Goal: Task Accomplishment & Management: Manage account settings

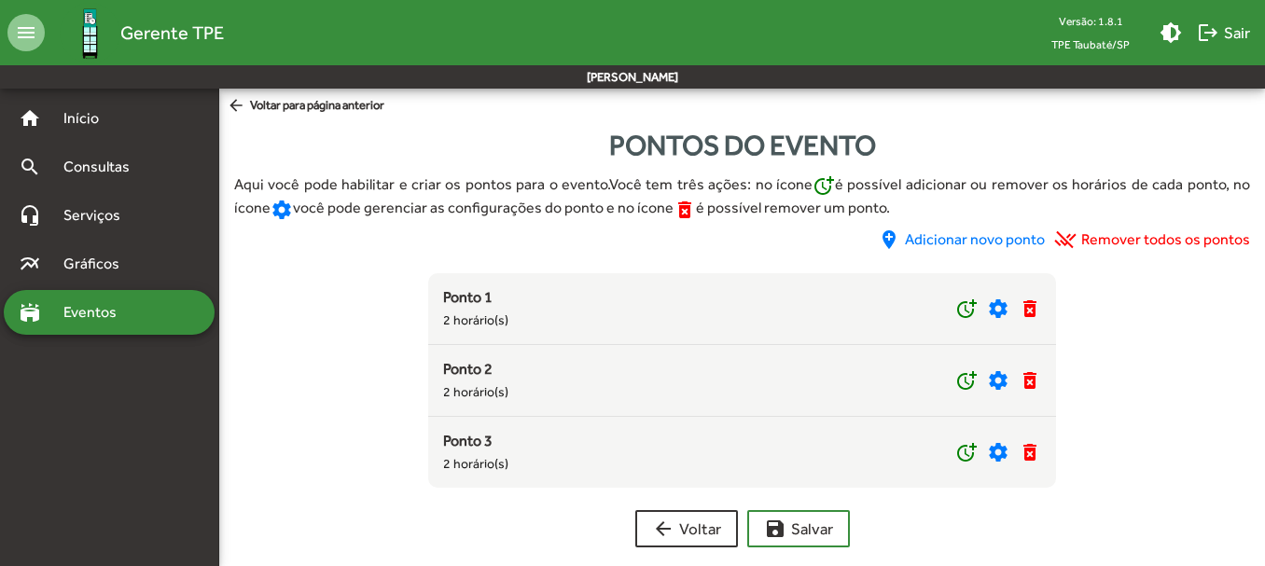
scroll to position [19, 0]
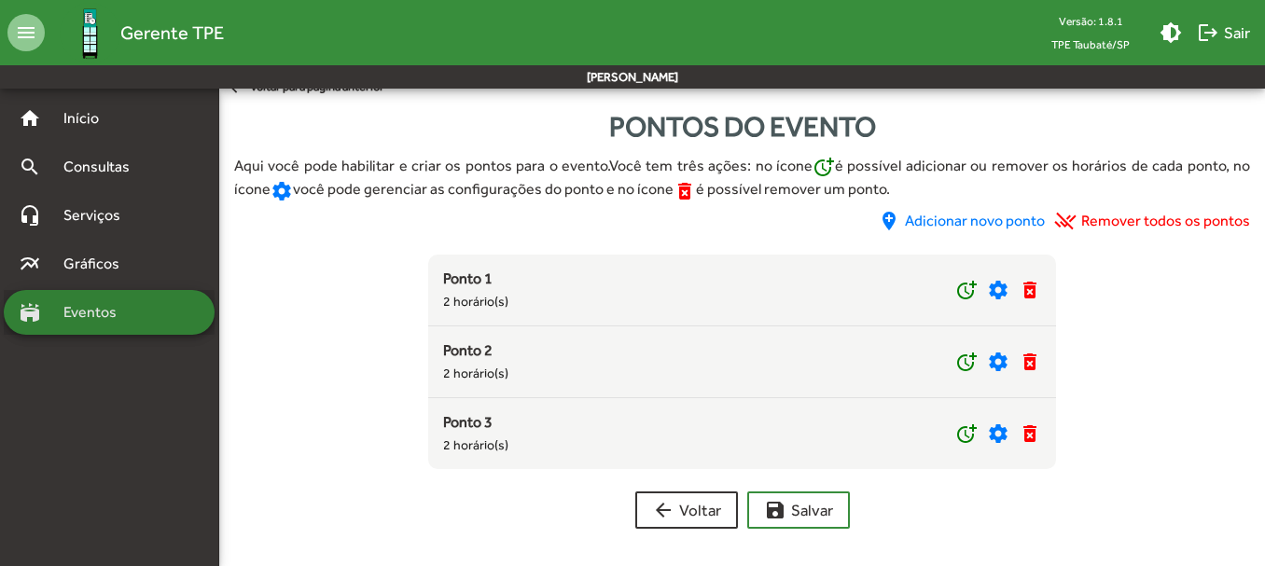
click at [107, 313] on span "Eventos" at bounding box center [97, 312] width 90 height 22
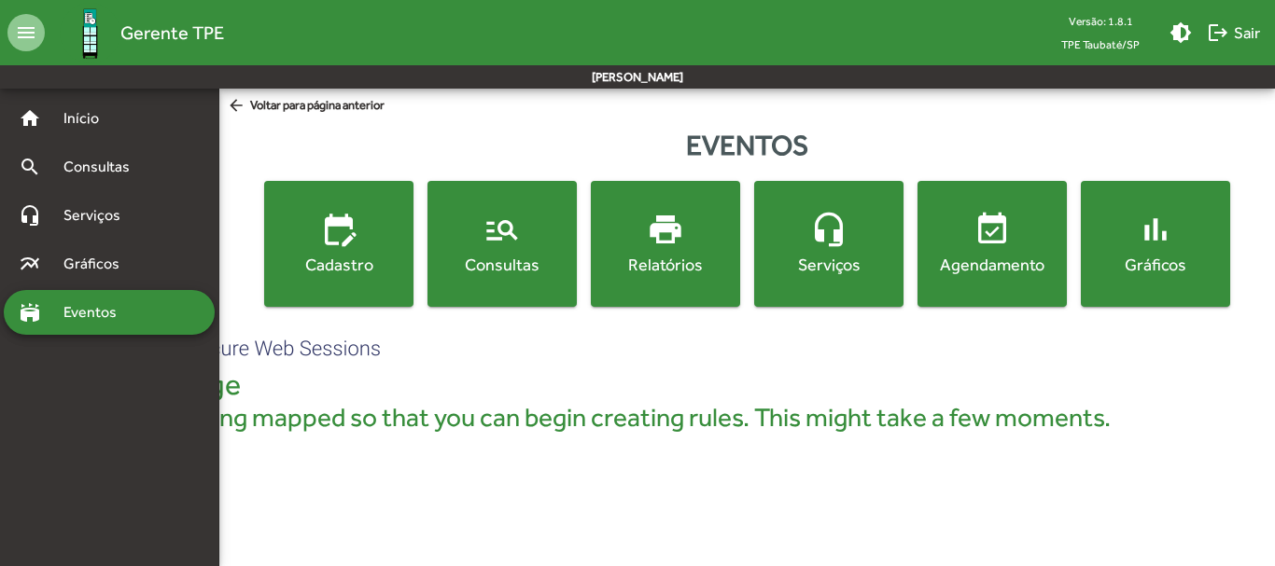
click at [489, 226] on mat-icon "manage_search" at bounding box center [501, 229] width 37 height 37
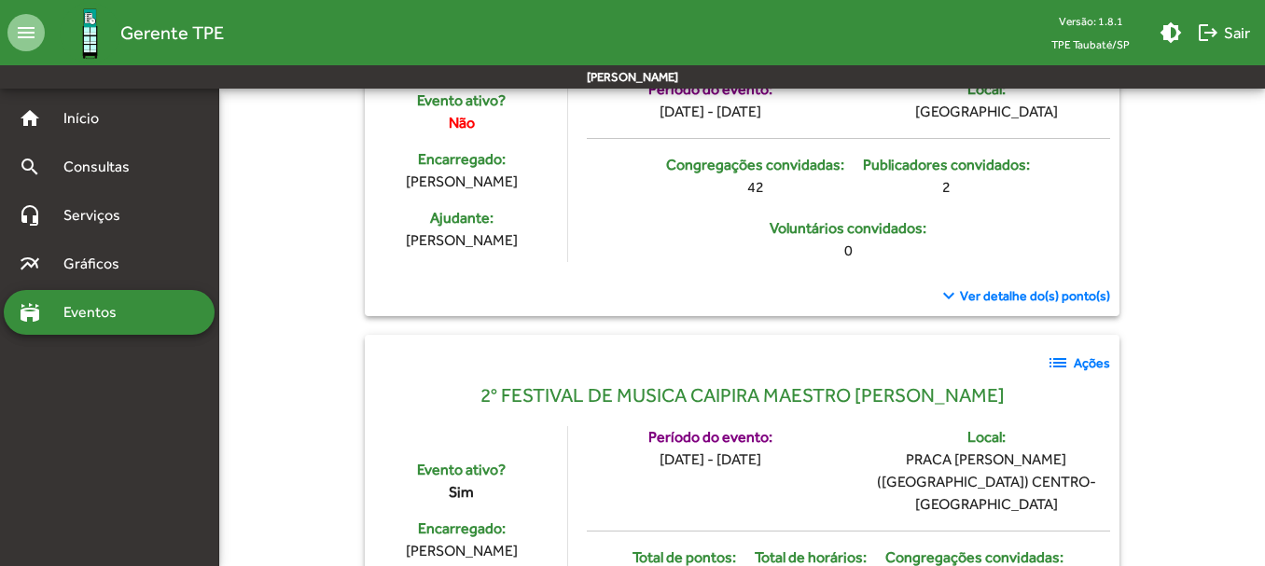
scroll to position [560, 0]
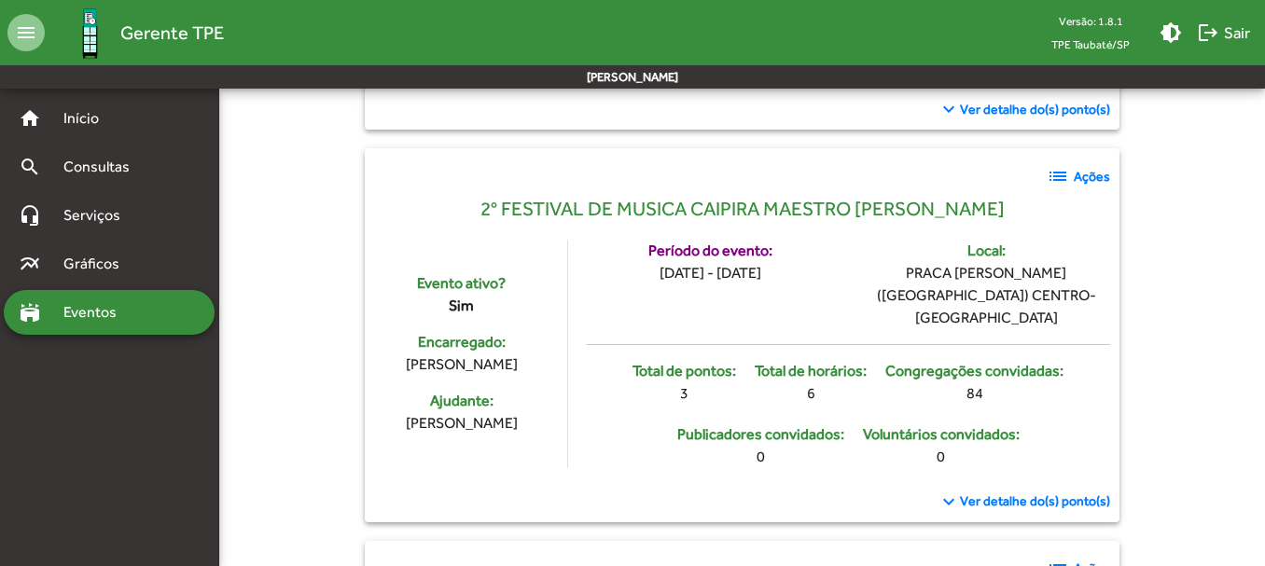
click at [1088, 169] on strong "Ações" at bounding box center [1092, 177] width 36 height 20
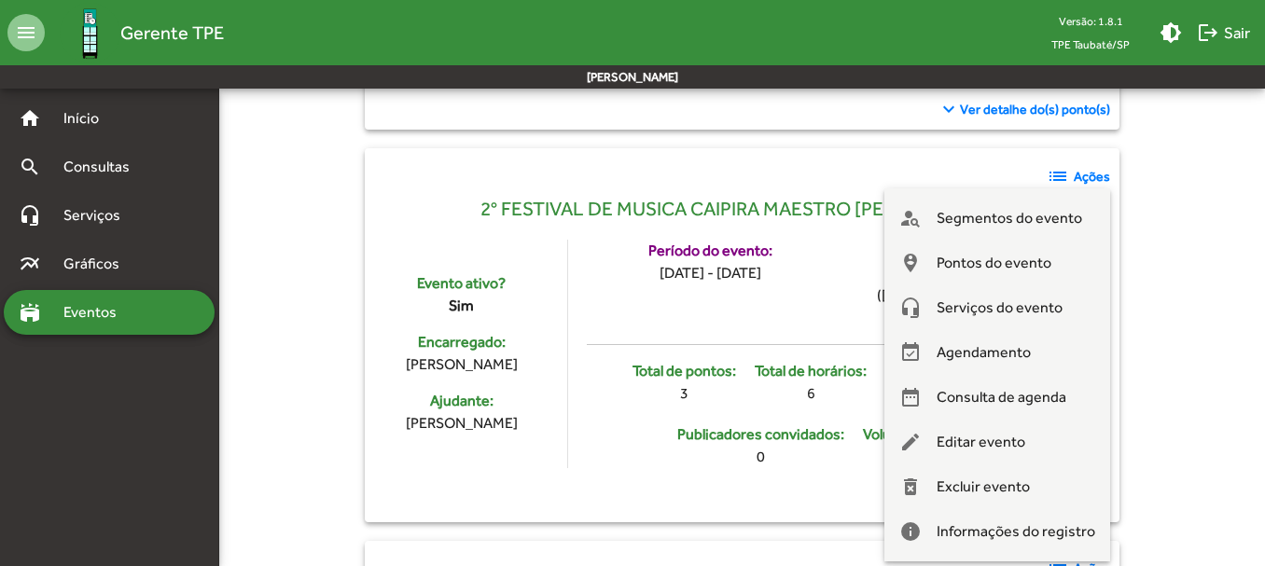
scroll to position [653, 0]
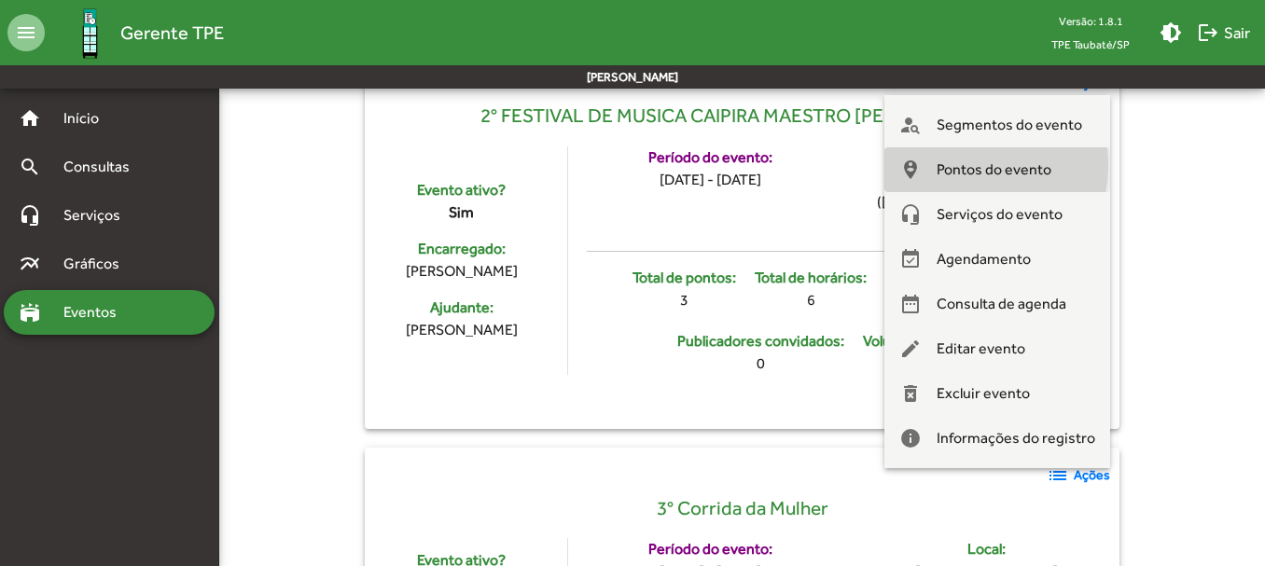
click at [965, 165] on span "Pontos do evento" at bounding box center [994, 169] width 115 height 45
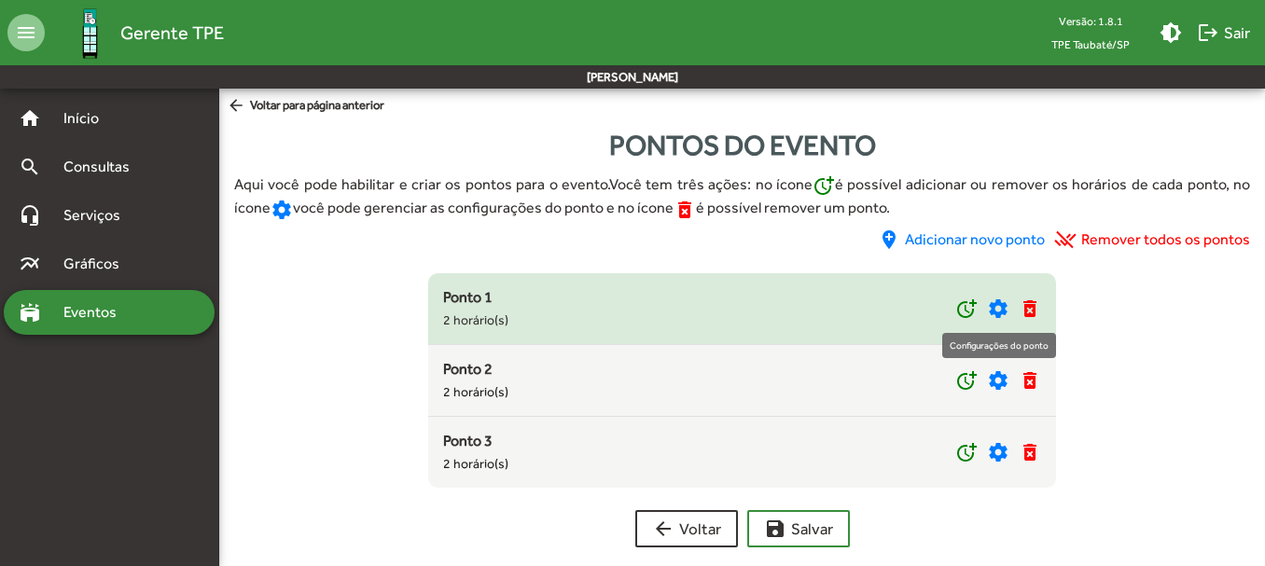
click at [997, 304] on mat-icon "settings" at bounding box center [998, 309] width 22 height 22
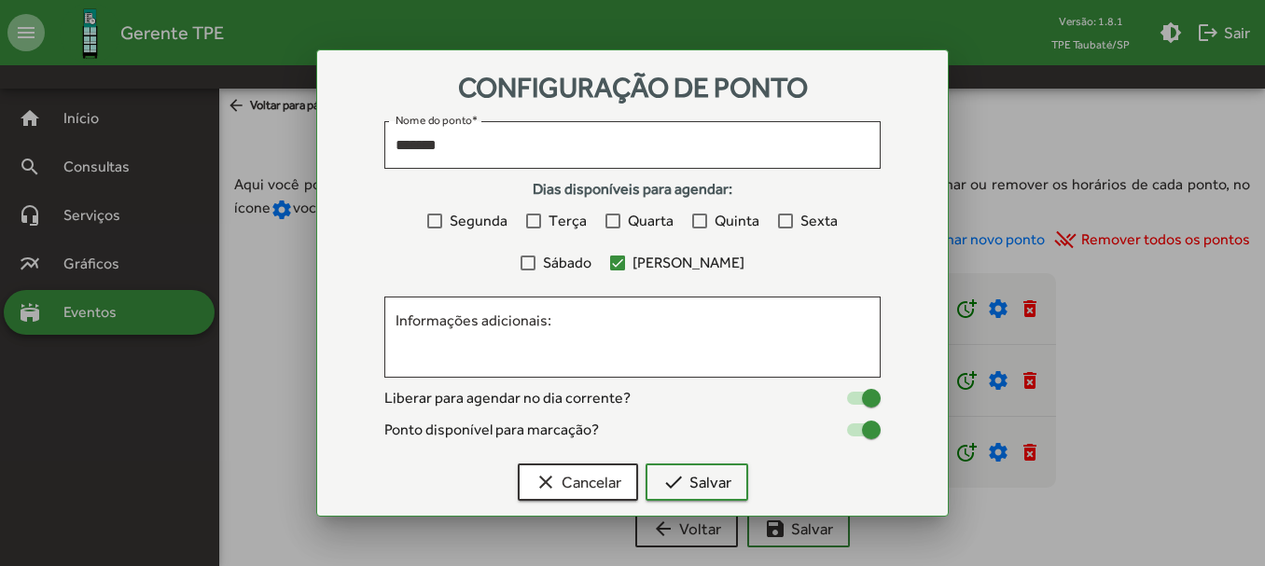
click at [1116, 302] on div at bounding box center [632, 283] width 1265 height 566
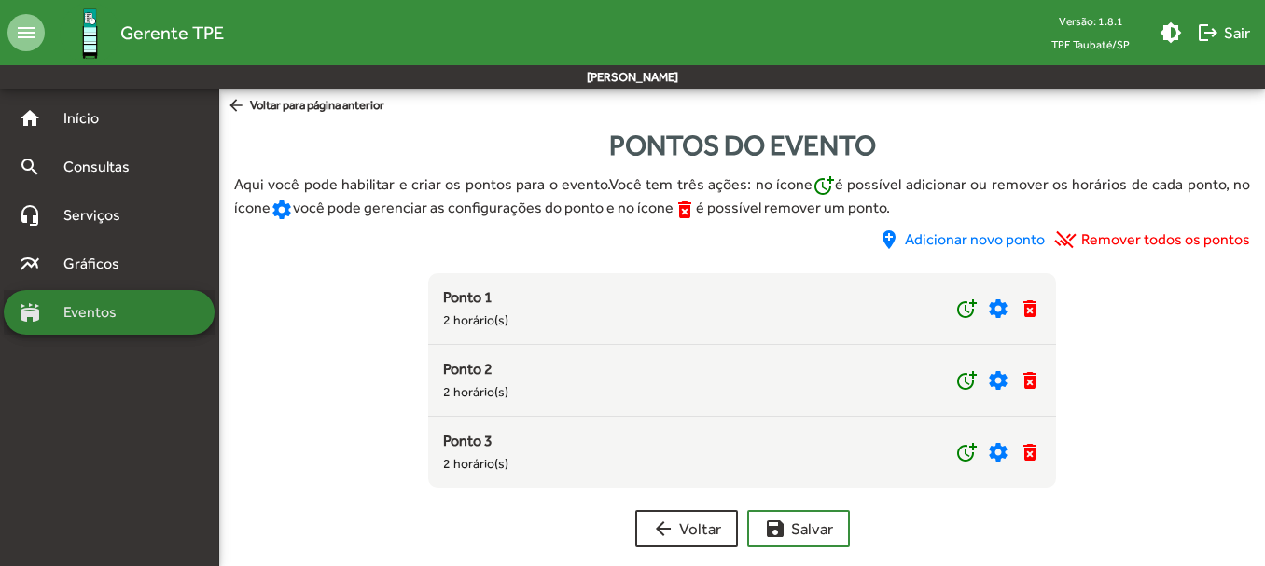
click at [130, 311] on span "Eventos" at bounding box center [97, 312] width 90 height 22
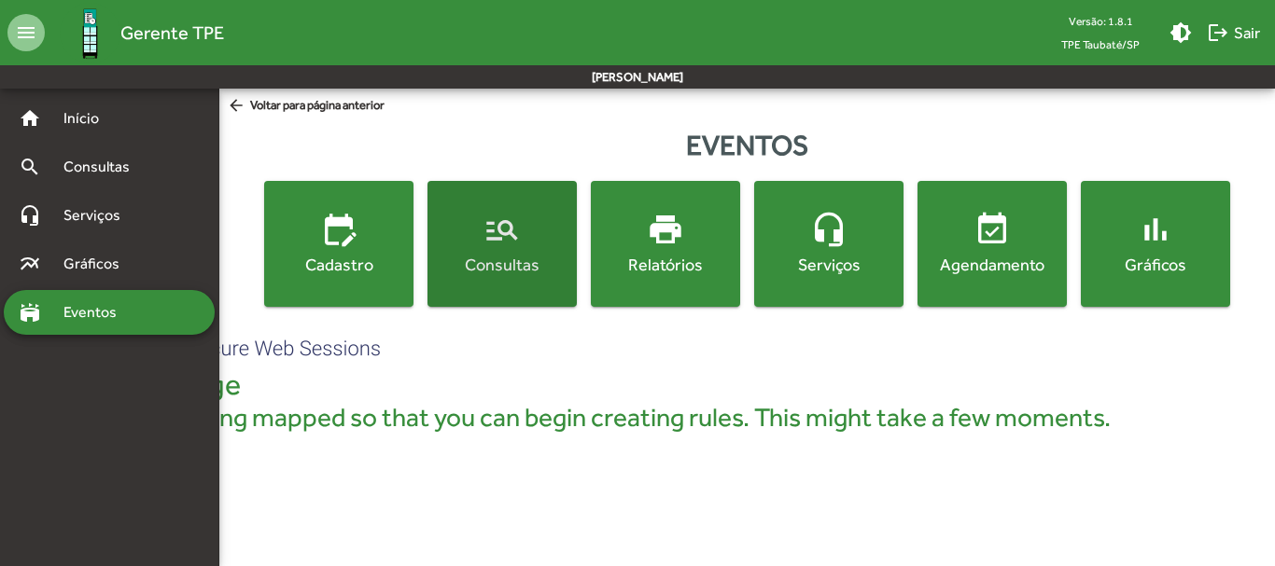
click at [479, 224] on span "manage_search Consultas" at bounding box center [502, 243] width 142 height 65
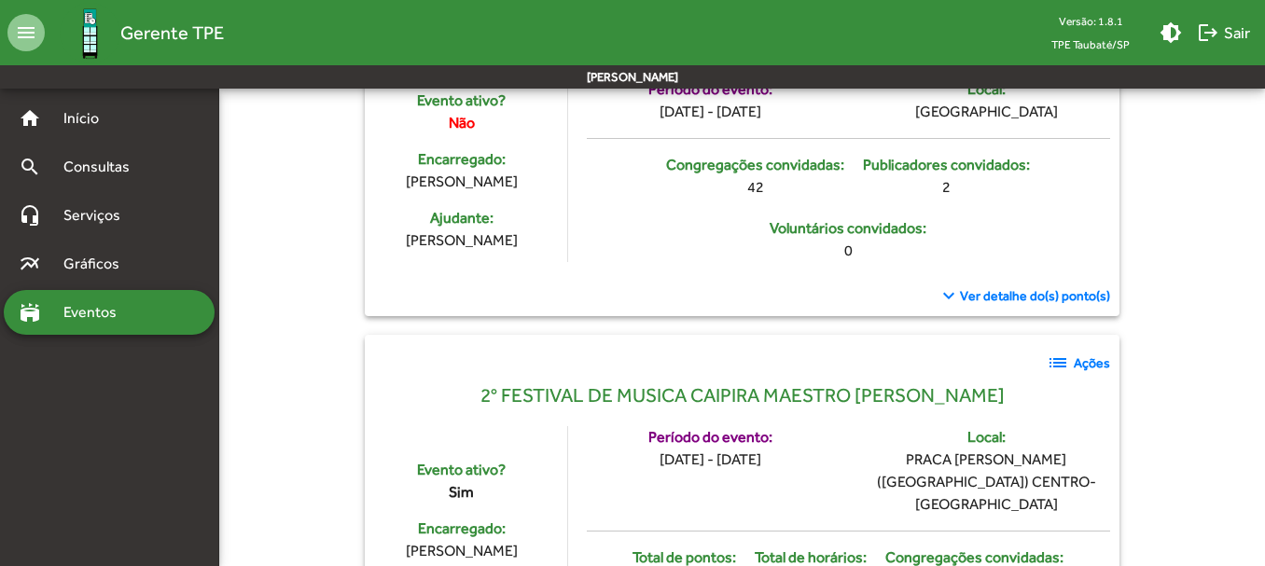
scroll to position [653, 0]
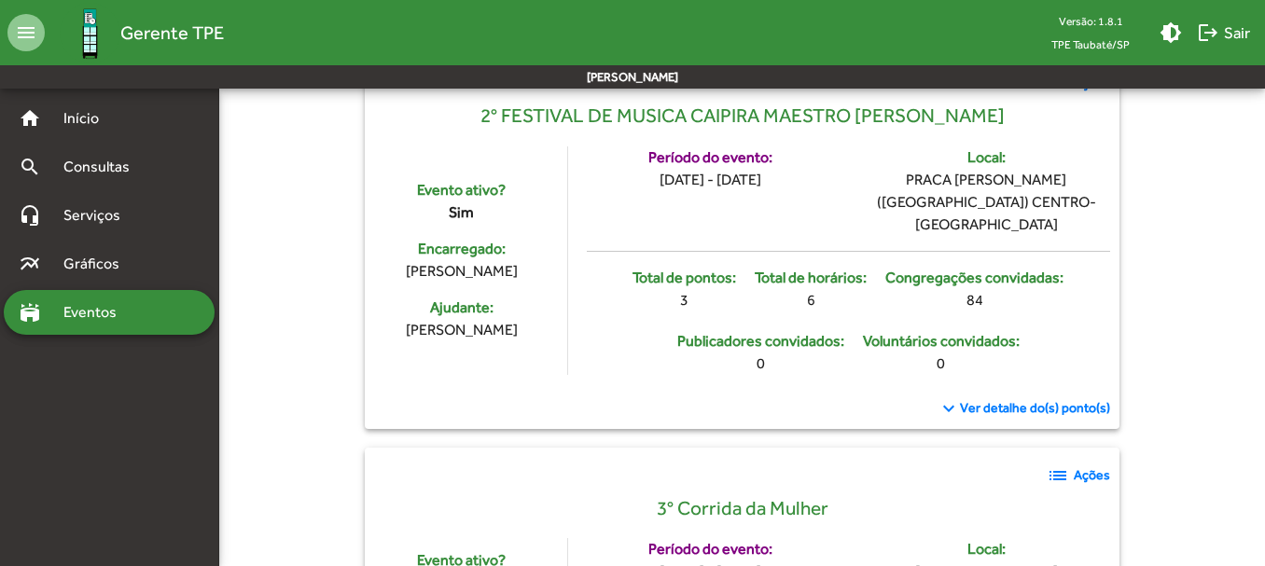
click at [1058, 398] on span "Ver detalhe do(s) ponto(s)" at bounding box center [1035, 408] width 150 height 20
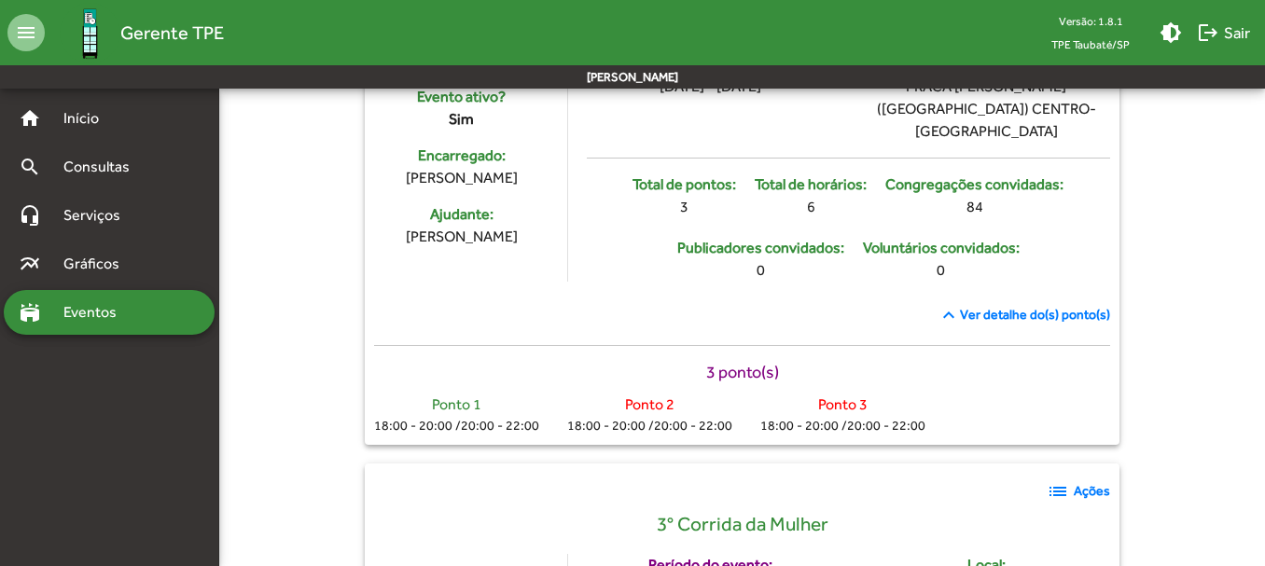
scroll to position [840, 0]
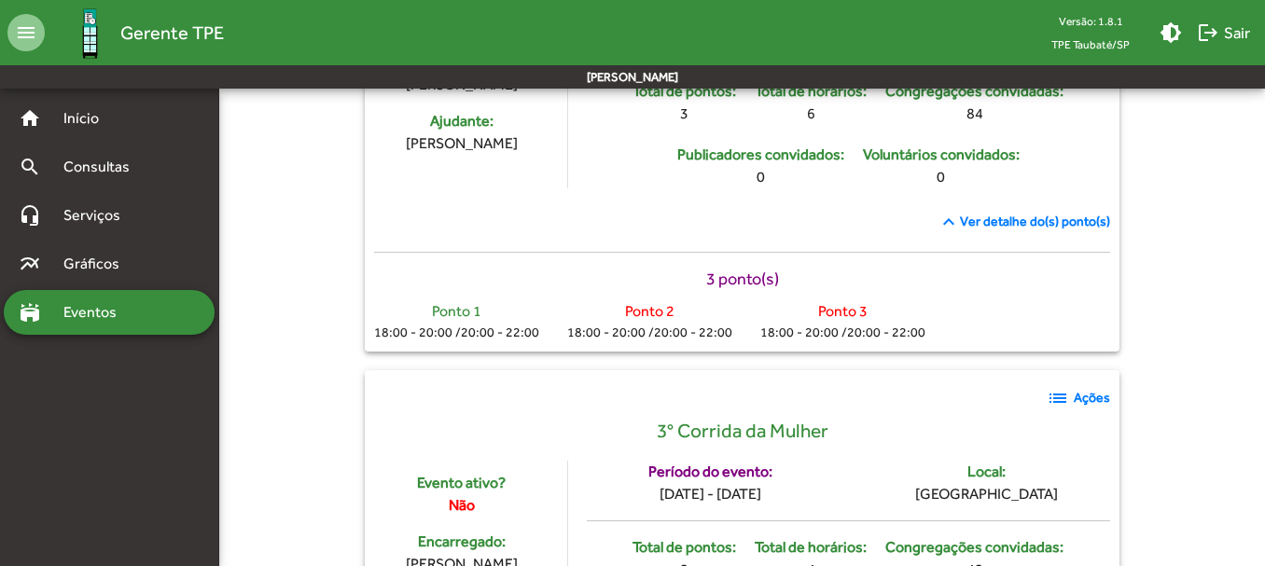
click at [990, 212] on span "Ver detalhe do(s) ponto(s)" at bounding box center [1035, 222] width 150 height 20
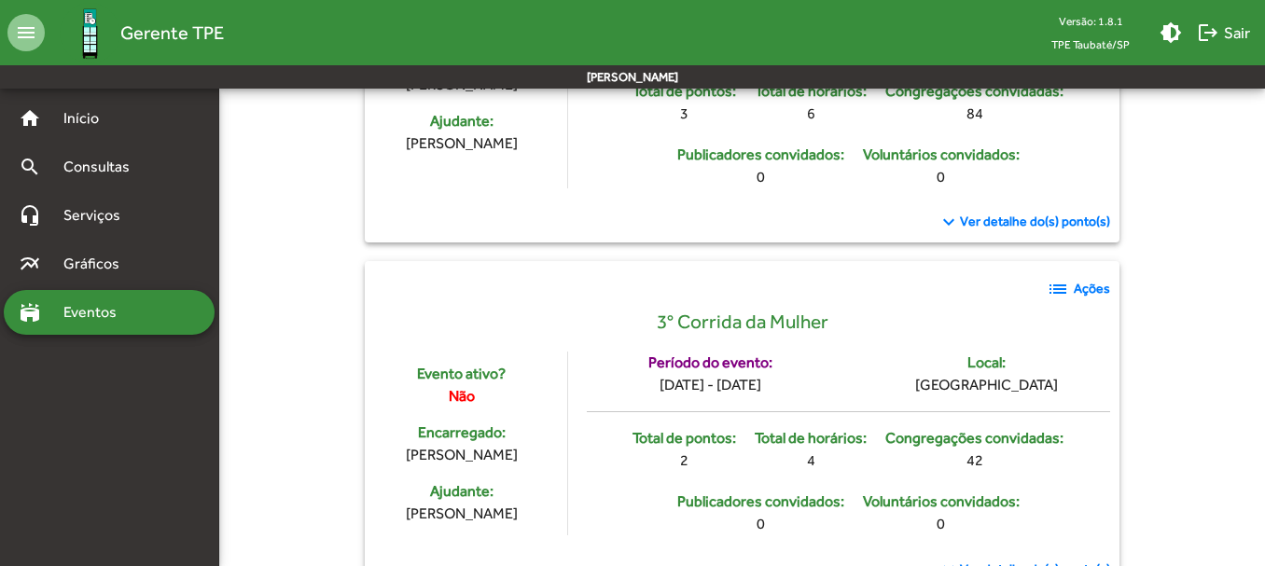
scroll to position [467, 0]
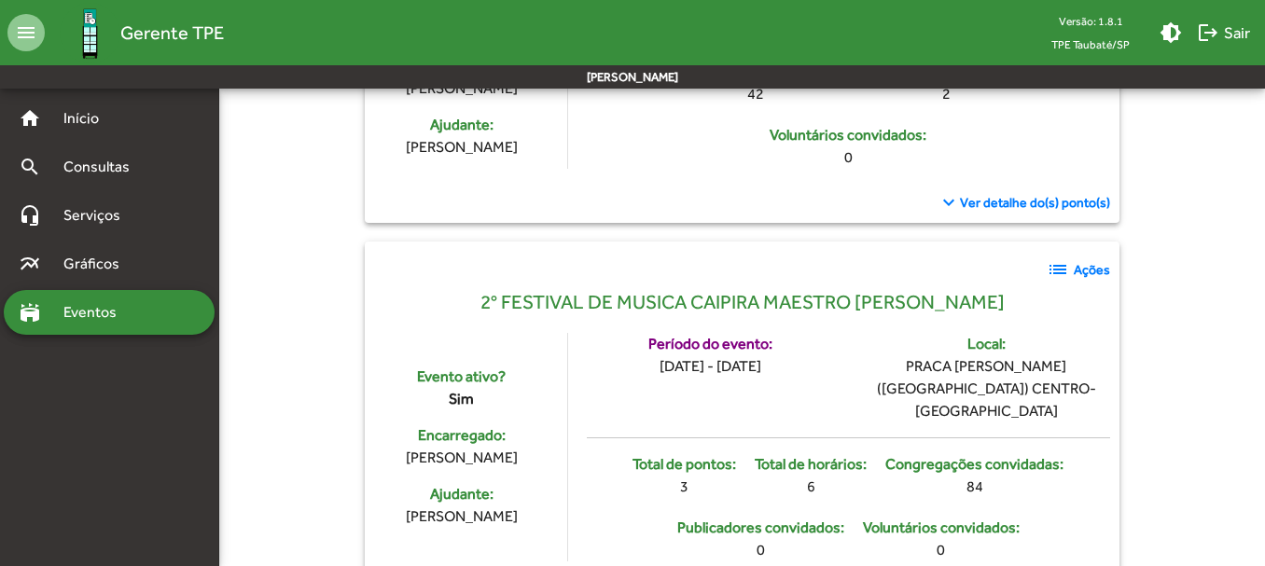
click at [1060, 265] on mat-icon "list" at bounding box center [1058, 269] width 22 height 22
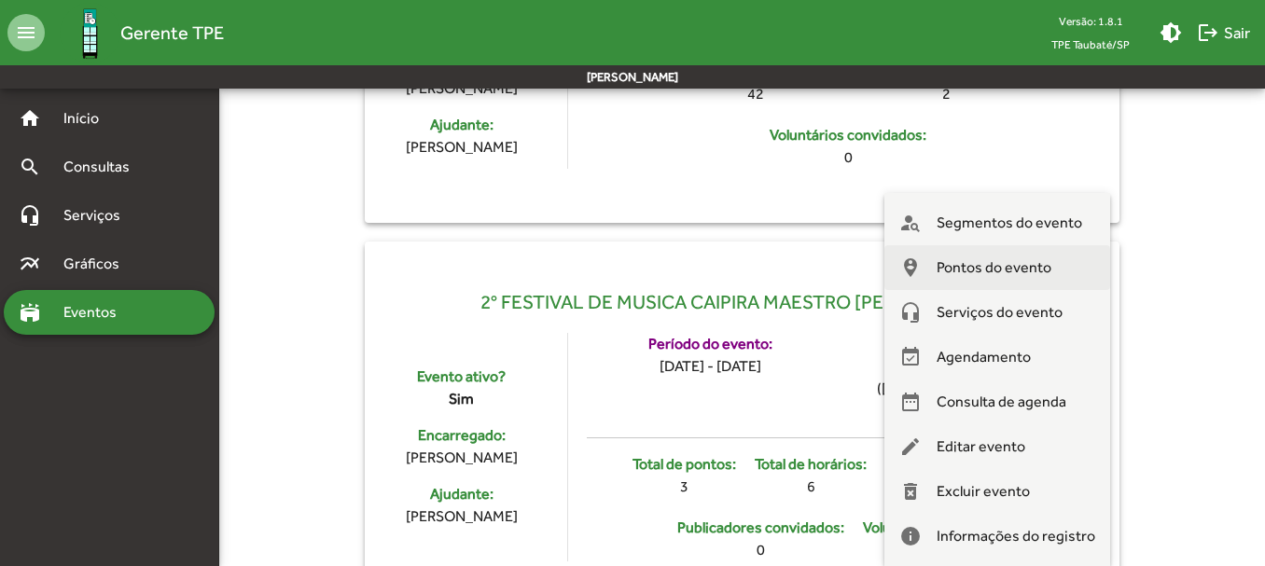
click at [989, 259] on span "Pontos do evento" at bounding box center [994, 267] width 115 height 45
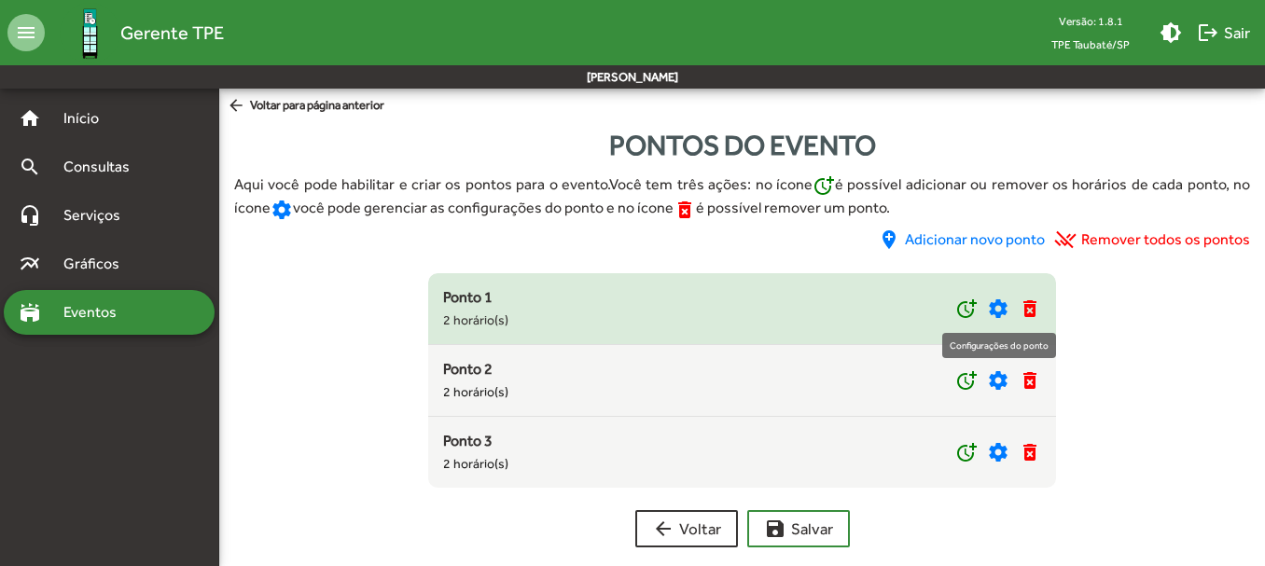
click at [1000, 306] on mat-icon "settings" at bounding box center [998, 309] width 22 height 22
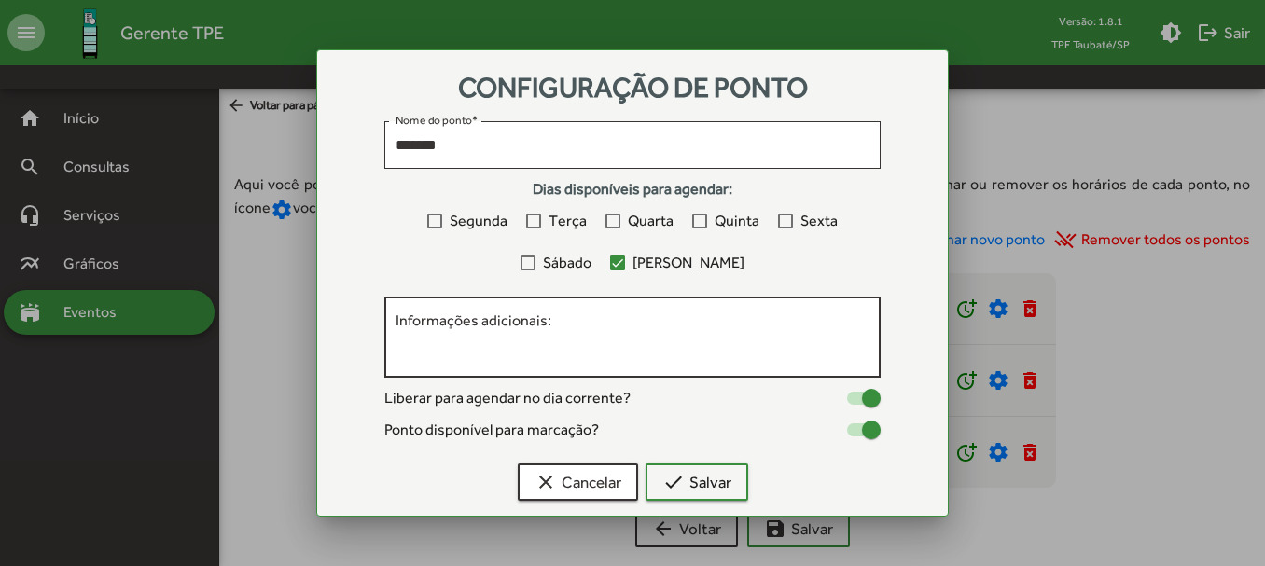
scroll to position [19, 0]
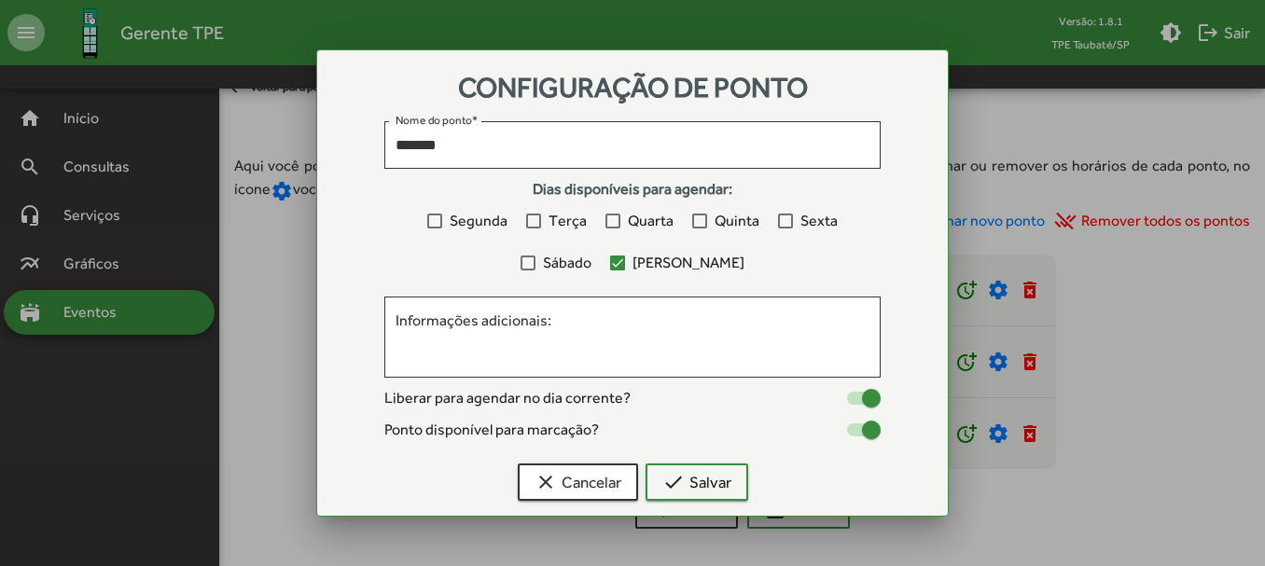
click at [536, 264] on div at bounding box center [528, 263] width 15 height 15
click at [714, 481] on span "check Salvar" at bounding box center [696, 483] width 69 height 34
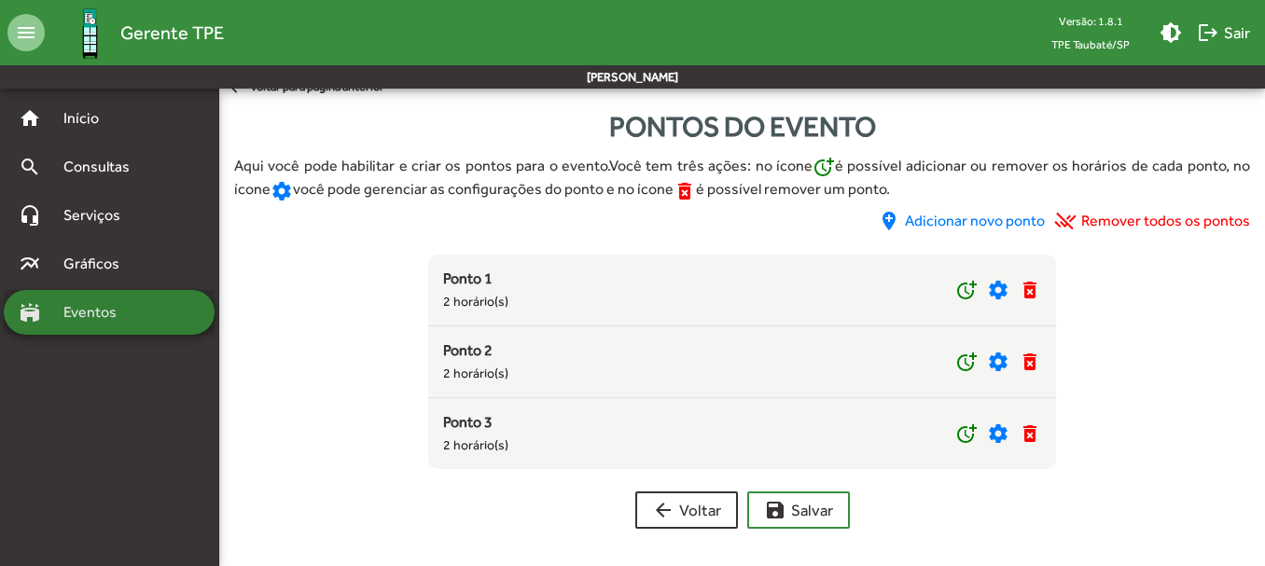
click at [122, 301] on span "Eventos" at bounding box center [97, 312] width 90 height 22
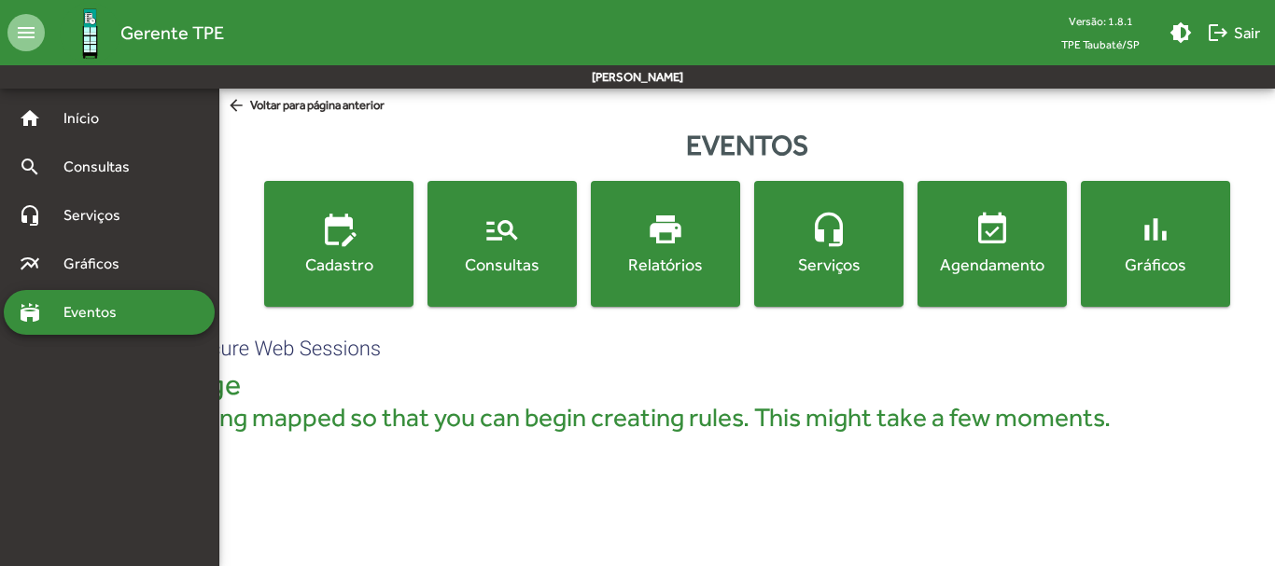
click at [514, 240] on mat-icon "manage_search" at bounding box center [501, 229] width 37 height 37
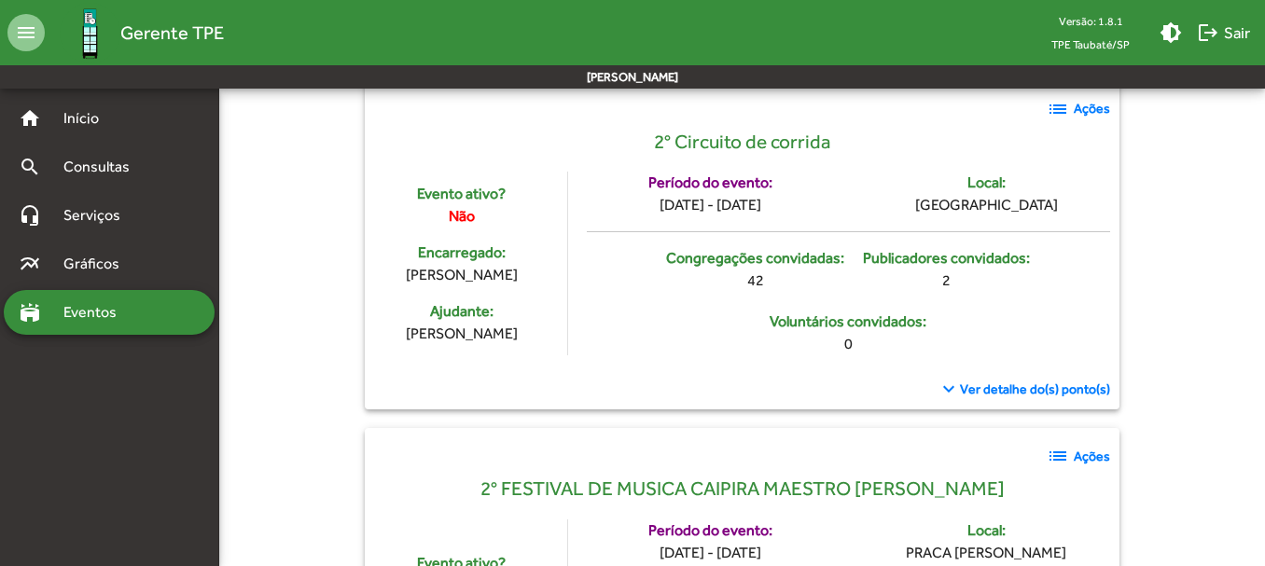
scroll to position [373, 0]
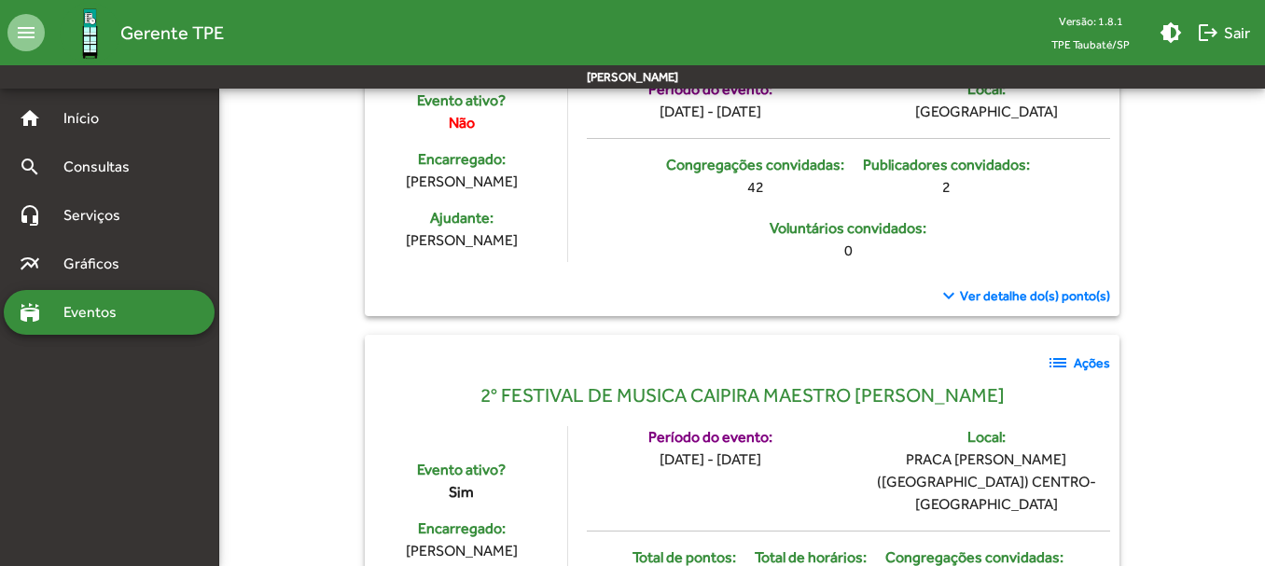
click at [1093, 365] on strong "Ações" at bounding box center [1092, 364] width 36 height 20
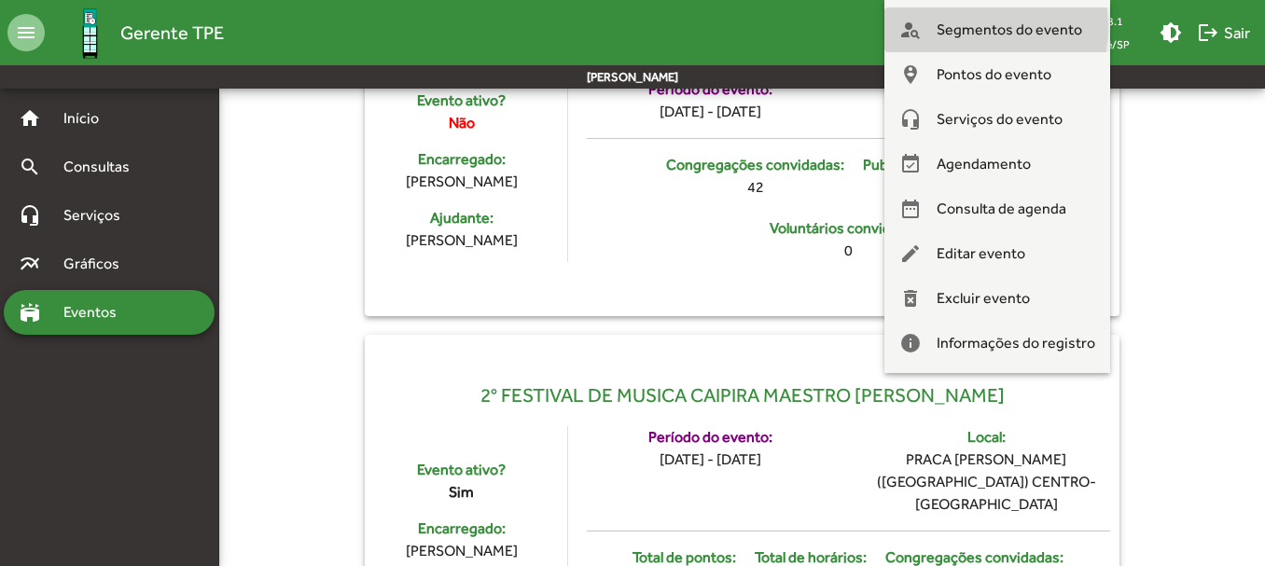
click at [983, 27] on span "Segmentos do evento" at bounding box center [1010, 29] width 146 height 45
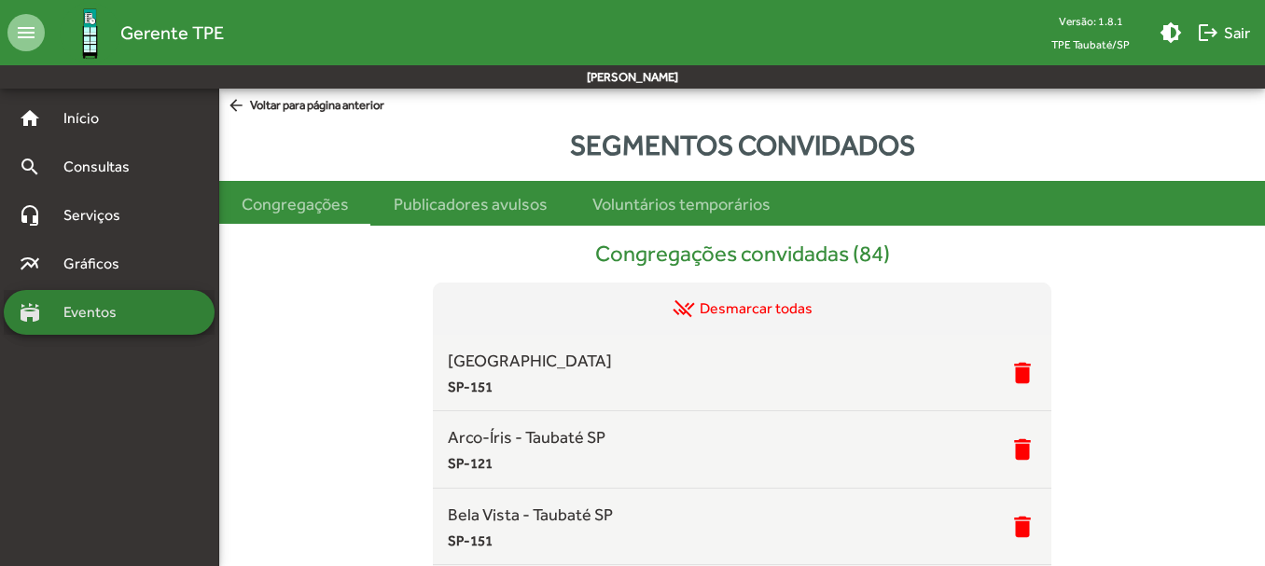
click at [103, 314] on span "Eventos" at bounding box center [97, 312] width 90 height 22
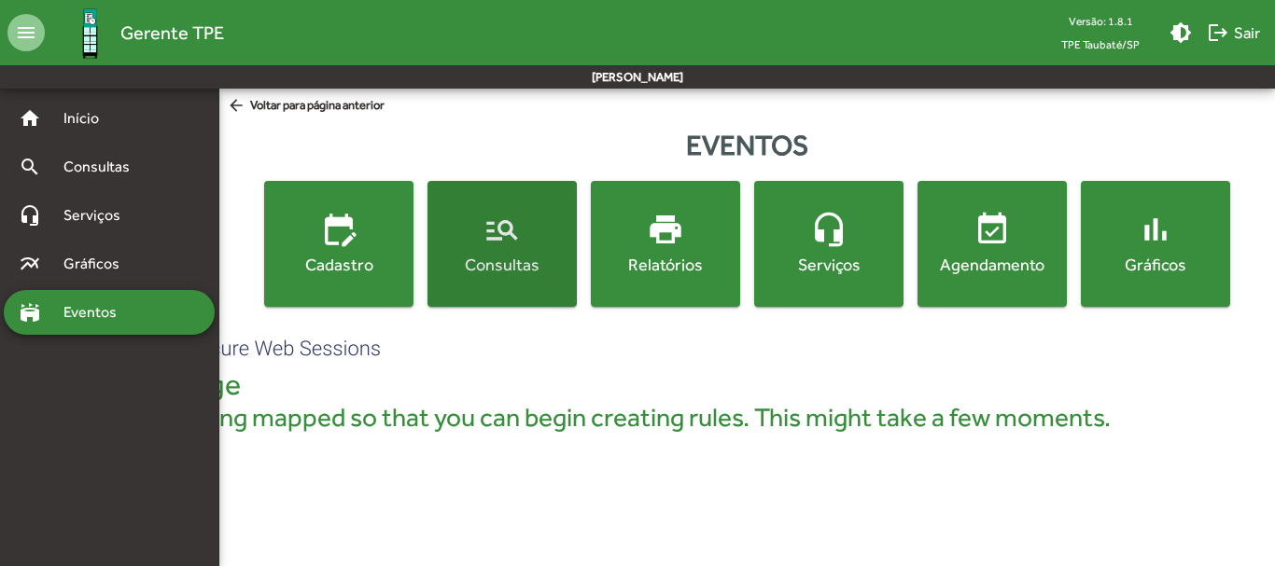
click at [494, 243] on mat-icon "manage_search" at bounding box center [501, 229] width 37 height 37
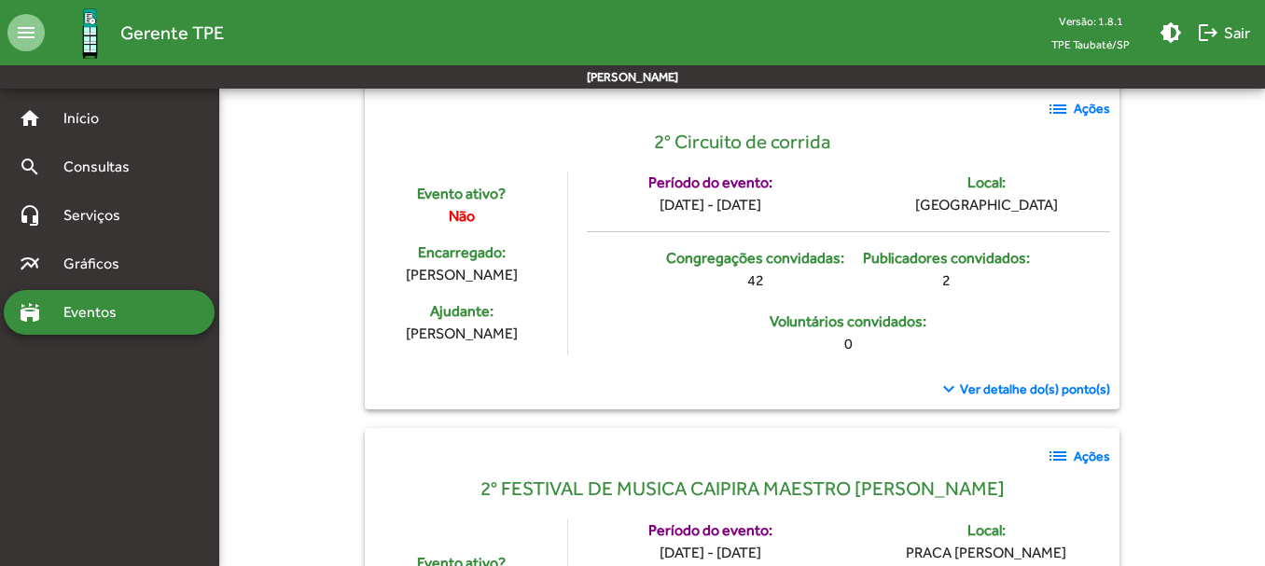
scroll to position [560, 0]
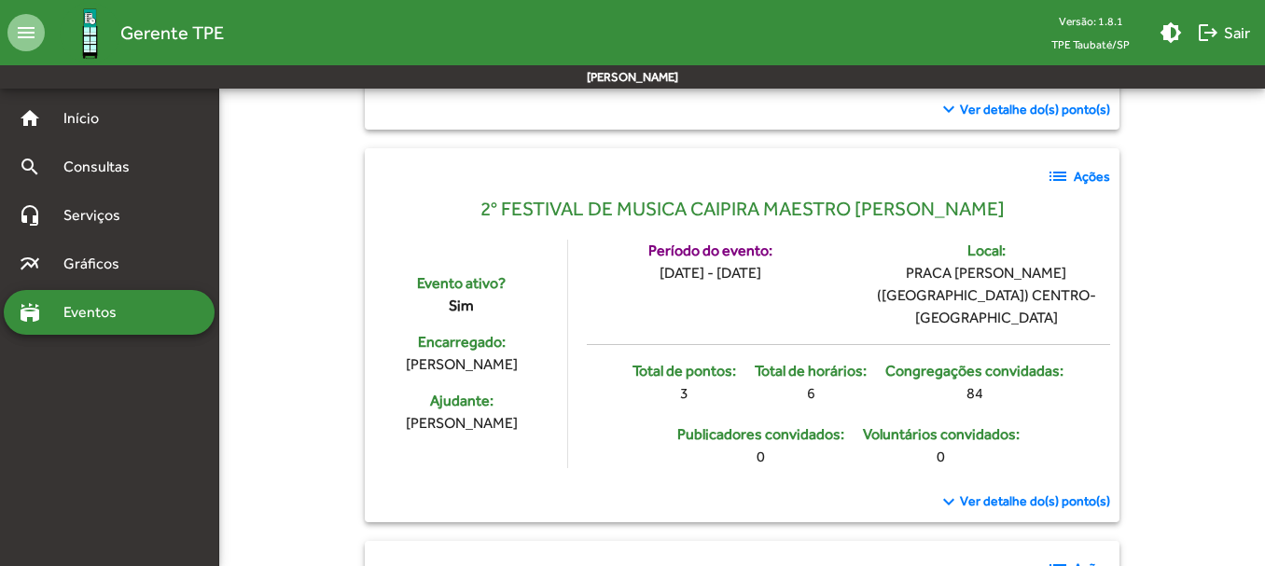
click at [1024, 492] on span "Ver detalhe do(s) ponto(s)" at bounding box center [1035, 502] width 150 height 20
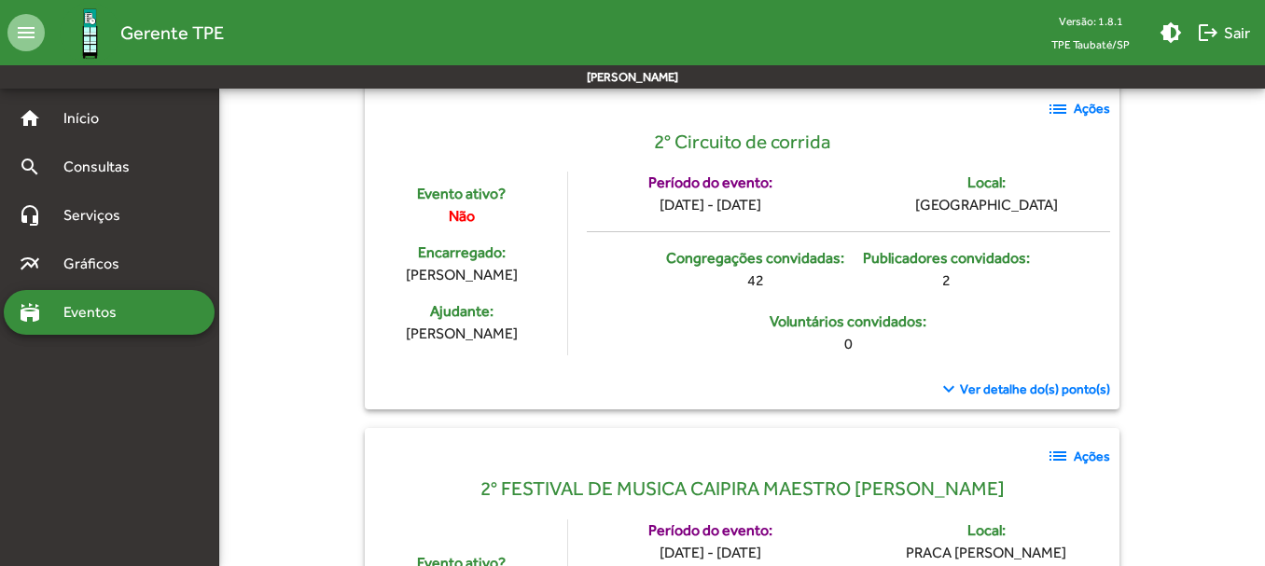
scroll to position [187, 0]
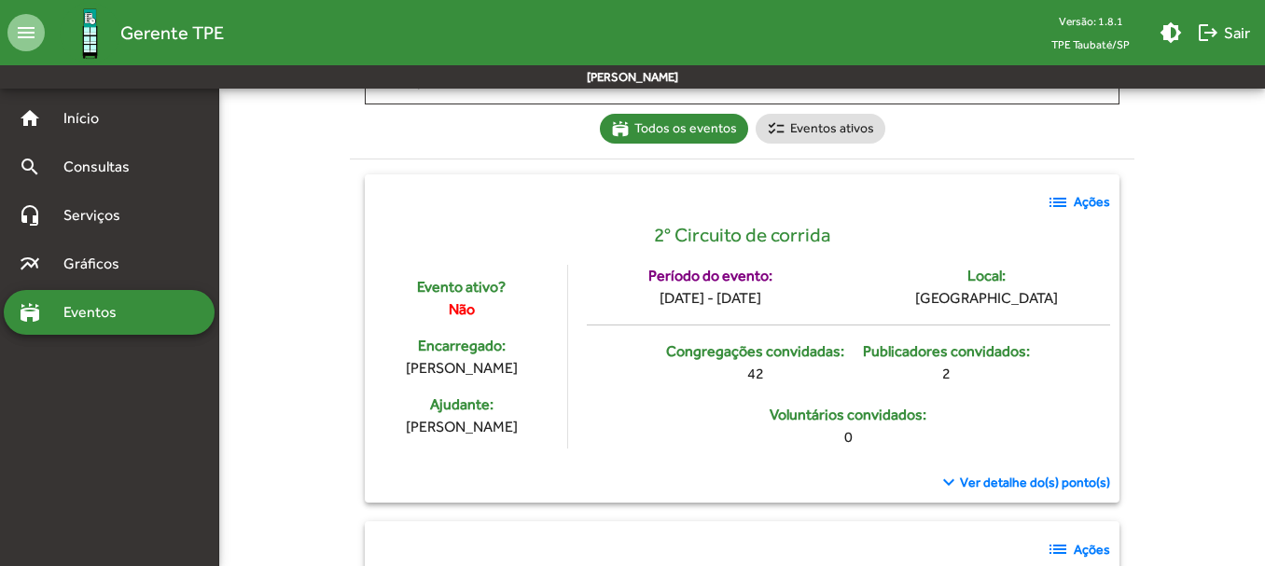
click at [1081, 204] on strong "Ações" at bounding box center [1092, 202] width 36 height 20
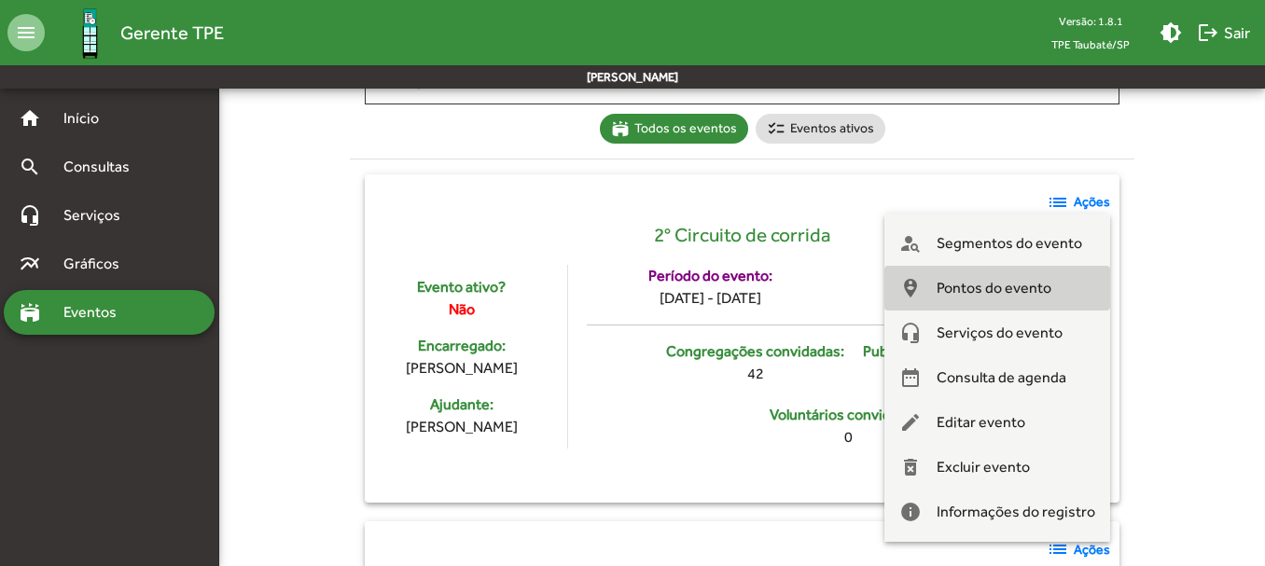
click at [1002, 287] on span "Pontos do evento" at bounding box center [994, 288] width 115 height 45
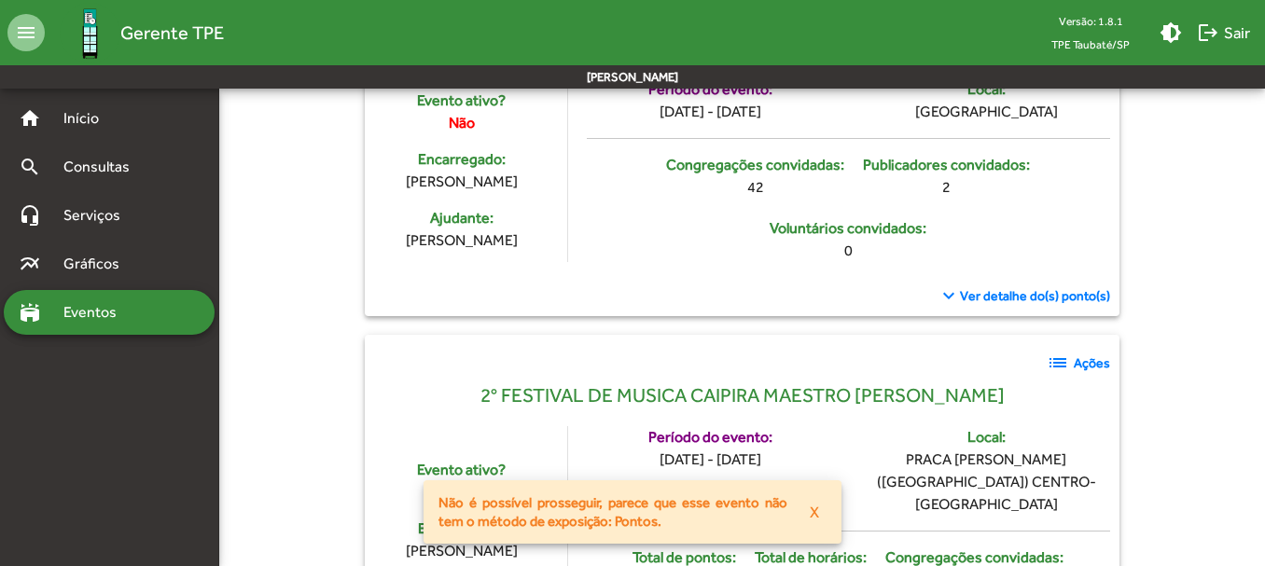
scroll to position [560, 0]
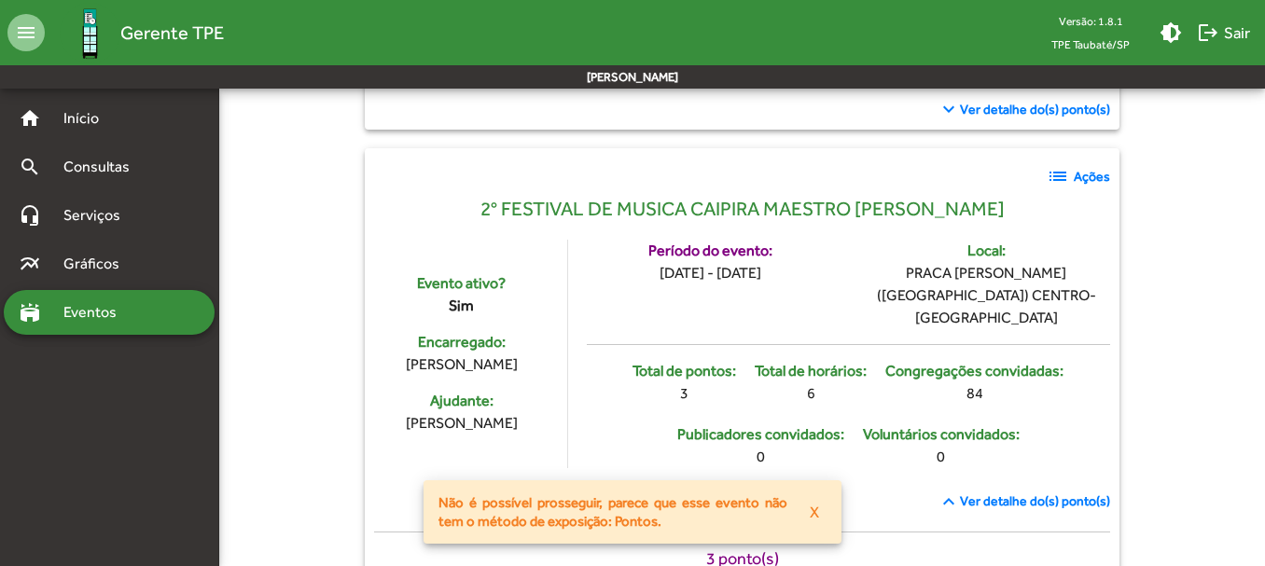
click at [1092, 172] on strong "Ações" at bounding box center [1092, 177] width 36 height 20
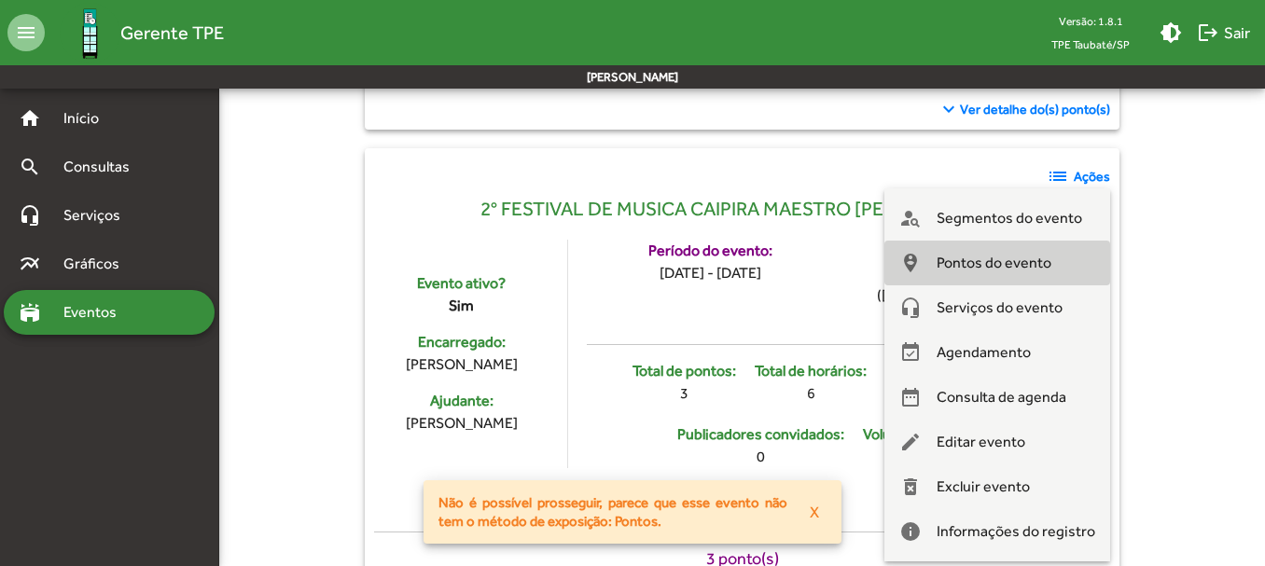
click at [1016, 261] on span "Pontos do evento" at bounding box center [994, 263] width 115 height 45
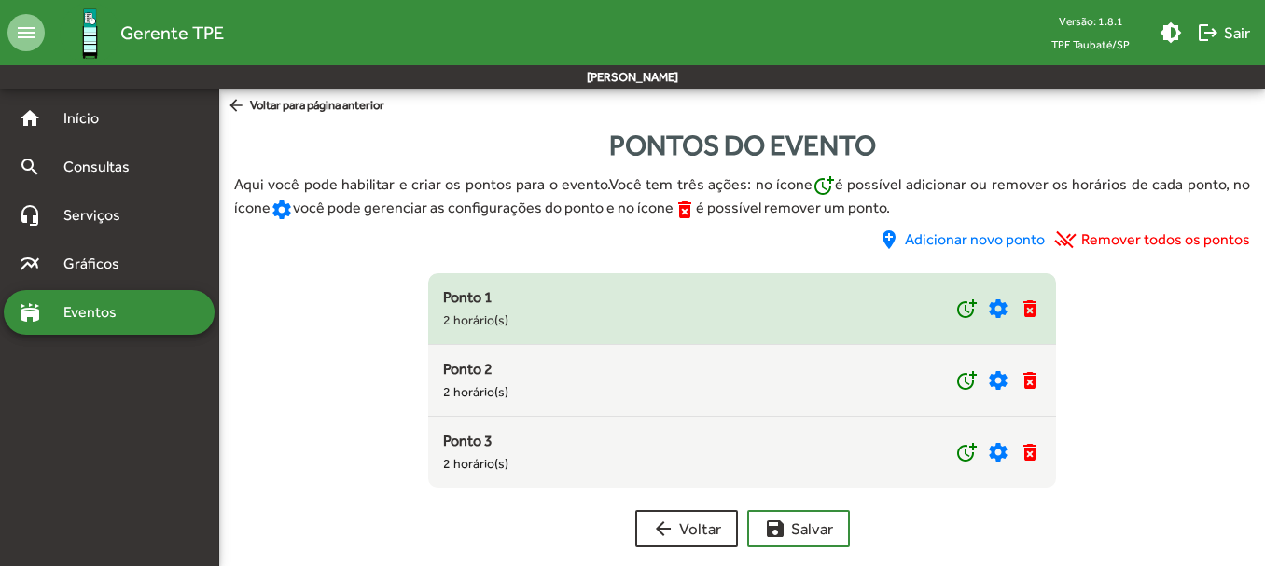
click at [626, 299] on div "Ponto 1" at bounding box center [699, 297] width 512 height 22
click at [960, 300] on mat-icon "more_time" at bounding box center [966, 309] width 22 height 22
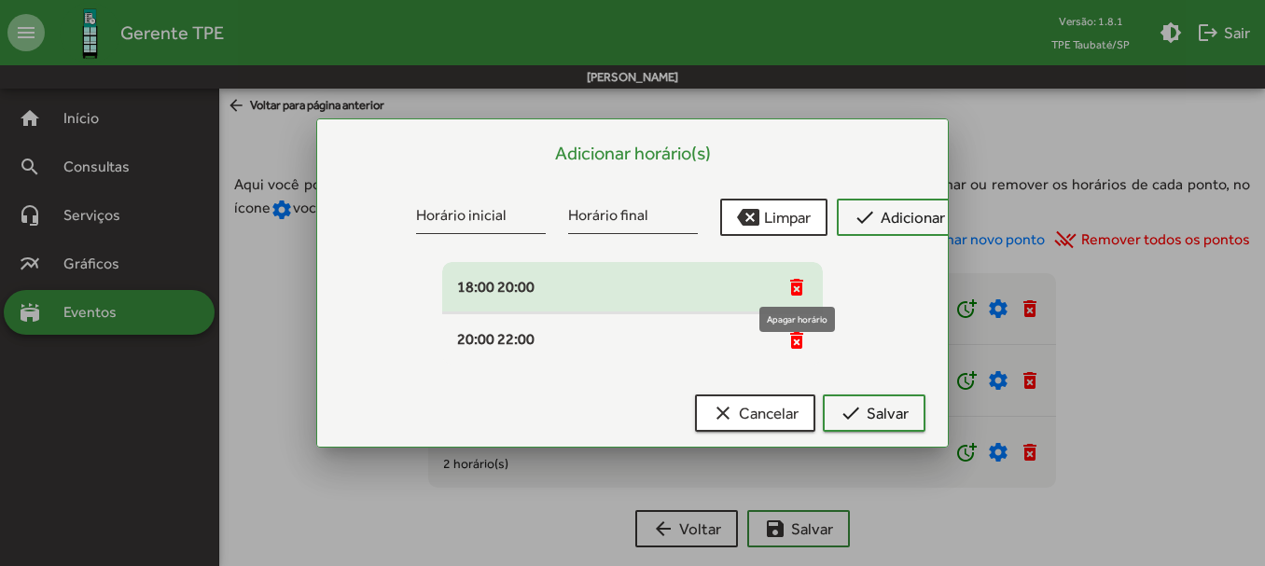
click at [789, 276] on mat-icon "delete_forever" at bounding box center [797, 287] width 22 height 22
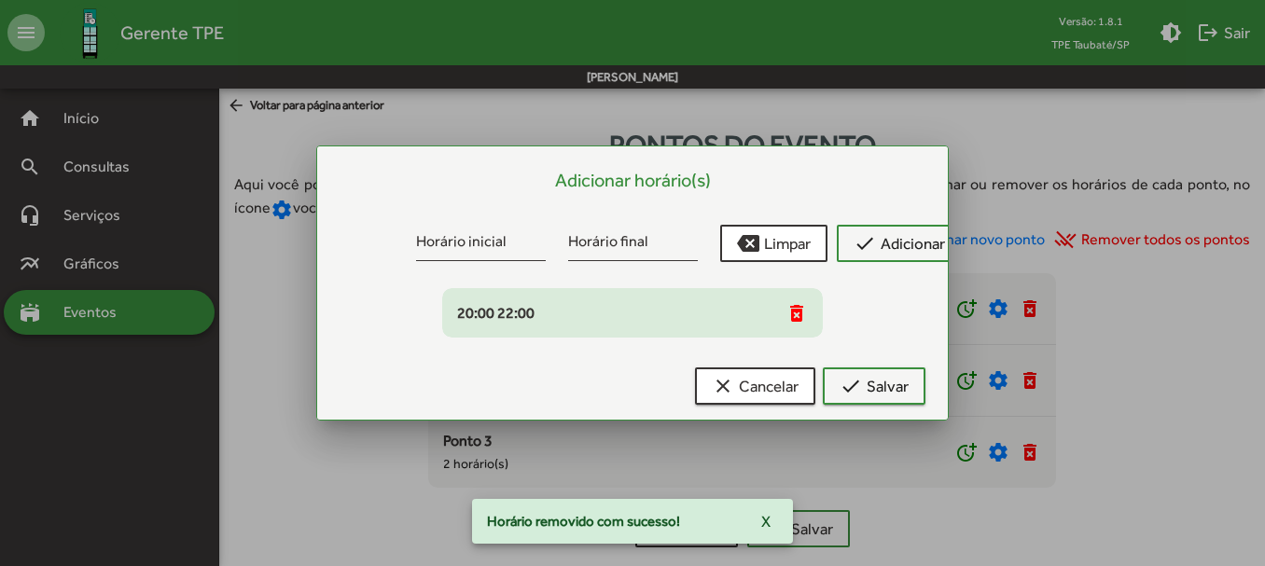
click at [796, 301] on div "delete_forever" at bounding box center [797, 312] width 22 height 23
click at [789, 306] on mat-icon "delete_forever" at bounding box center [797, 313] width 22 height 22
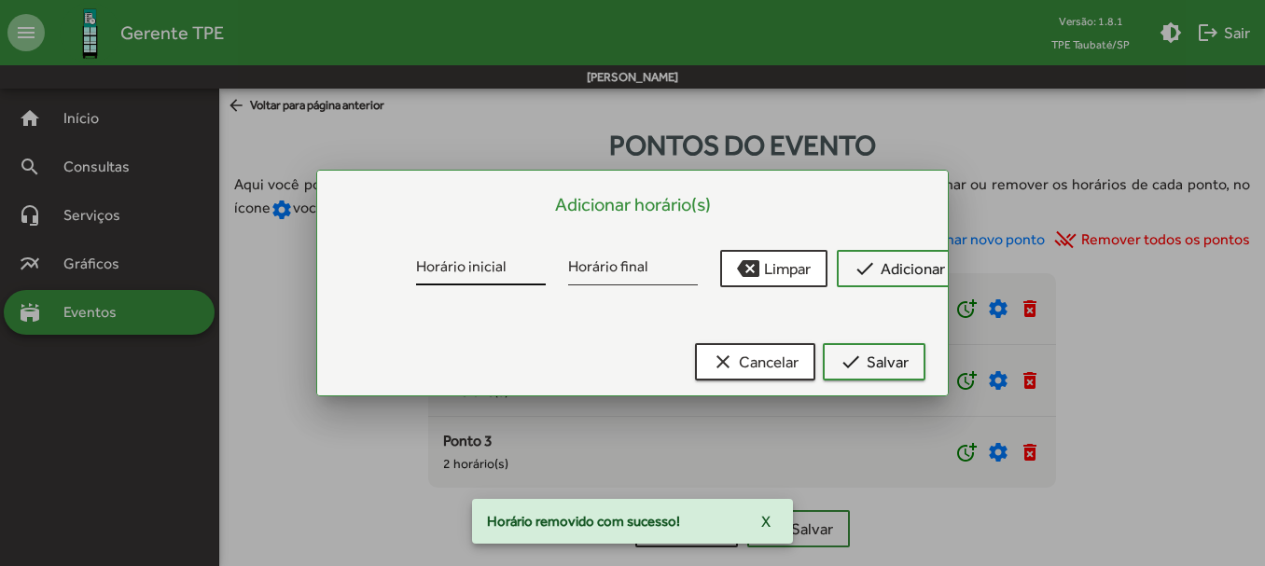
click at [481, 279] on div "Horário inicial" at bounding box center [481, 264] width 130 height 44
type input "*****"
click at [613, 267] on input "Horário final" at bounding box center [633, 269] width 130 height 17
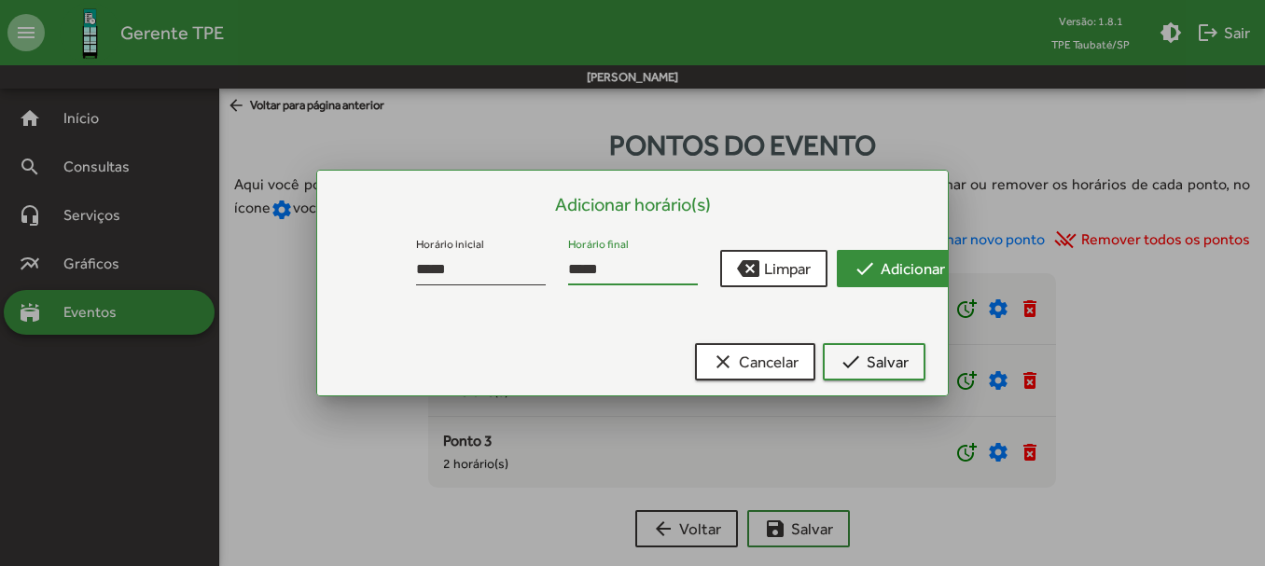
type input "*****"
click at [880, 259] on span "check Adicionar" at bounding box center [899, 269] width 91 height 34
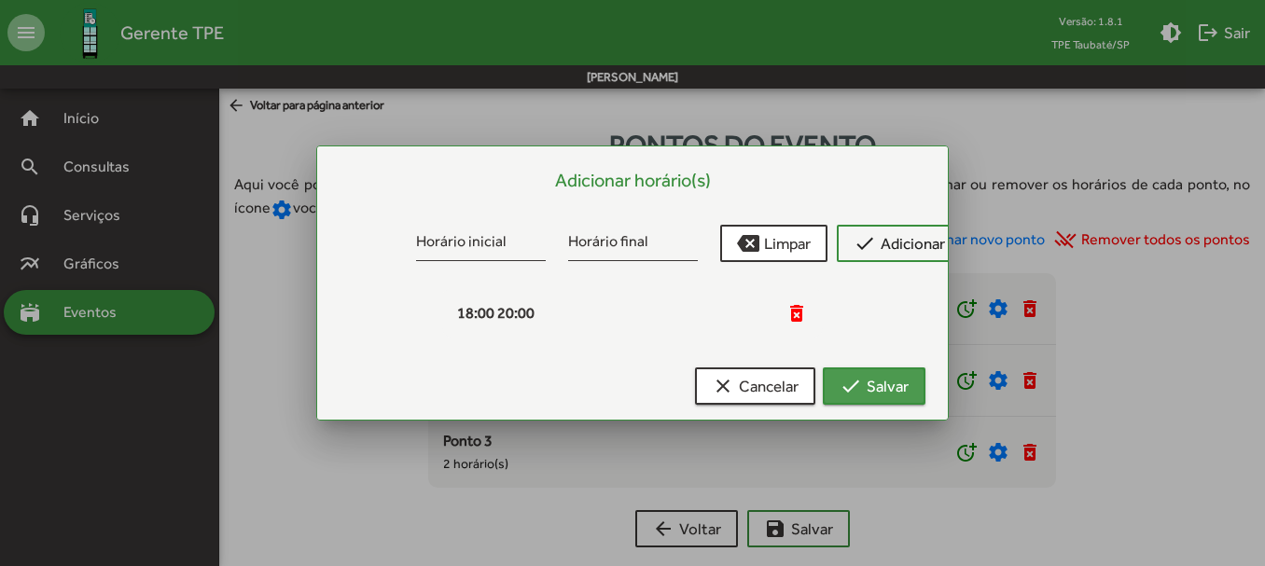
click at [879, 375] on span "check Salvar" at bounding box center [874, 386] width 69 height 34
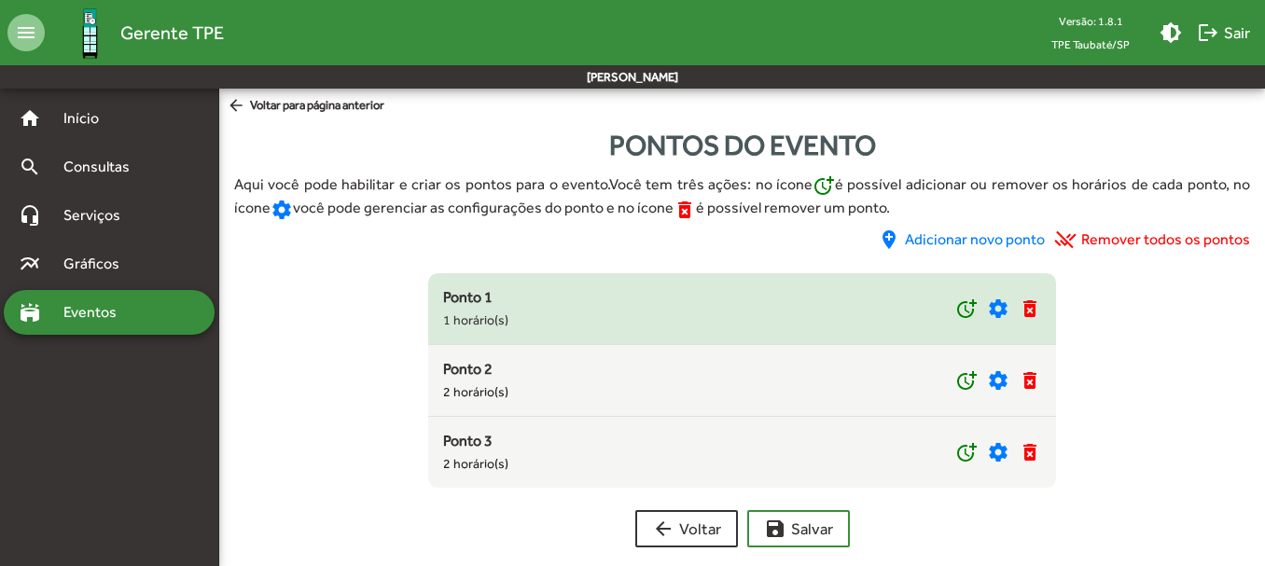
click at [579, 314] on div "Ponto 1 1 horário(s)" at bounding box center [699, 308] width 512 height 45
click at [957, 306] on mat-icon "more_time" at bounding box center [966, 309] width 22 height 22
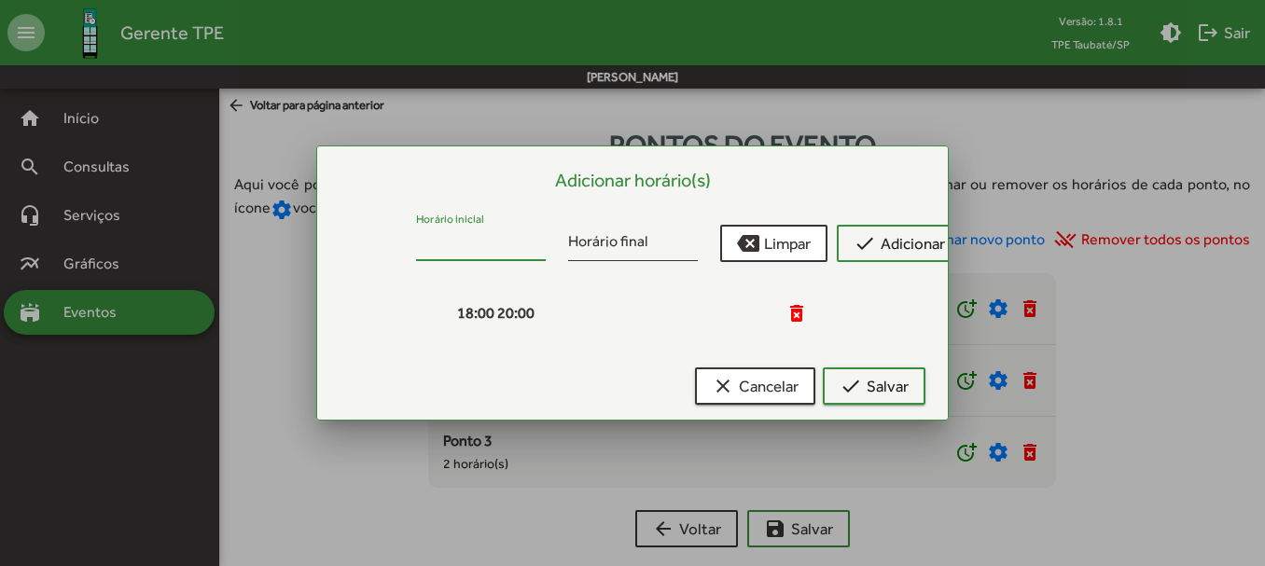
click at [457, 242] on input "Horário inicial" at bounding box center [481, 245] width 130 height 17
type input "*****"
click at [589, 238] on input "Horário final" at bounding box center [633, 245] width 130 height 17
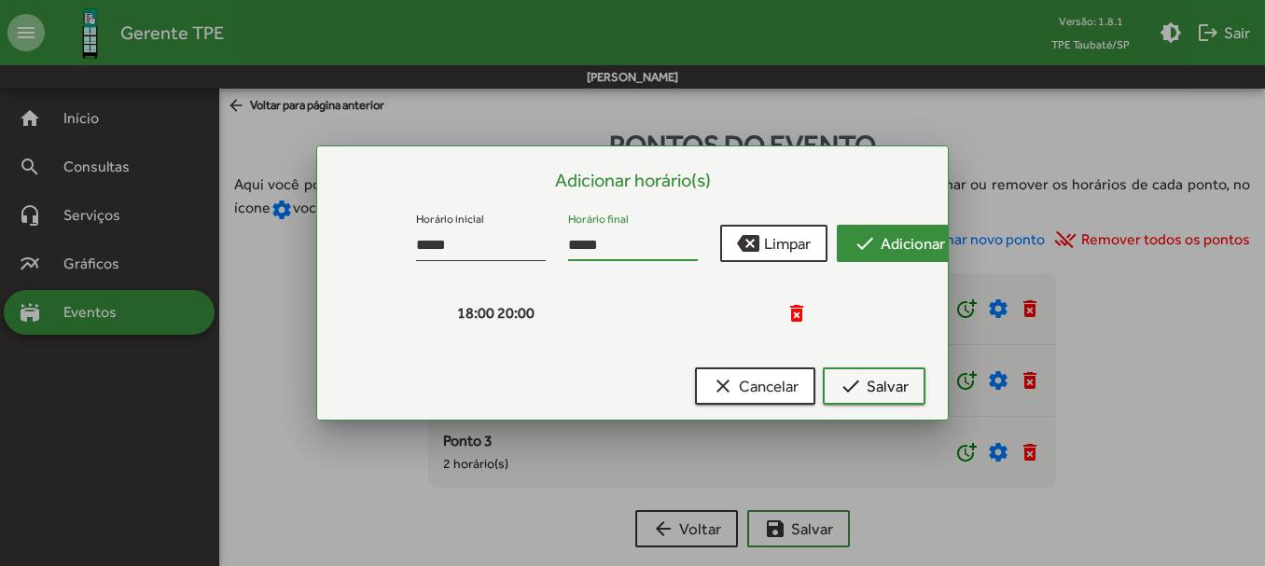
type input "*****"
click at [873, 237] on mat-icon "check" at bounding box center [865, 243] width 22 height 22
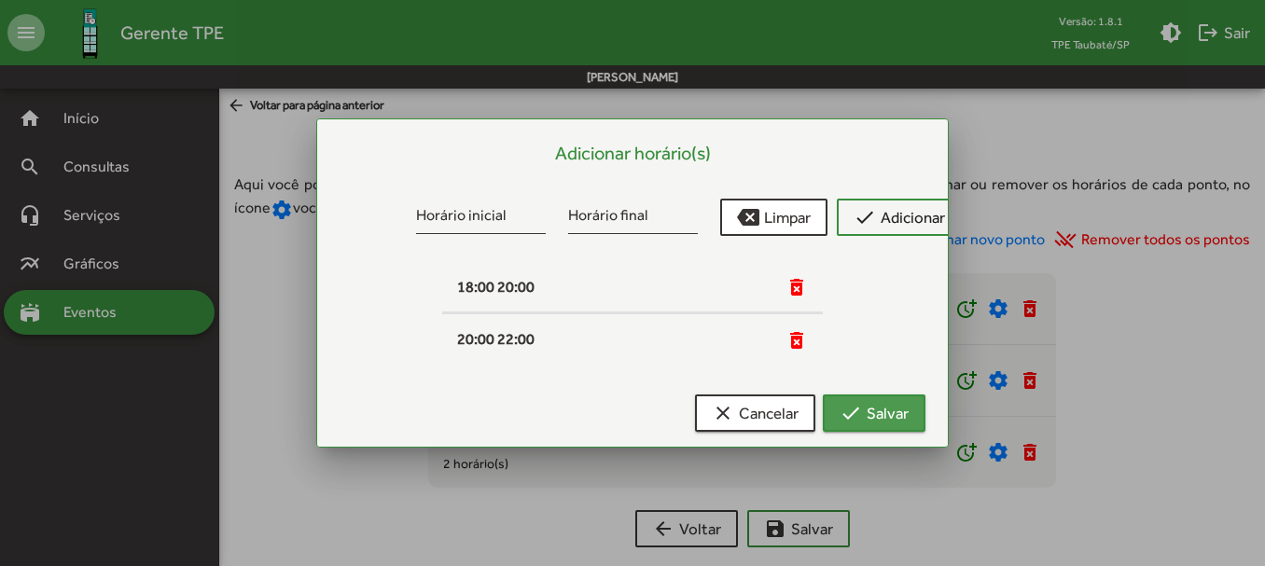
click at [878, 399] on span "check Salvar" at bounding box center [874, 414] width 69 height 34
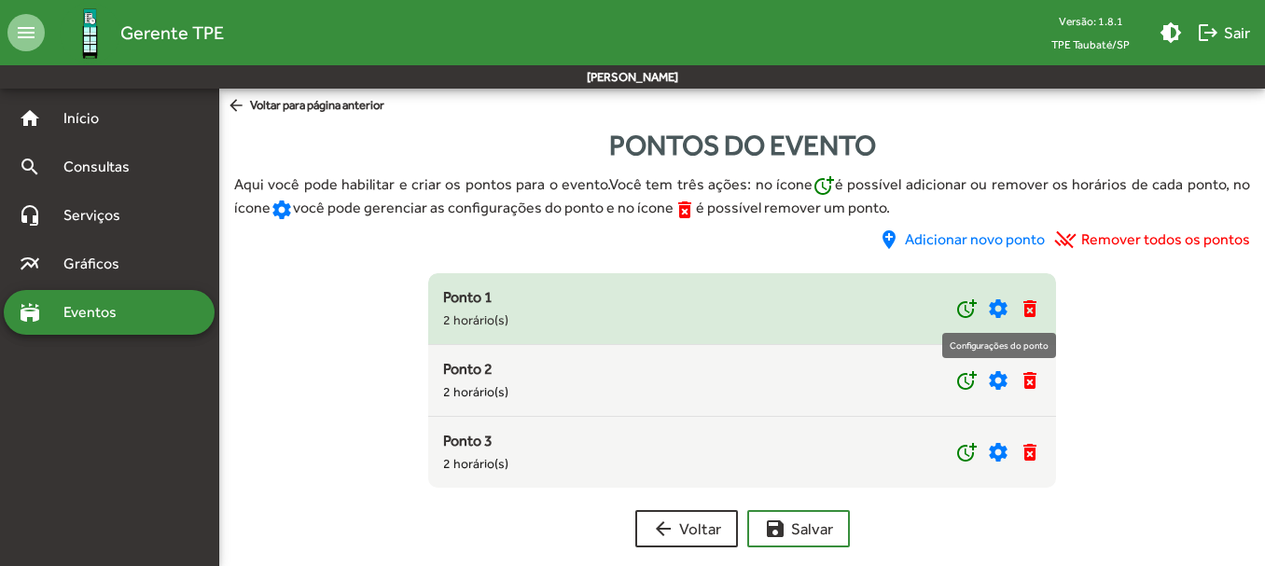
click at [1003, 305] on mat-icon "settings" at bounding box center [998, 309] width 22 height 22
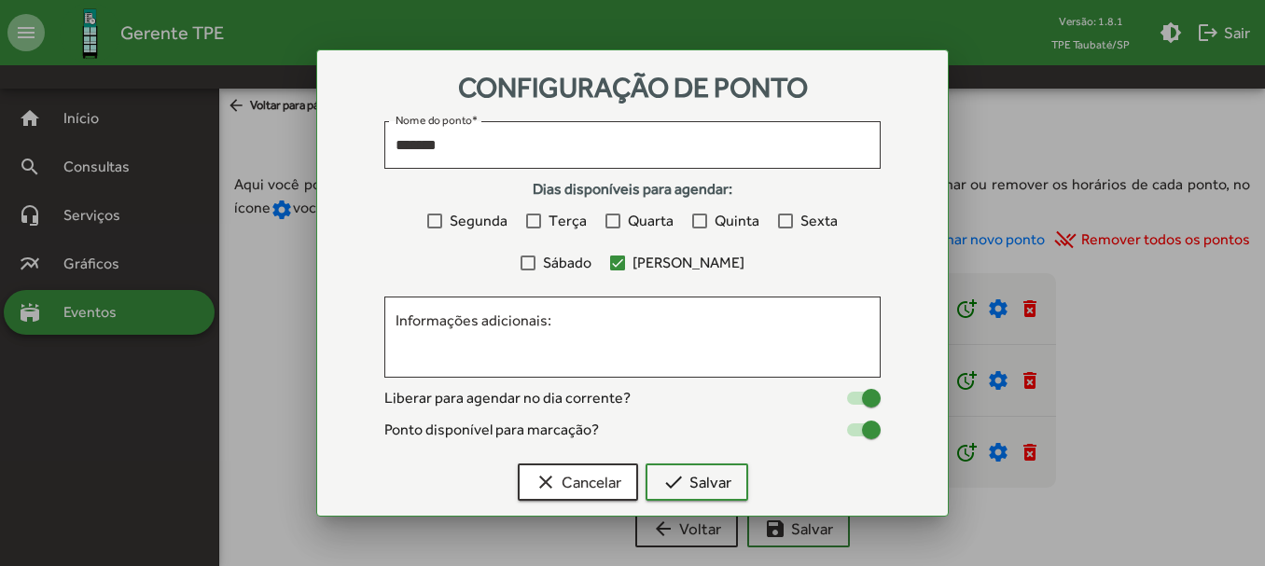
click at [536, 262] on div at bounding box center [528, 263] width 15 height 15
click at [728, 481] on span "check Salvar" at bounding box center [696, 483] width 69 height 34
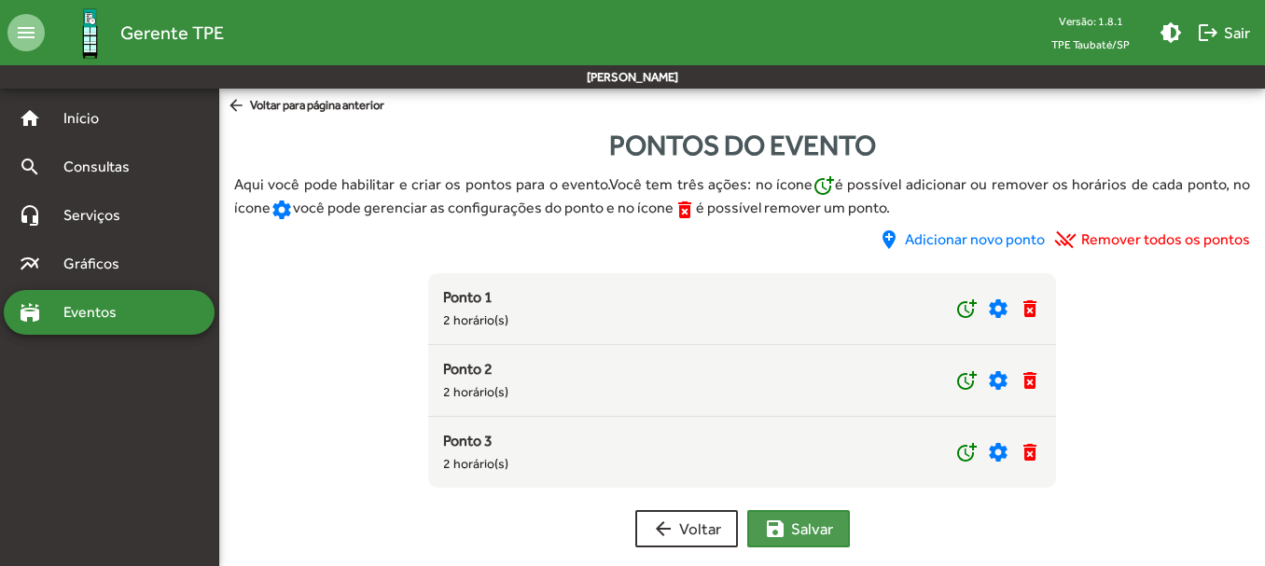
click at [811, 520] on span "save [PERSON_NAME]" at bounding box center [798, 529] width 69 height 34
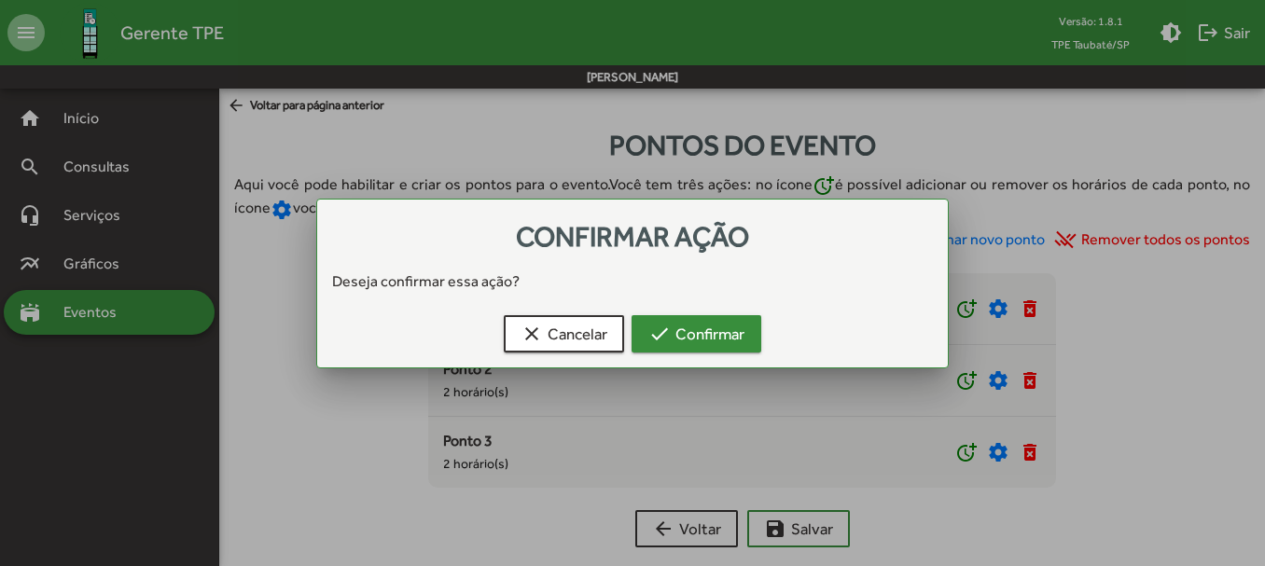
click at [690, 326] on span "check Confirmar" at bounding box center [696, 334] width 96 height 34
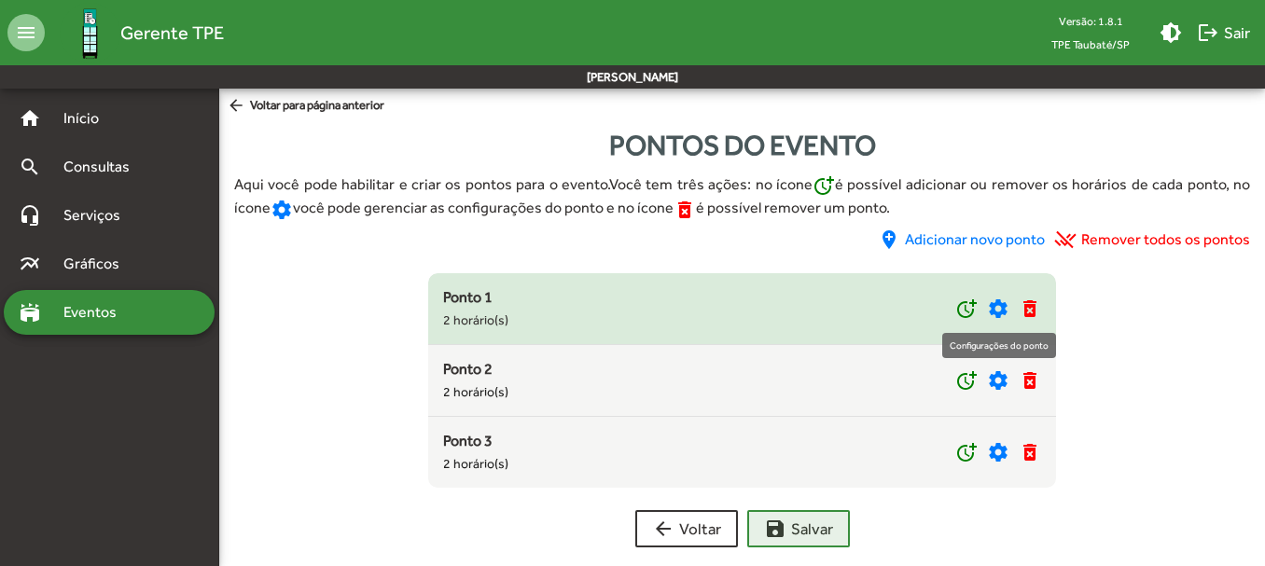
click at [998, 304] on mat-icon "settings" at bounding box center [998, 309] width 22 height 22
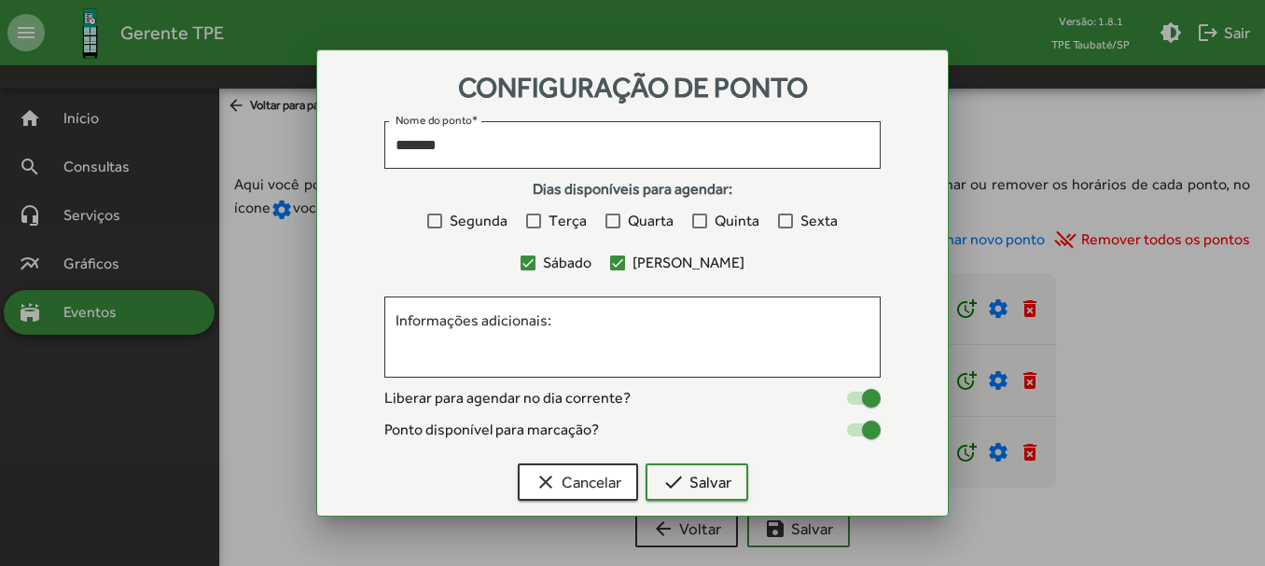
click at [253, 252] on div at bounding box center [632, 283] width 1265 height 566
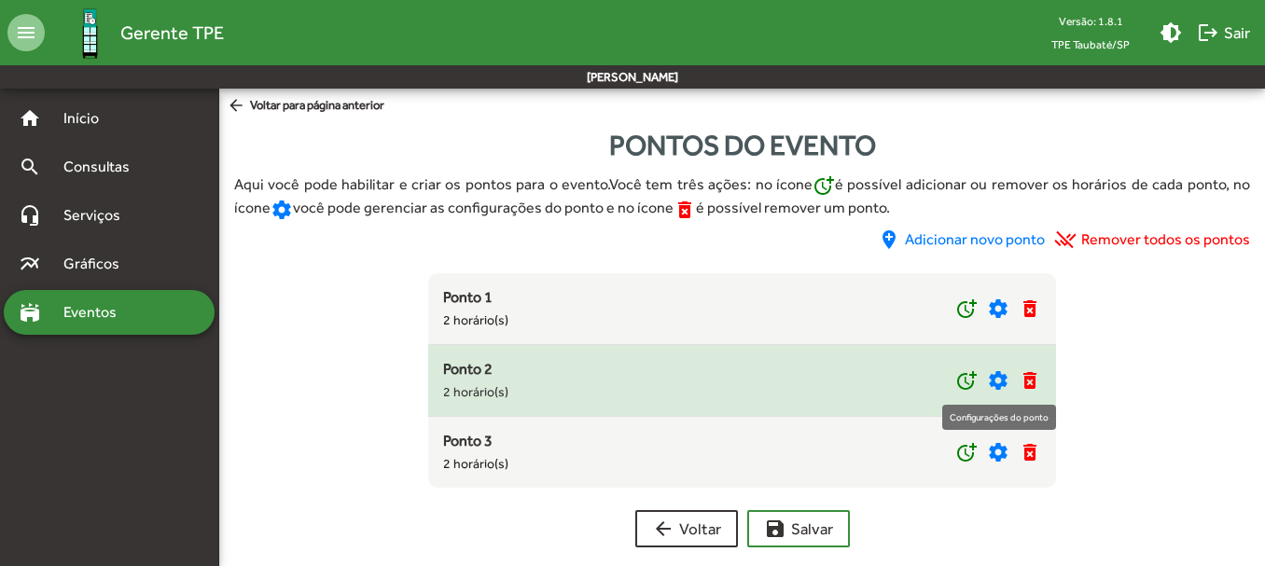
click at [1000, 377] on mat-icon "settings" at bounding box center [998, 380] width 22 height 22
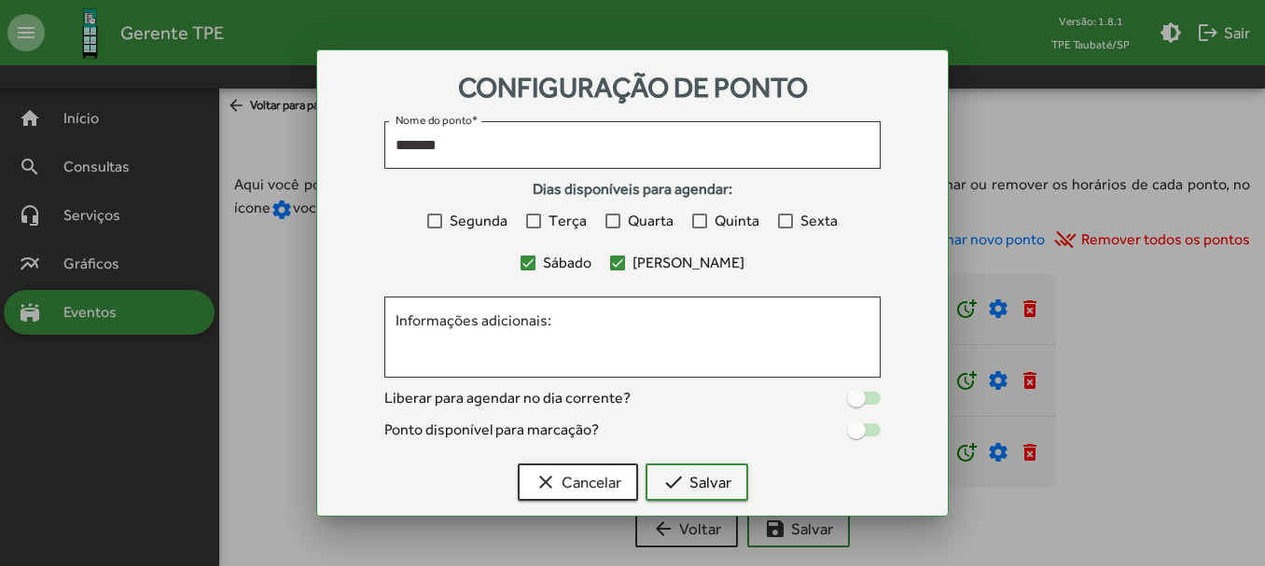
click at [859, 399] on div at bounding box center [856, 398] width 19 height 19
click at [861, 428] on div at bounding box center [856, 430] width 19 height 19
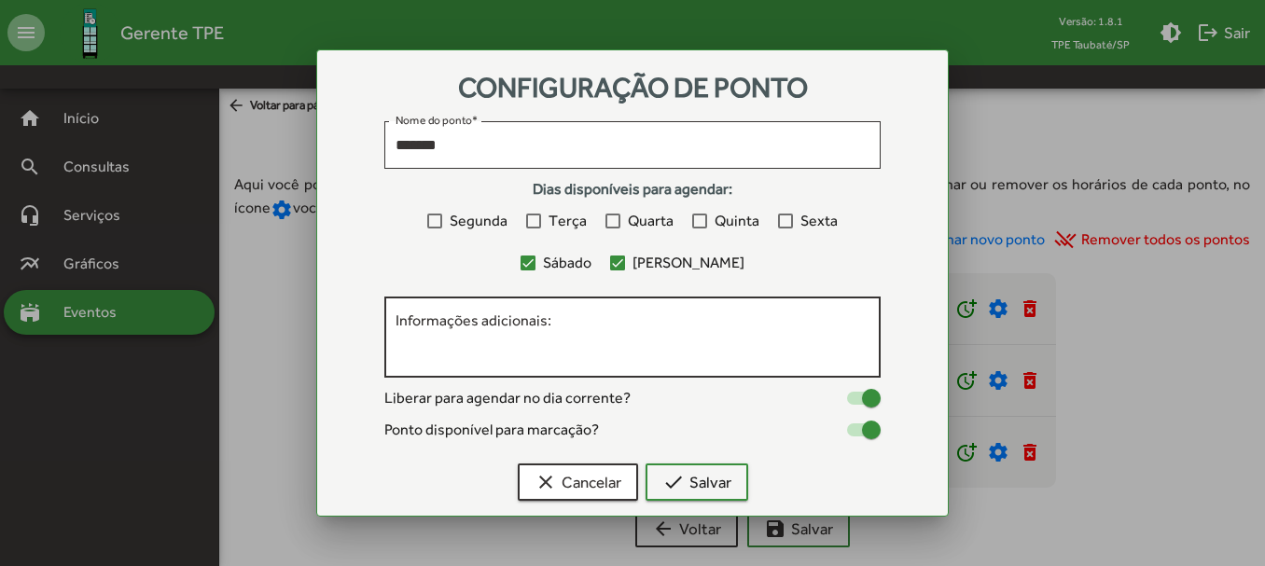
scroll to position [19, 0]
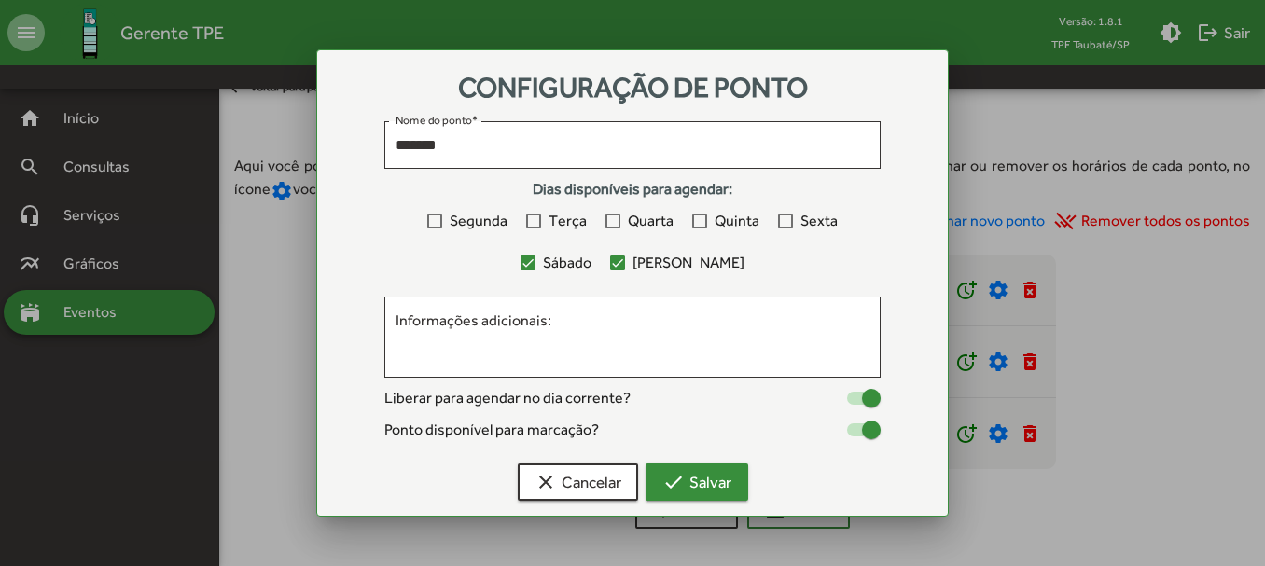
click at [700, 480] on span "check Salvar" at bounding box center [696, 483] width 69 height 34
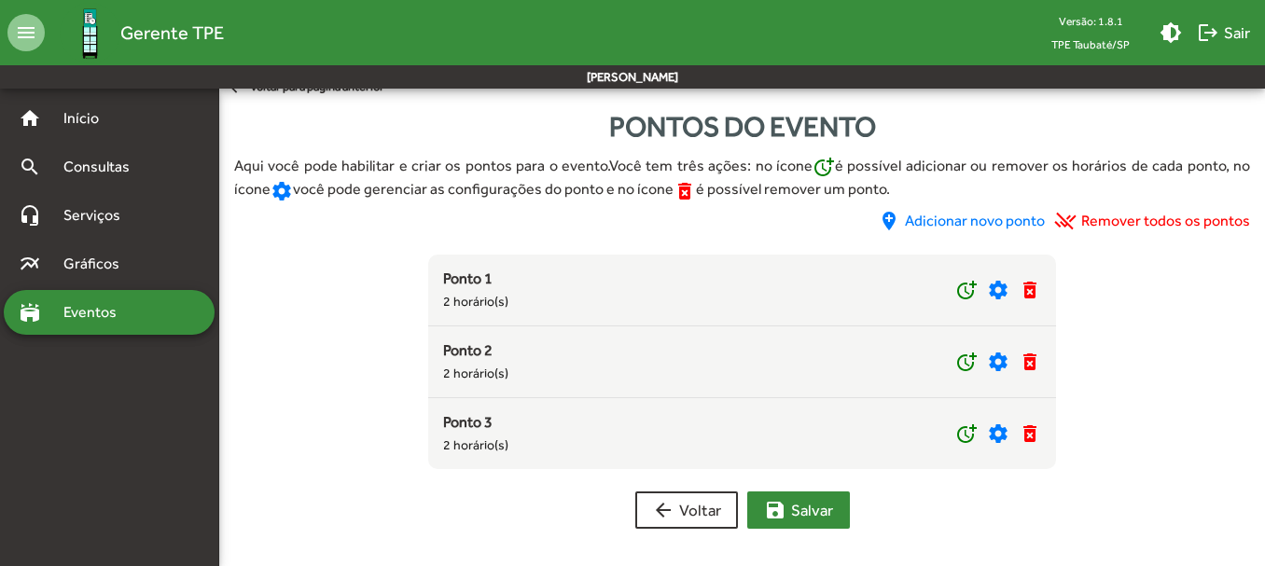
click at [800, 507] on span "save [PERSON_NAME]" at bounding box center [798, 511] width 69 height 34
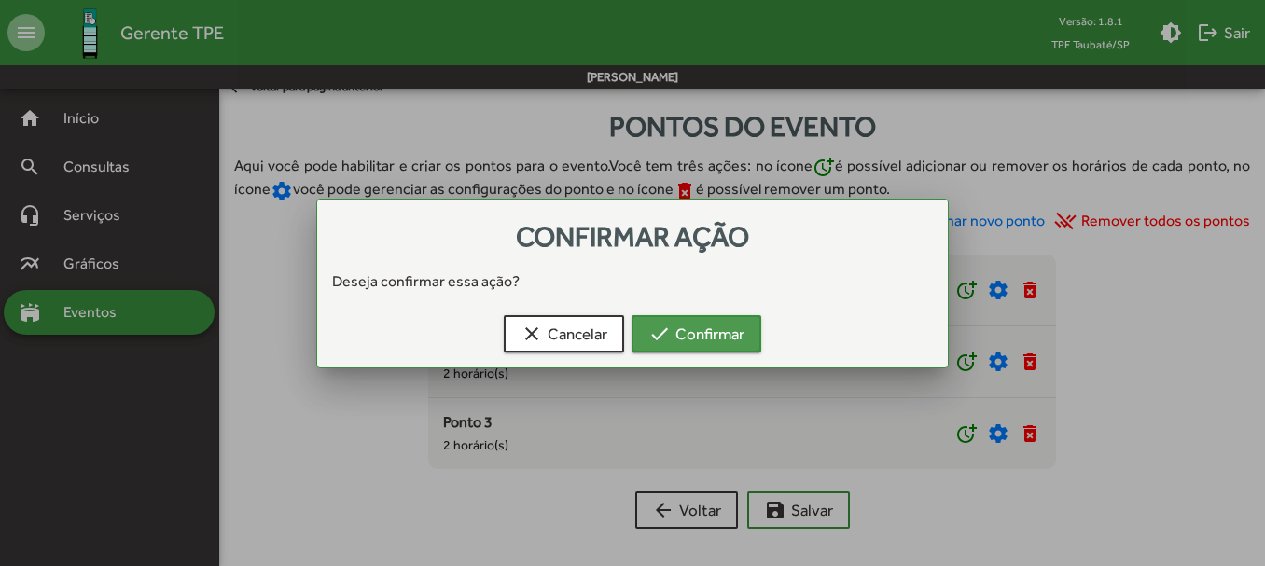
click at [717, 332] on span "check Confirmar" at bounding box center [696, 334] width 96 height 34
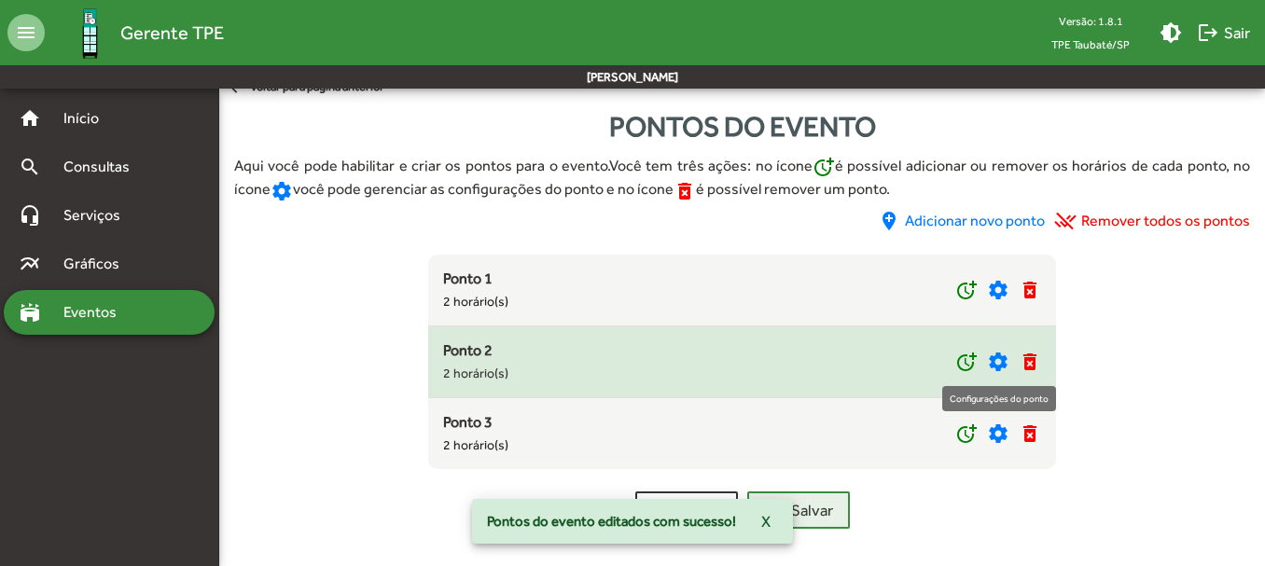
click at [996, 363] on mat-icon "settings" at bounding box center [998, 362] width 22 height 22
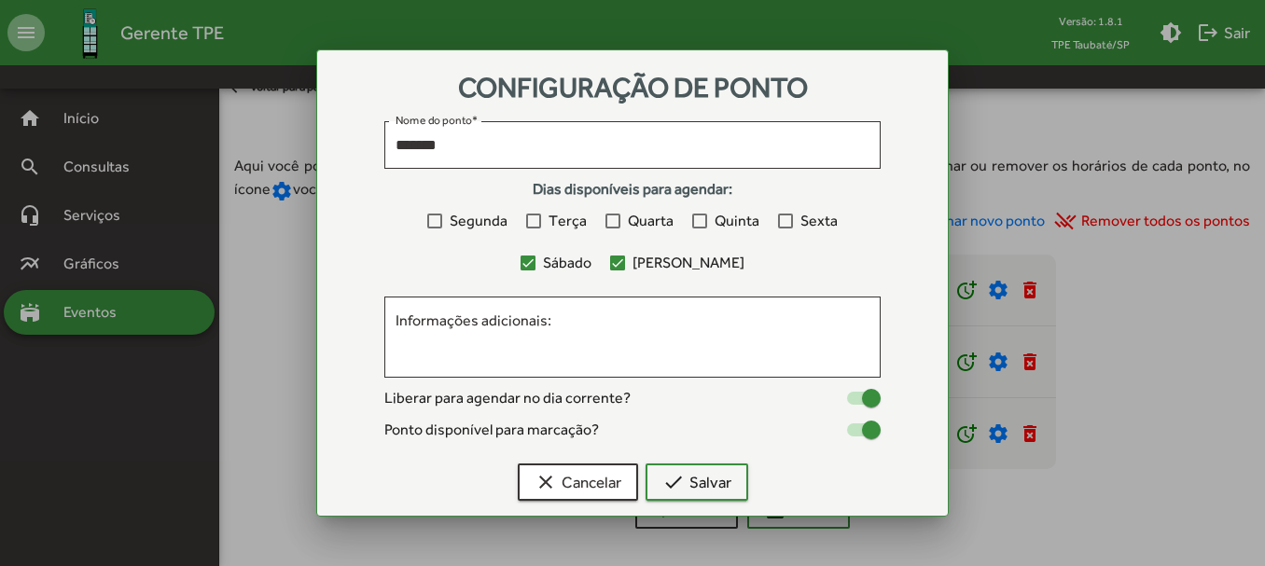
click at [273, 288] on div at bounding box center [632, 283] width 1265 height 566
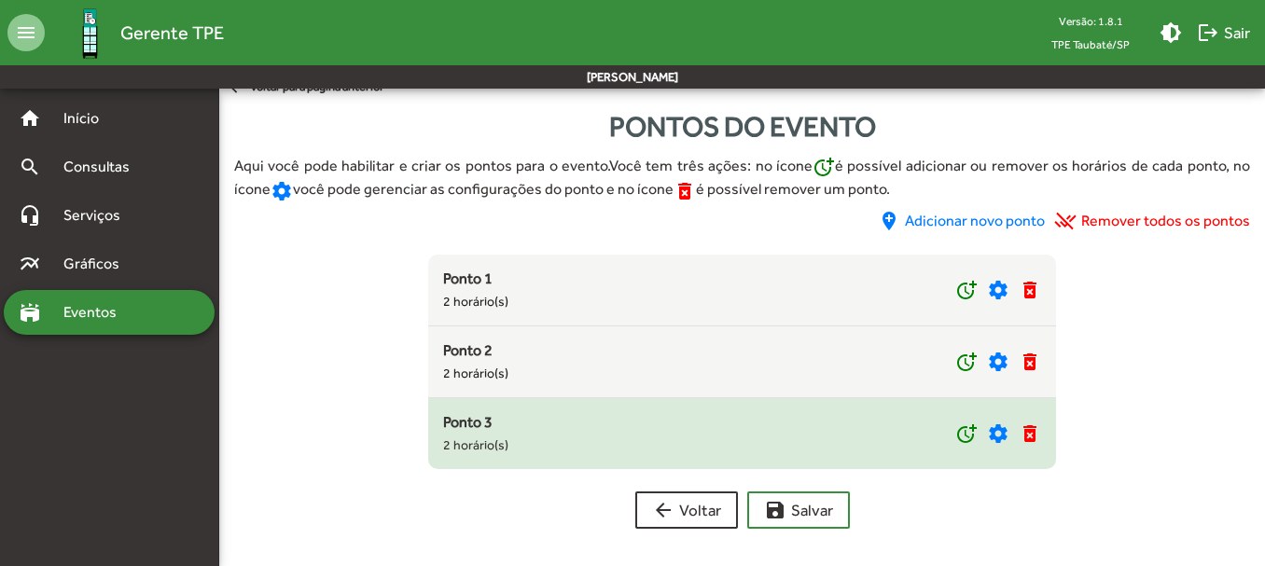
click at [774, 442] on div "Ponto 3 2 horário(s)" at bounding box center [699, 433] width 512 height 45
click at [996, 428] on mat-icon "settings" at bounding box center [998, 434] width 22 height 22
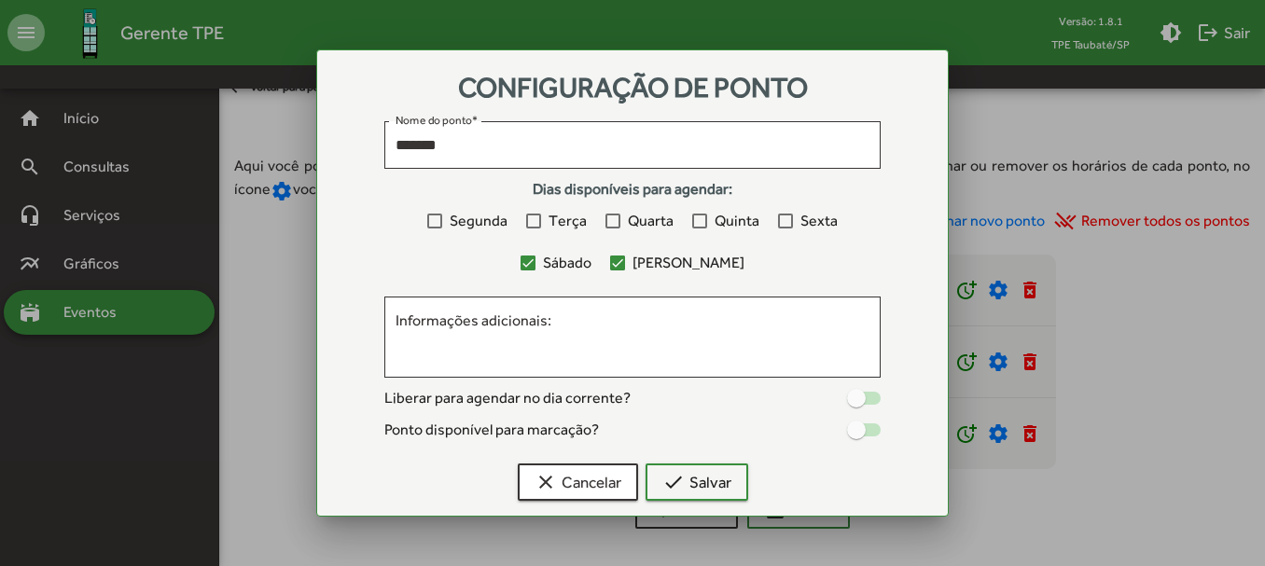
click at [876, 392] on div at bounding box center [864, 398] width 34 height 13
click at [870, 416] on div "Liberar para agendar no dia corrente? Ponto disponível para marcação?" at bounding box center [632, 414] width 496 height 54
click at [870, 428] on div at bounding box center [864, 430] width 34 height 13
click at [712, 479] on span "check Salvar" at bounding box center [696, 483] width 69 height 34
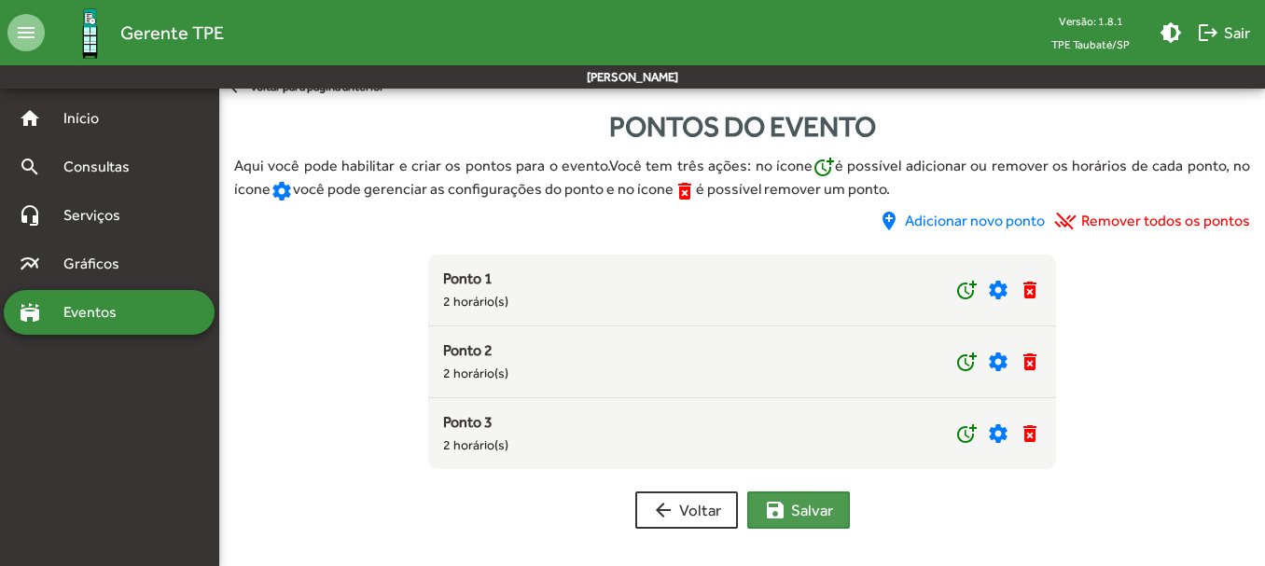
click at [801, 501] on span "save [PERSON_NAME]" at bounding box center [798, 511] width 69 height 34
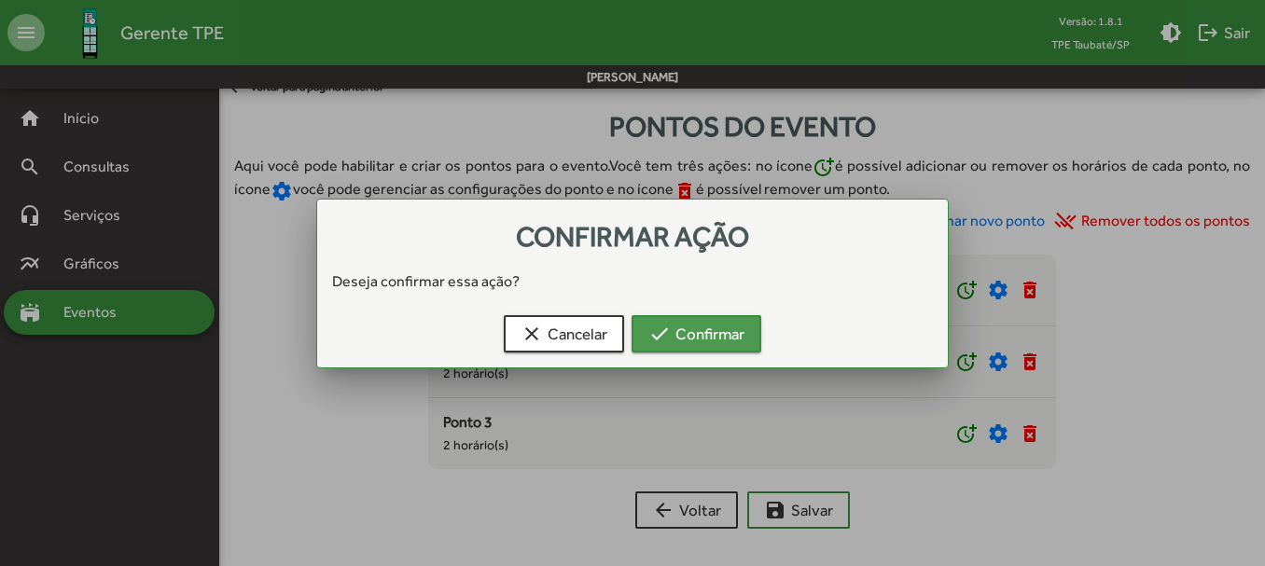
click at [732, 336] on span "check Confirmar" at bounding box center [696, 334] width 96 height 34
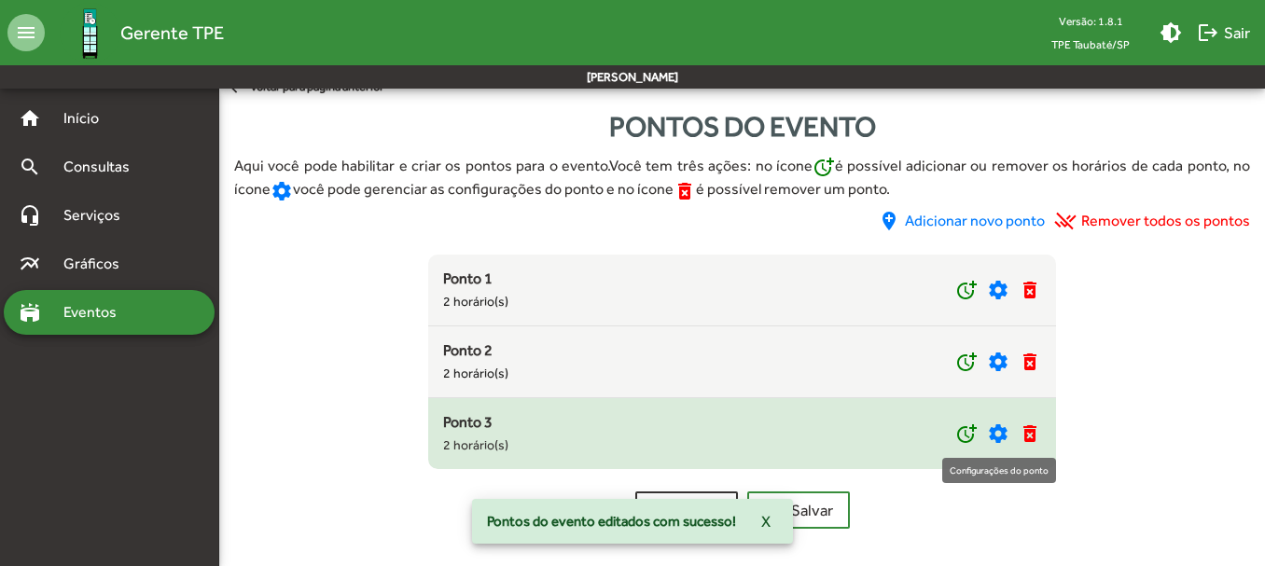
click at [1001, 434] on mat-icon "settings" at bounding box center [998, 434] width 22 height 22
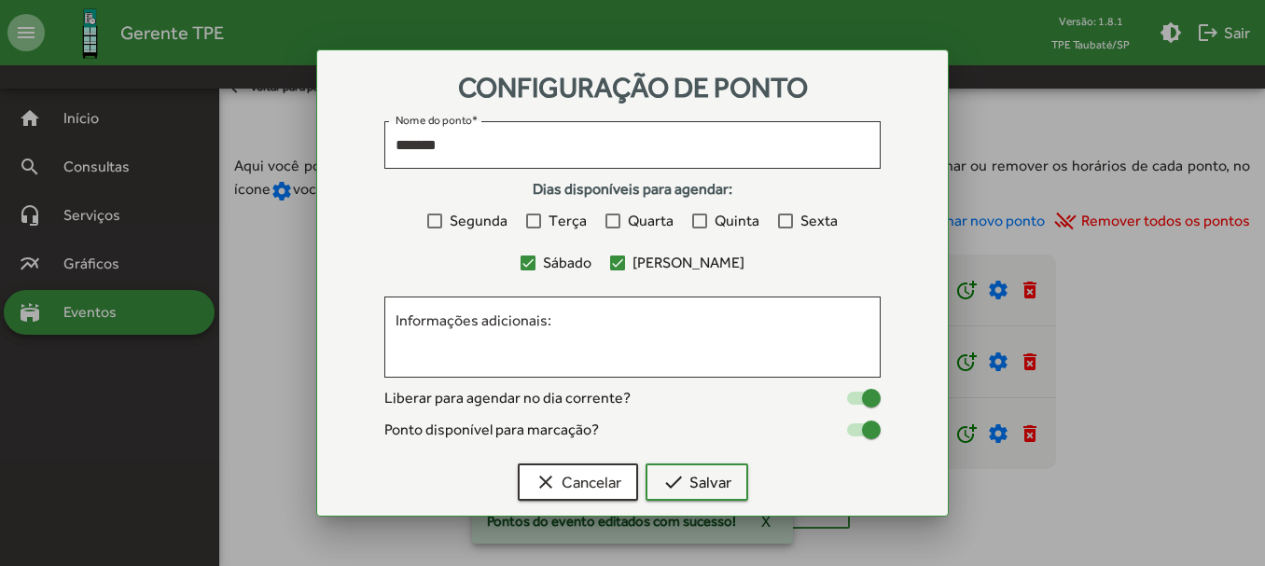
click at [287, 323] on div at bounding box center [632, 283] width 1265 height 566
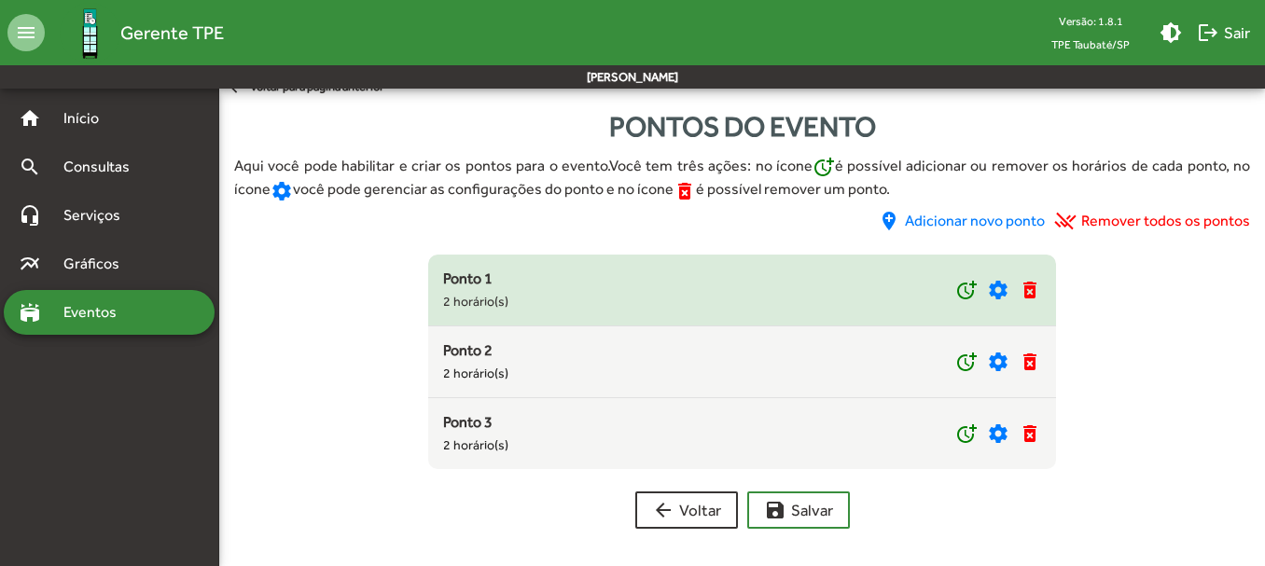
click at [495, 299] on small "2 horário(s)" at bounding box center [475, 301] width 65 height 15
click at [999, 281] on mat-icon "settings" at bounding box center [998, 290] width 22 height 22
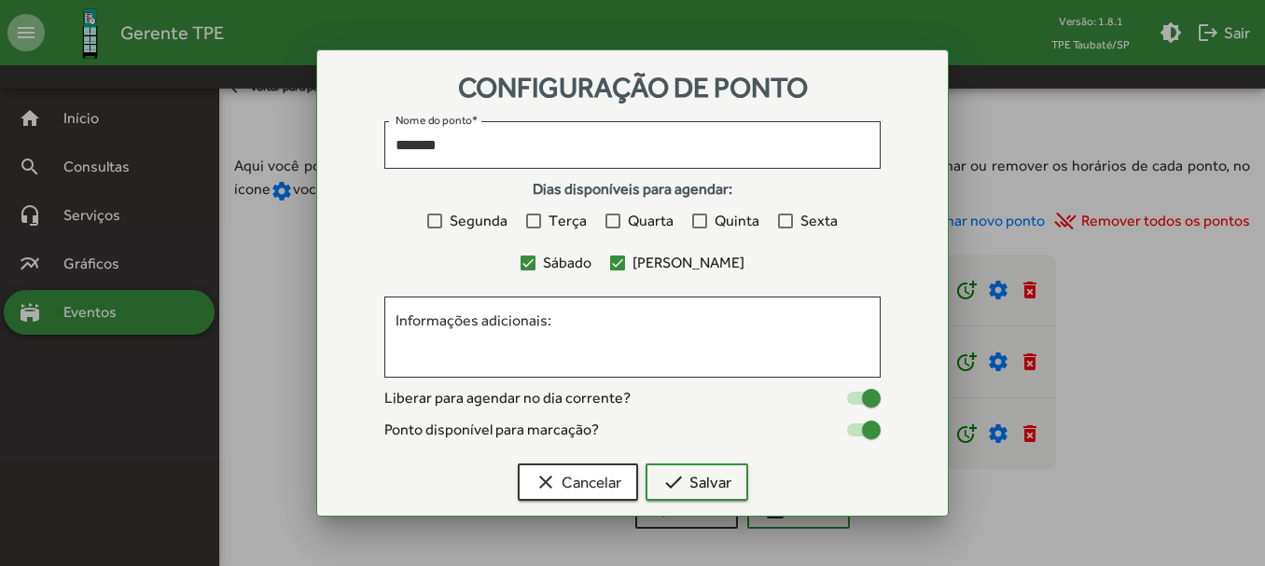
click at [258, 280] on div at bounding box center [632, 283] width 1265 height 566
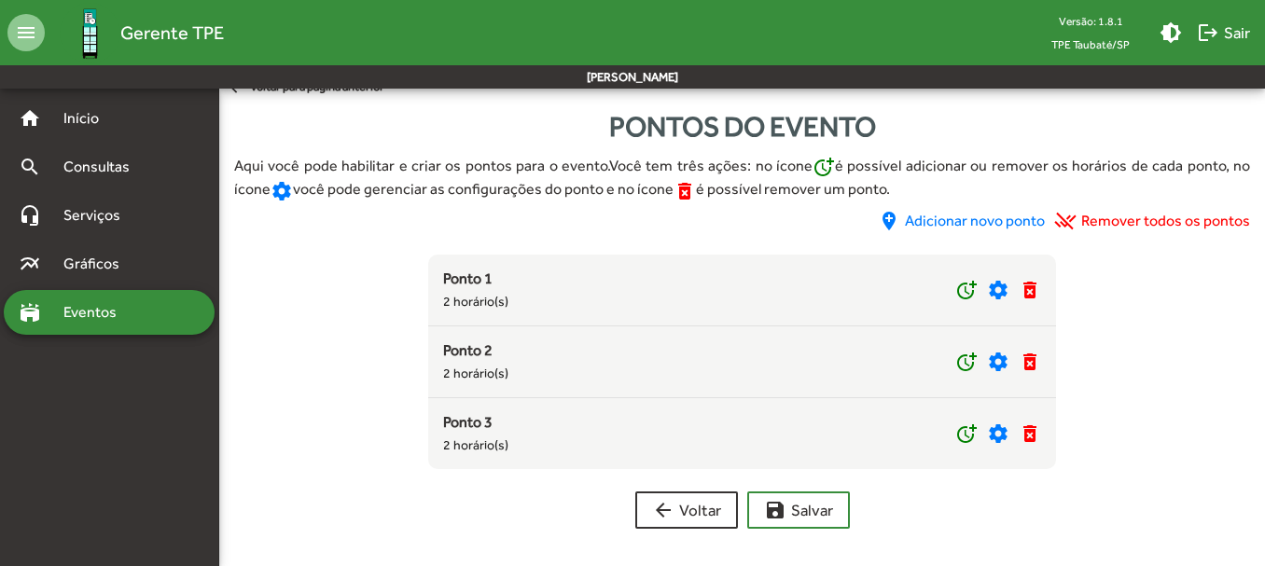
click at [140, 305] on span "Eventos" at bounding box center [97, 312] width 90 height 22
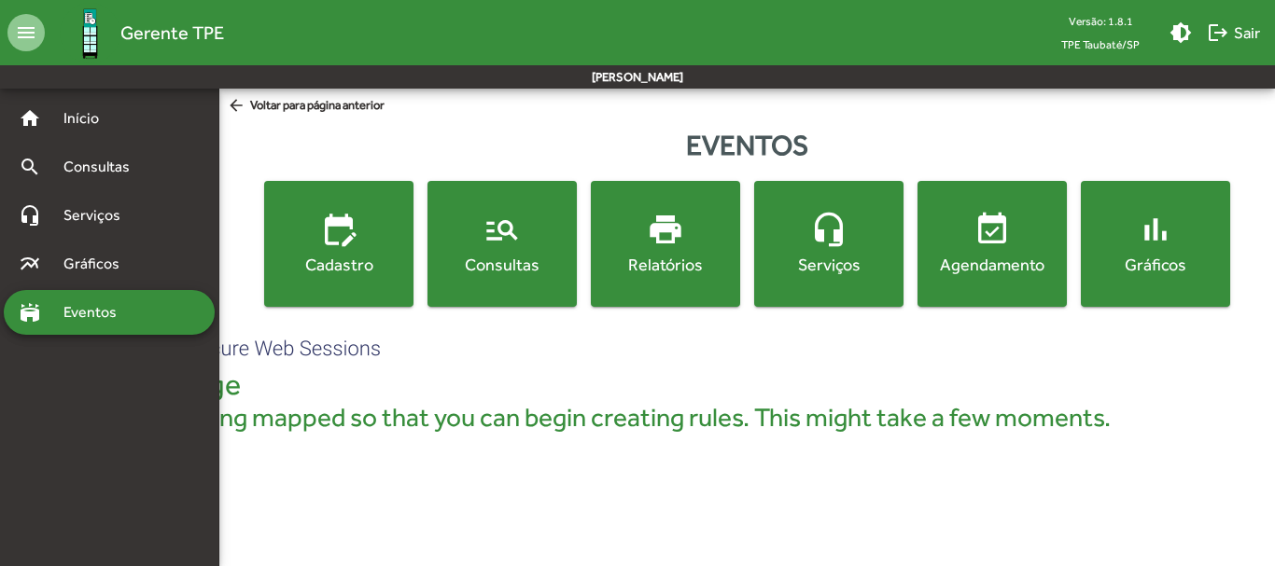
click at [491, 246] on mat-icon "manage_search" at bounding box center [501, 229] width 37 height 37
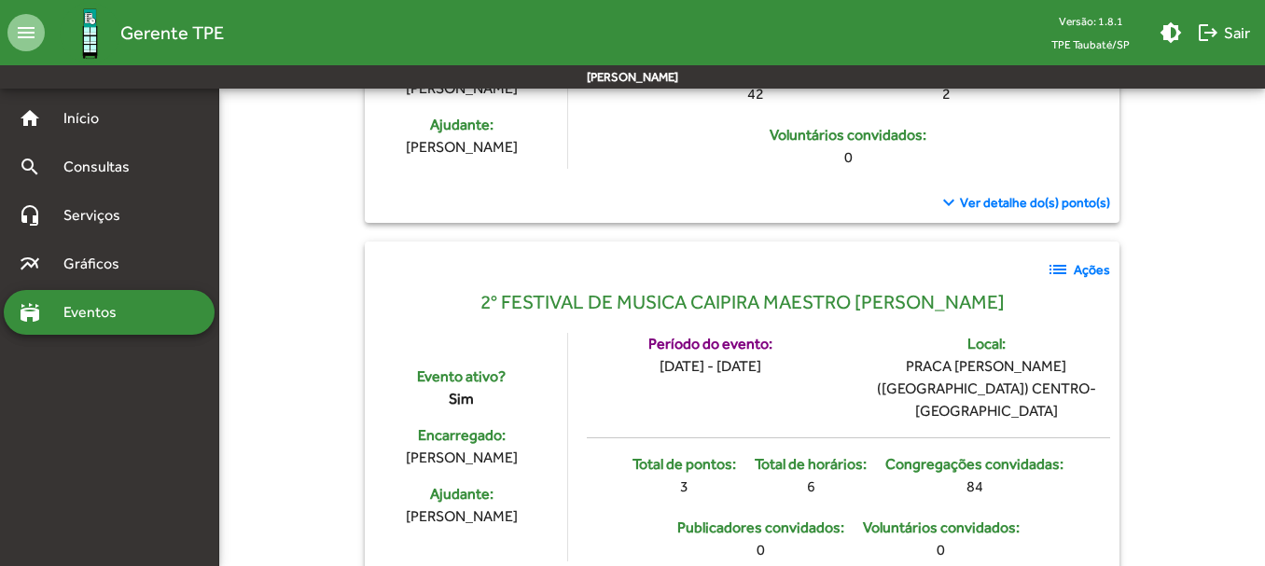
scroll to position [653, 0]
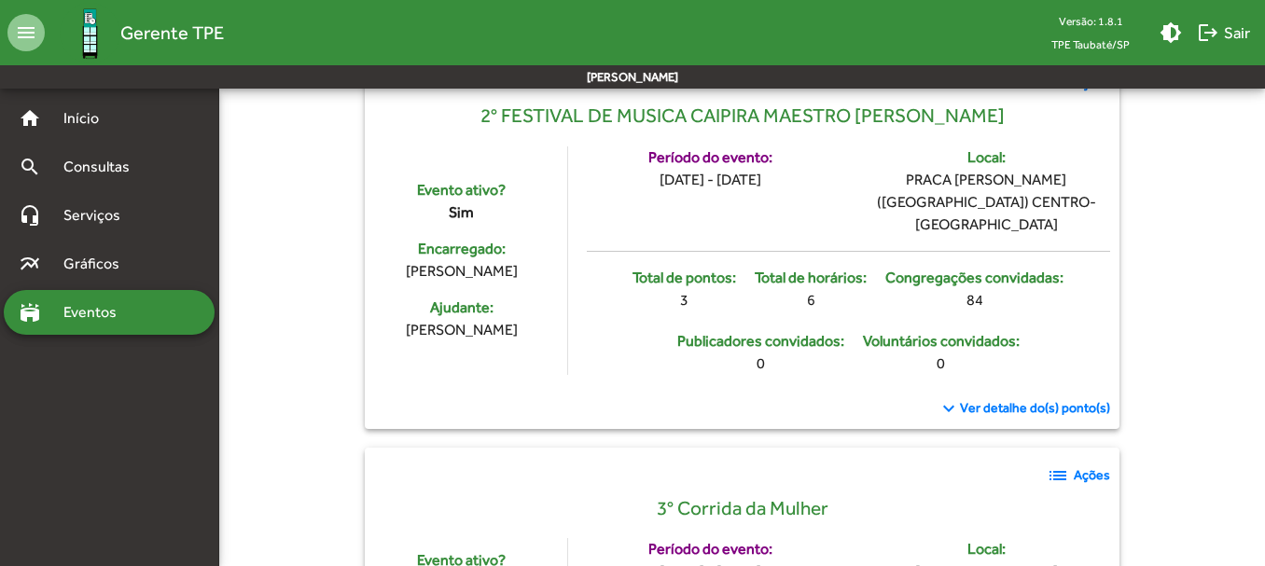
click at [1005, 398] on span "Ver detalhe do(s) ponto(s)" at bounding box center [1035, 408] width 150 height 20
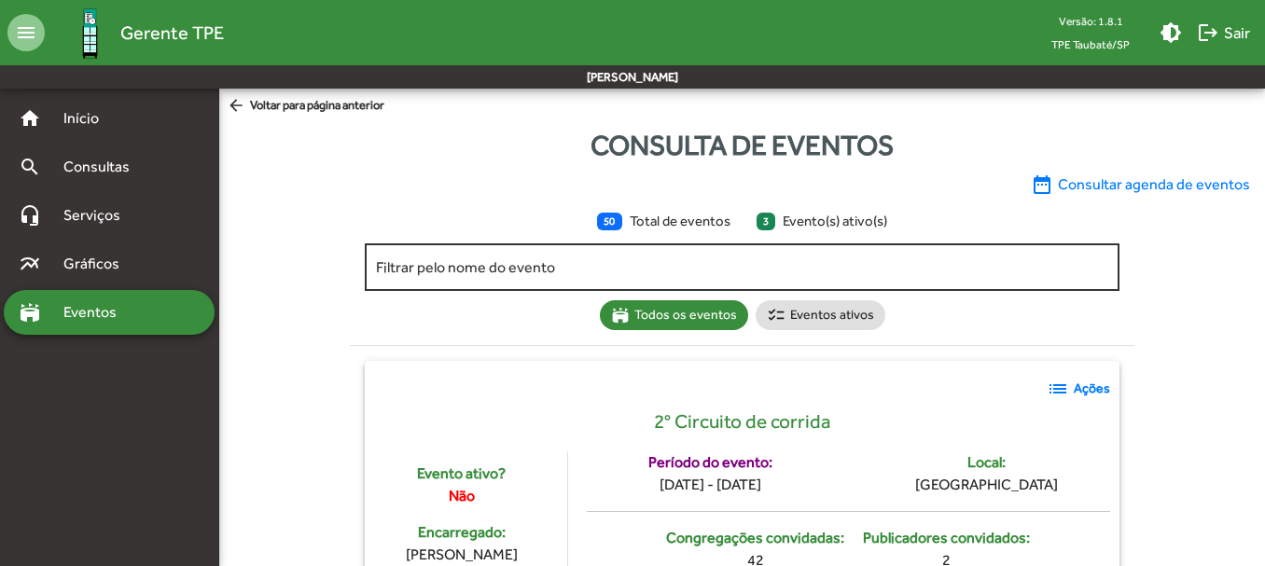
scroll to position [373, 0]
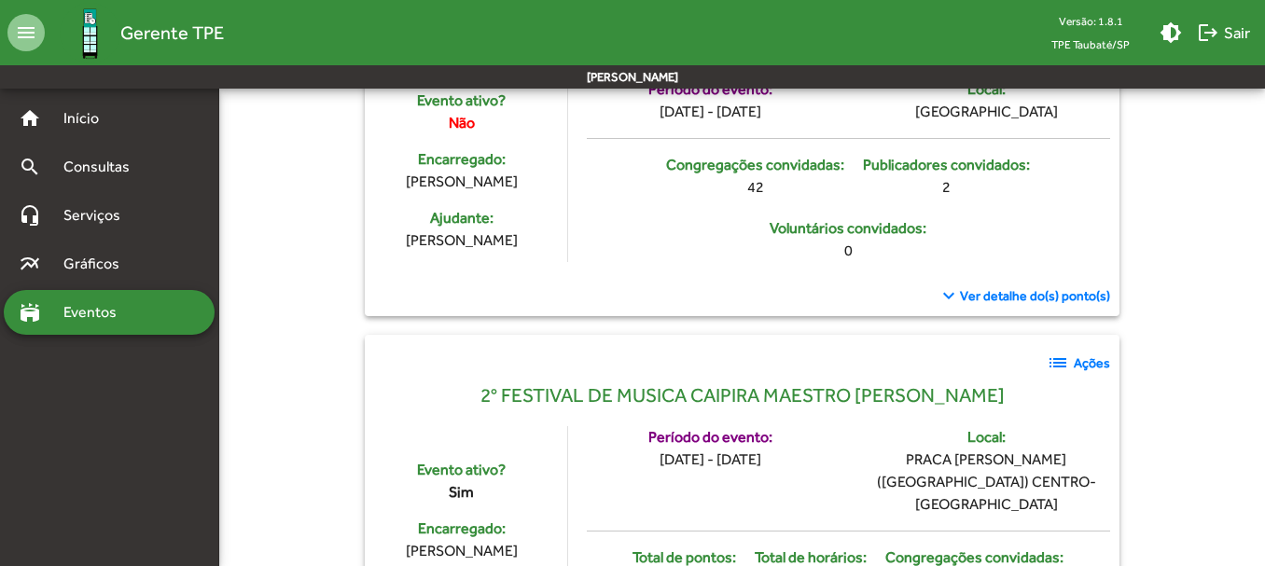
click at [1081, 358] on strong "Ações" at bounding box center [1092, 364] width 36 height 20
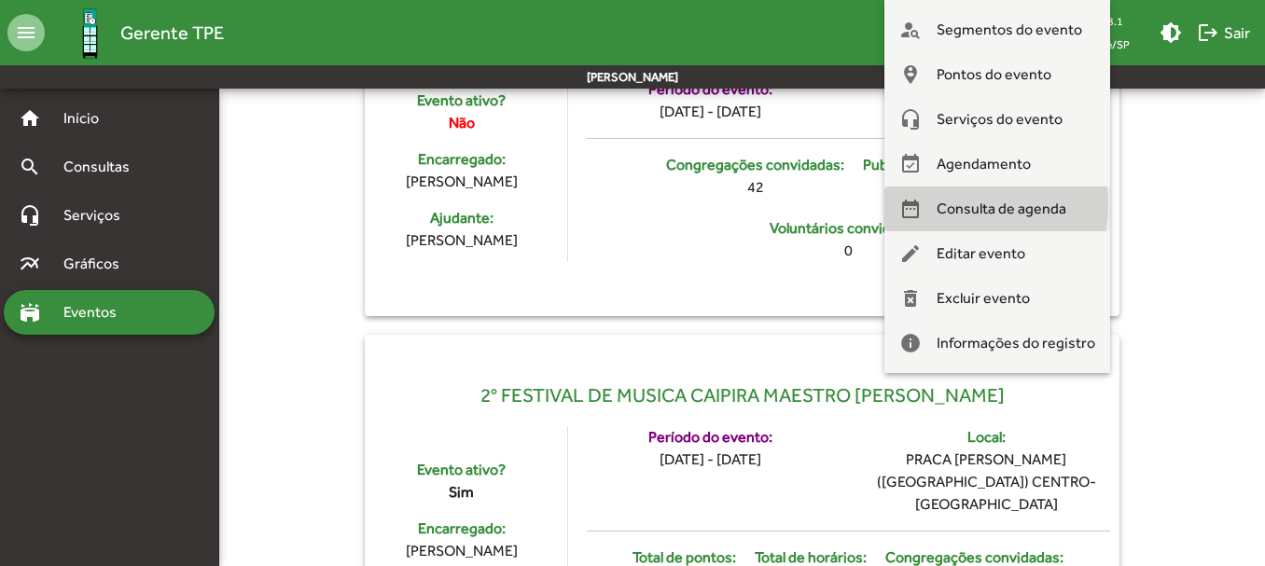
click at [976, 204] on span "Consulta de agenda" at bounding box center [1002, 209] width 130 height 45
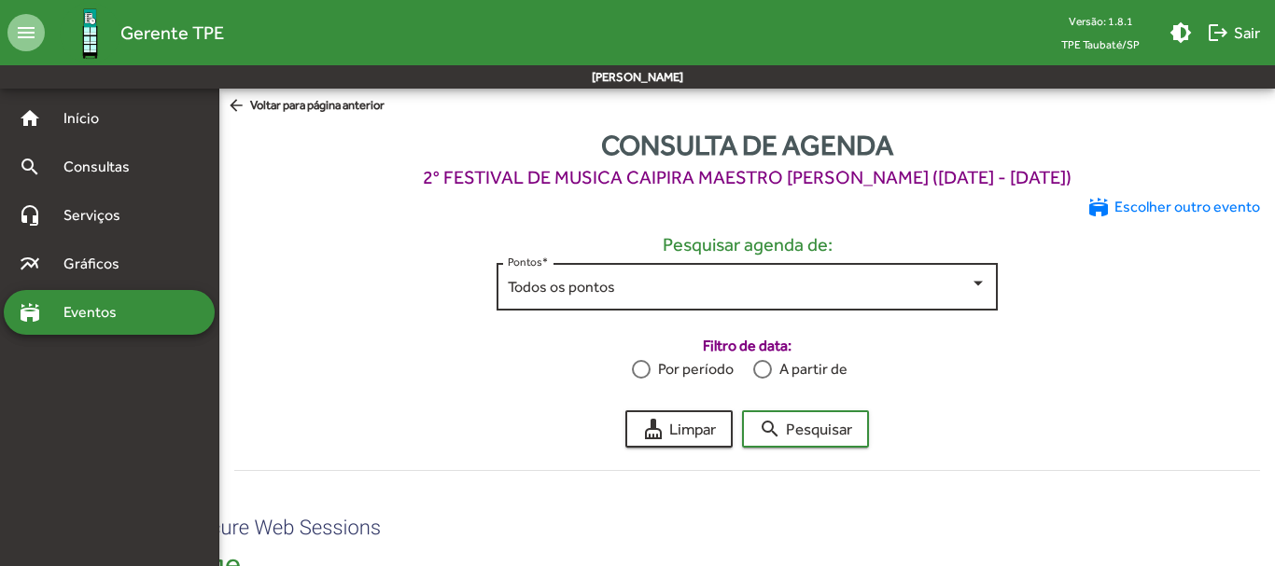
click at [973, 283] on div at bounding box center [977, 283] width 9 height 5
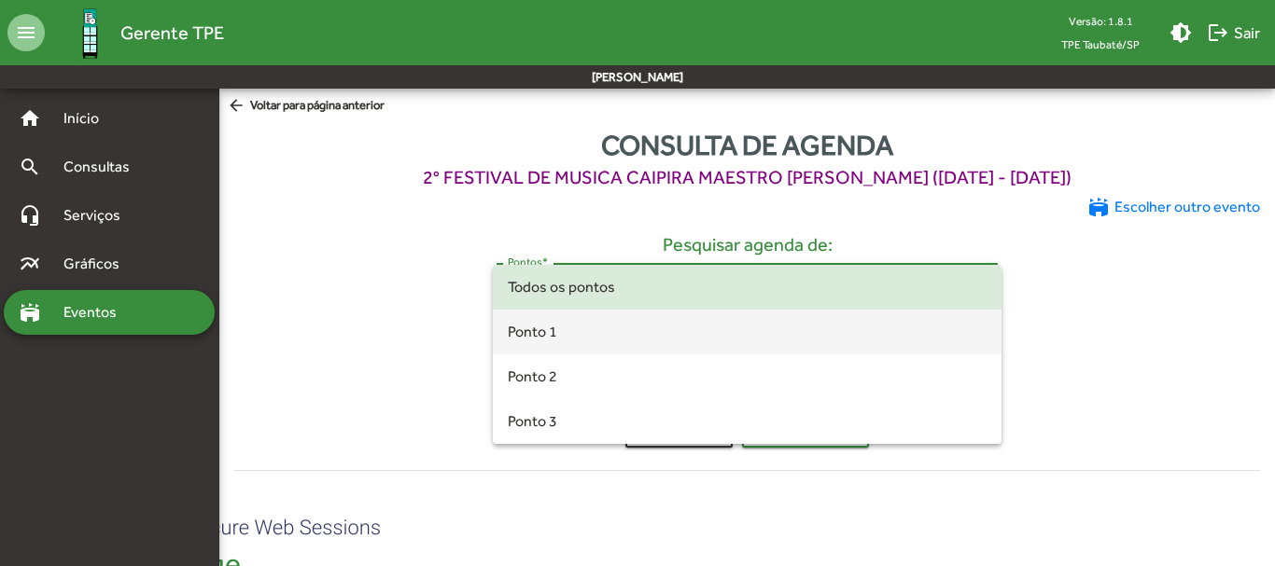
click at [525, 328] on span "Ponto 1" at bounding box center [748, 332] width 480 height 45
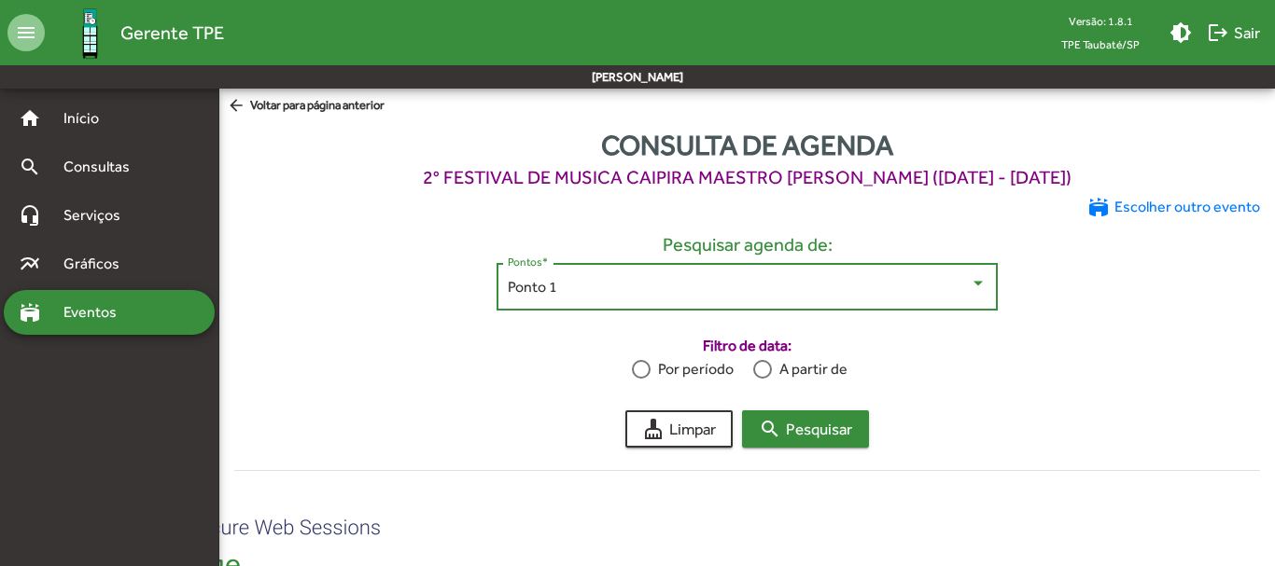
click at [800, 421] on span "search Pesquisar" at bounding box center [805, 429] width 93 height 34
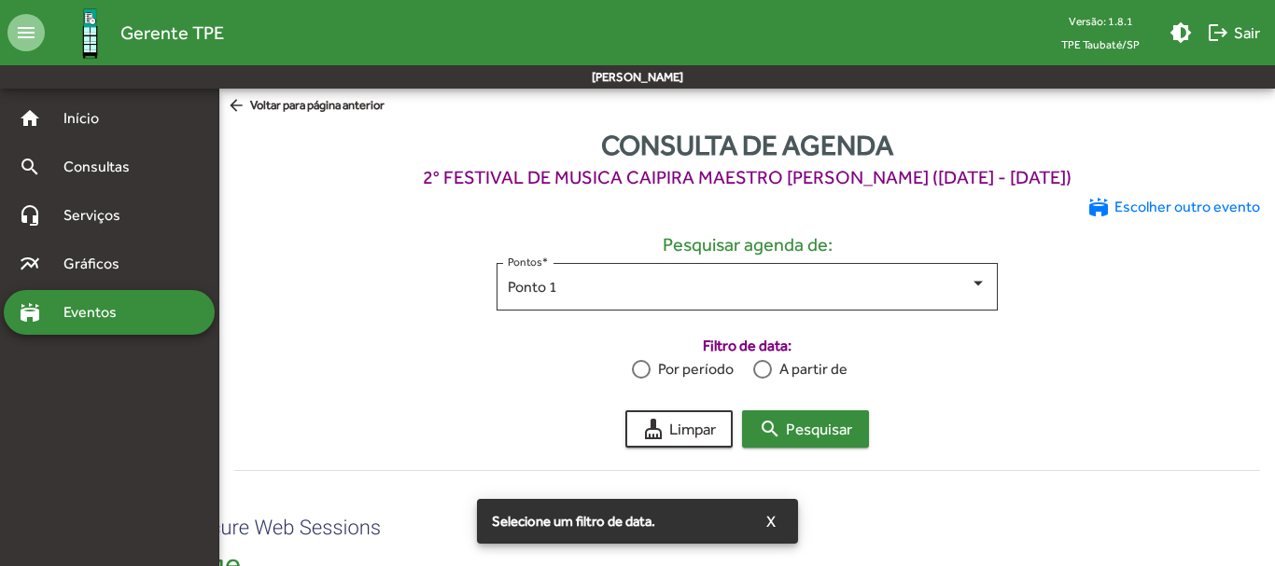
click at [799, 419] on span "search Pesquisar" at bounding box center [805, 429] width 93 height 34
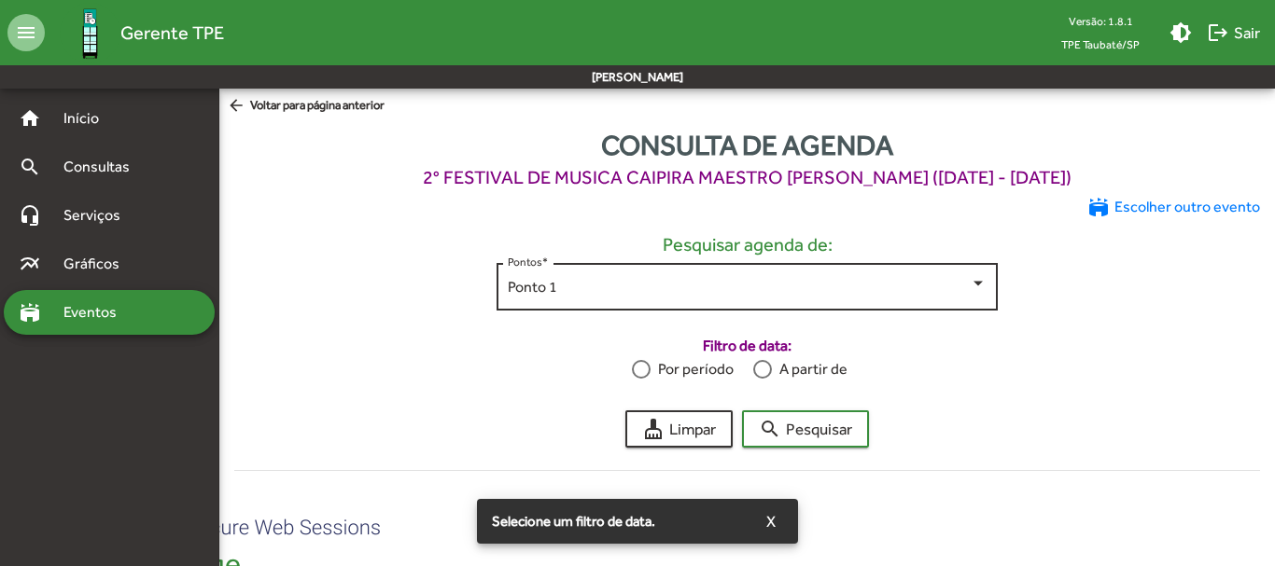
click at [986, 286] on div at bounding box center [977, 283] width 17 height 17
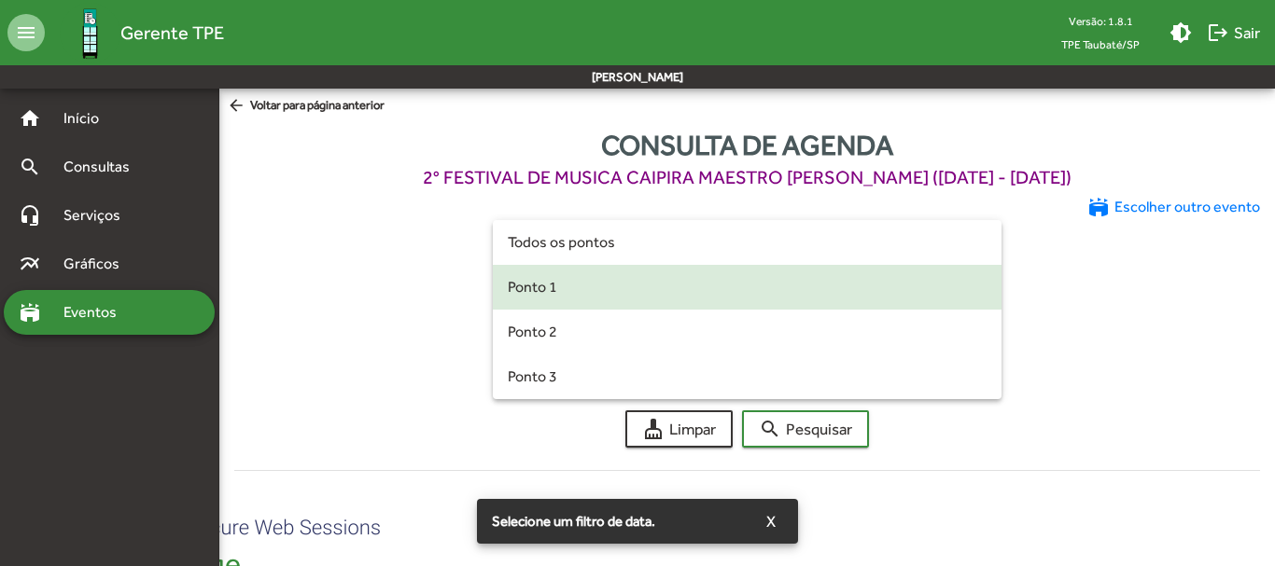
click at [986, 286] on span "Ponto 1" at bounding box center [748, 287] width 480 height 45
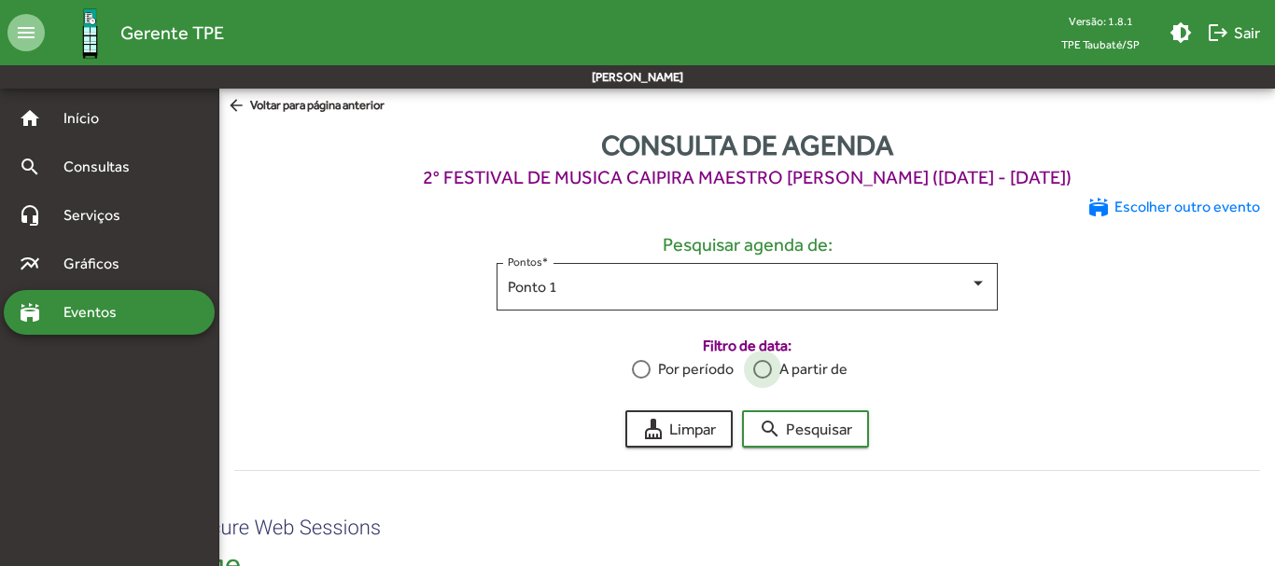
click at [768, 369] on div at bounding box center [762, 369] width 19 height 19
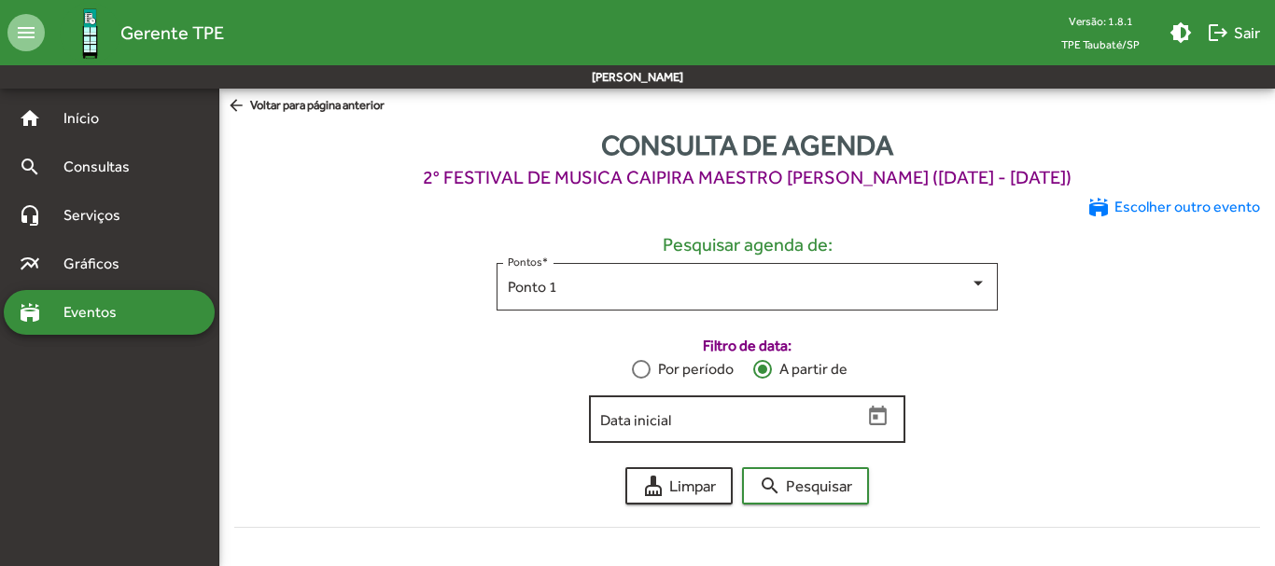
click at [667, 422] on input "Data inicial" at bounding box center [731, 419] width 262 height 17
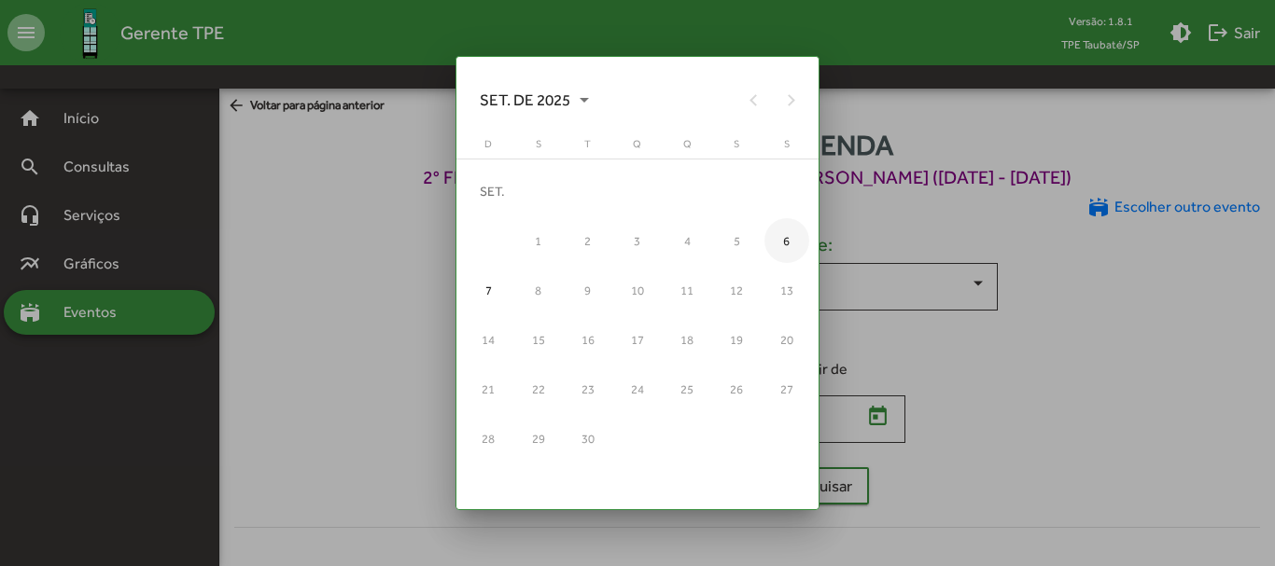
click at [780, 245] on div "6" at bounding box center [786, 240] width 45 height 45
type input "**********"
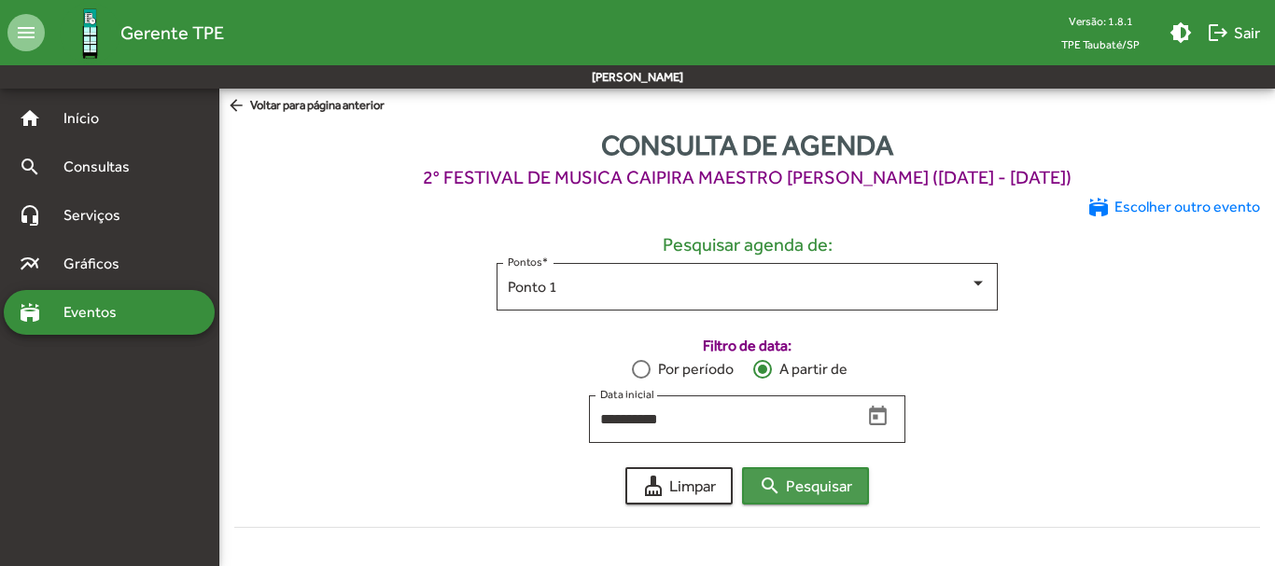
click at [802, 484] on span "search Pesquisar" at bounding box center [805, 486] width 93 height 34
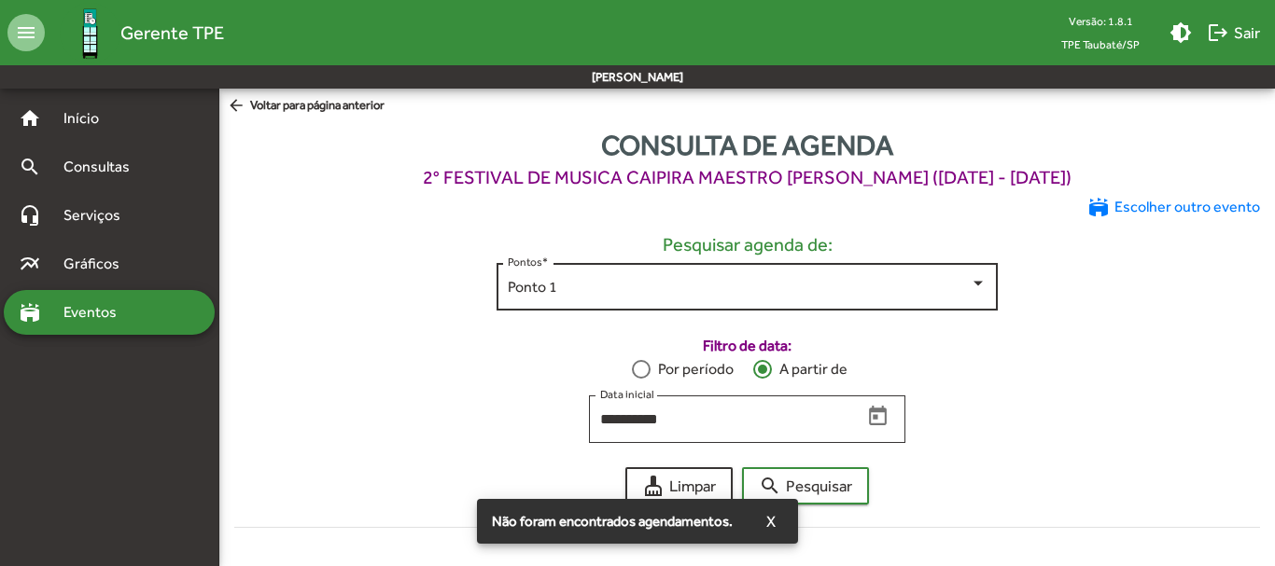
click at [982, 280] on div at bounding box center [977, 283] width 17 height 17
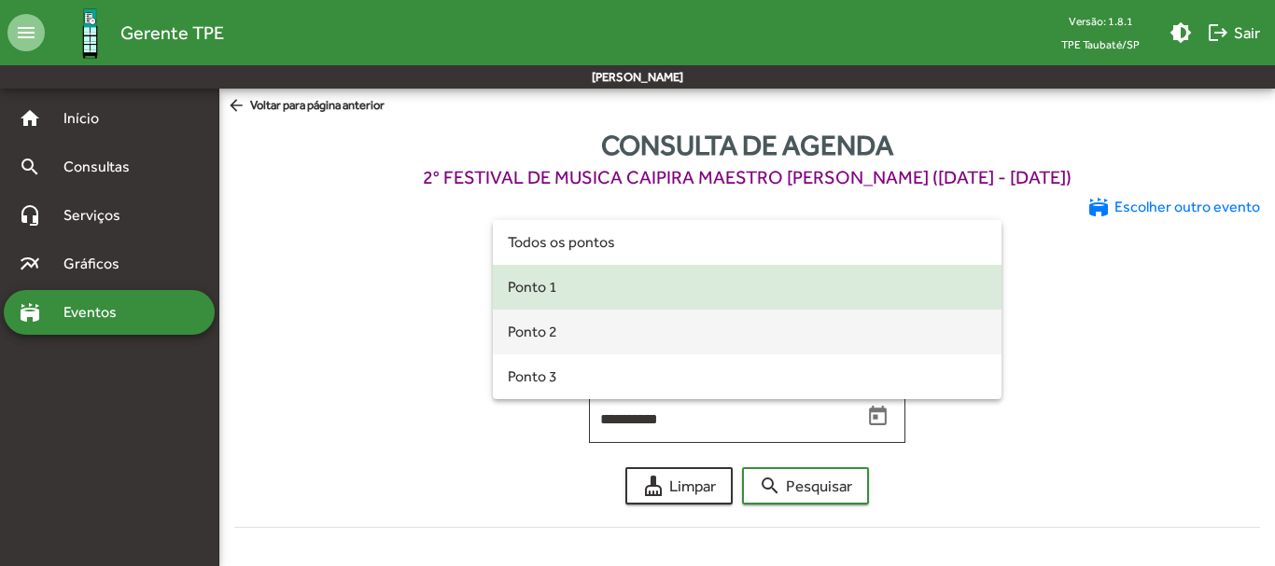
click at [669, 335] on span "Ponto 2" at bounding box center [748, 332] width 480 height 45
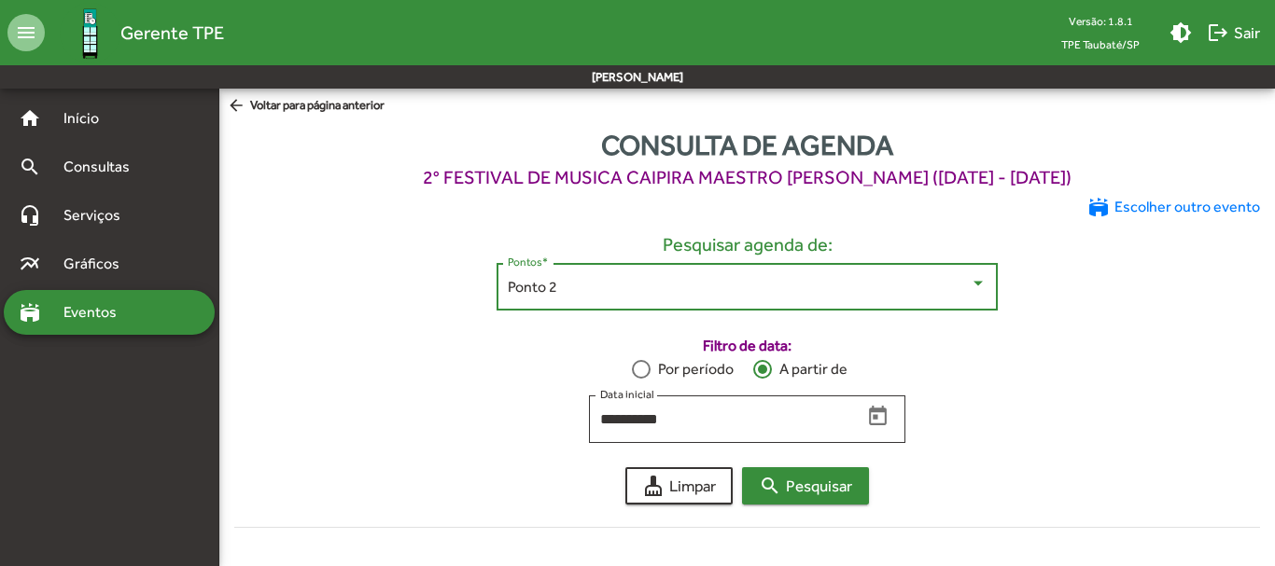
click at [818, 483] on span "search Pesquisar" at bounding box center [805, 486] width 93 height 34
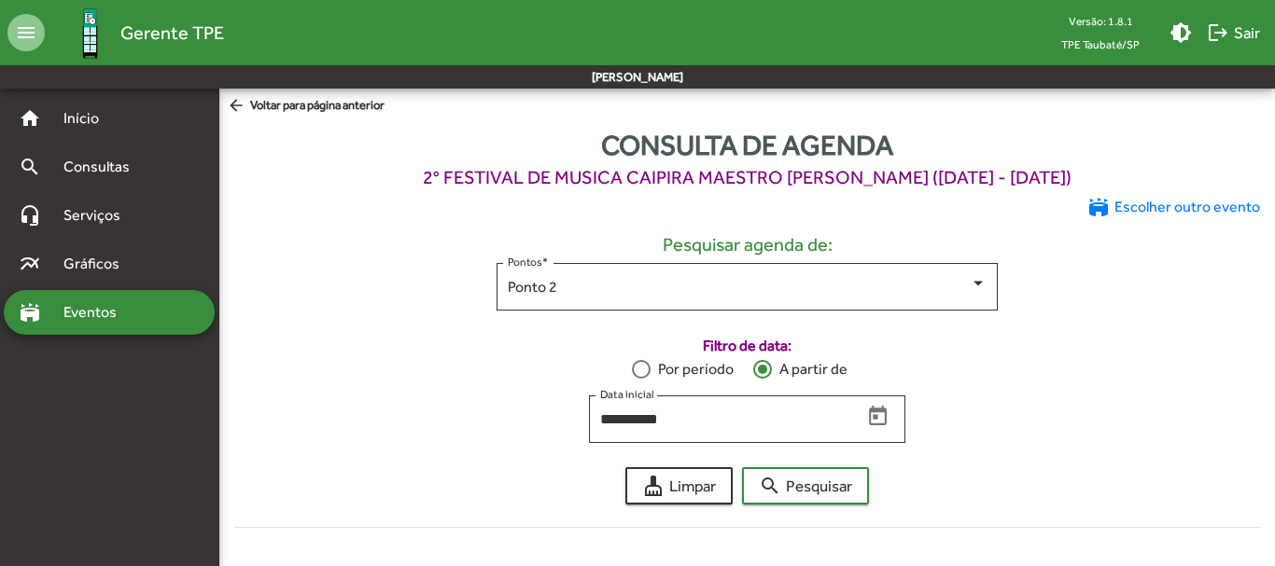
click at [132, 299] on div "stadium Eventos" at bounding box center [109, 312] width 211 height 45
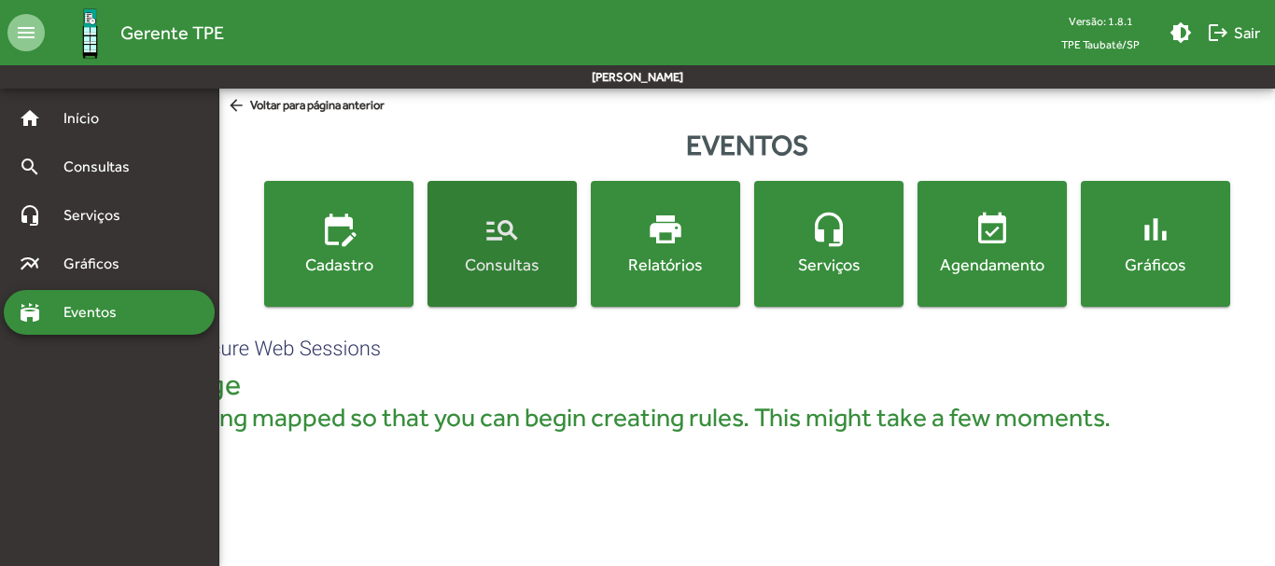
click at [497, 244] on mat-icon "manage_search" at bounding box center [501, 229] width 37 height 37
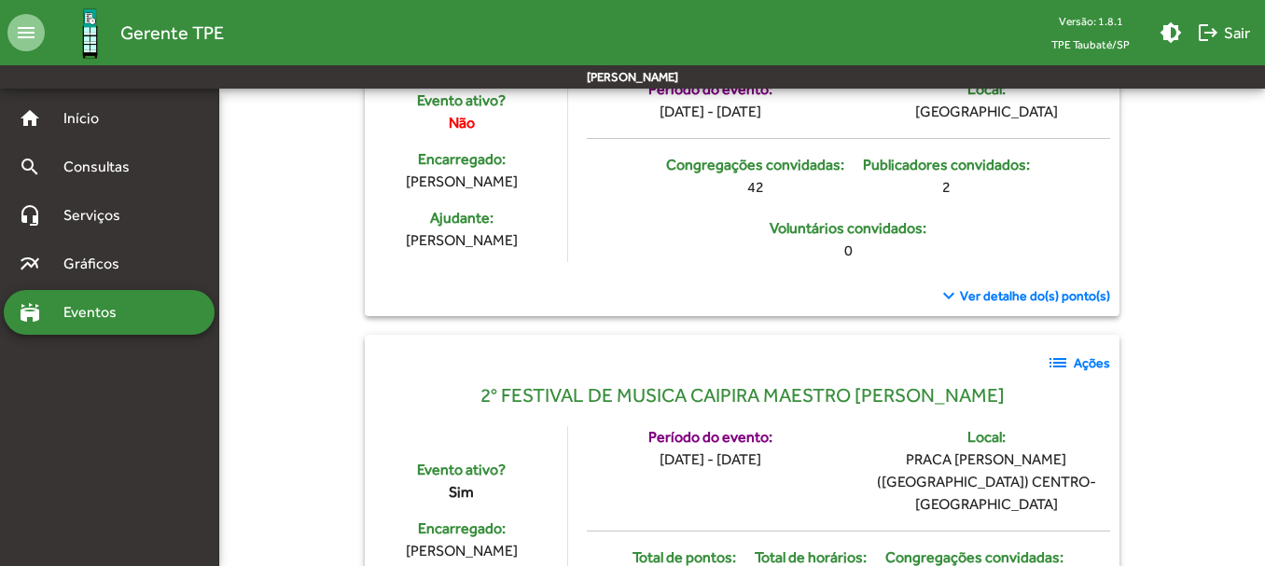
scroll to position [560, 0]
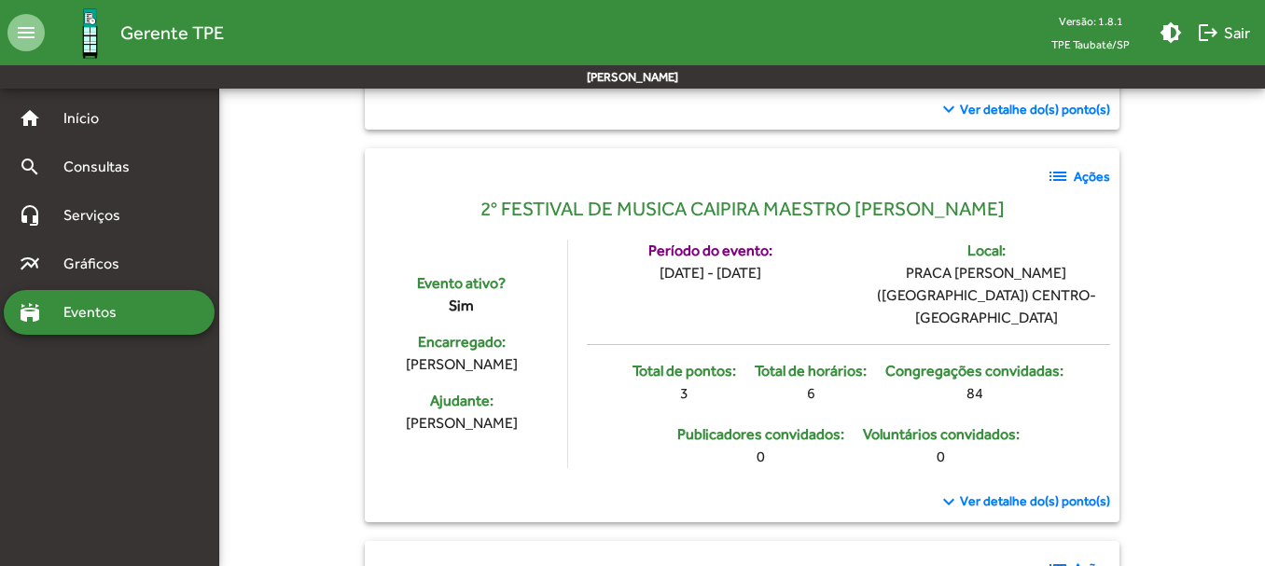
click at [1093, 175] on strong "Ações" at bounding box center [1092, 177] width 36 height 20
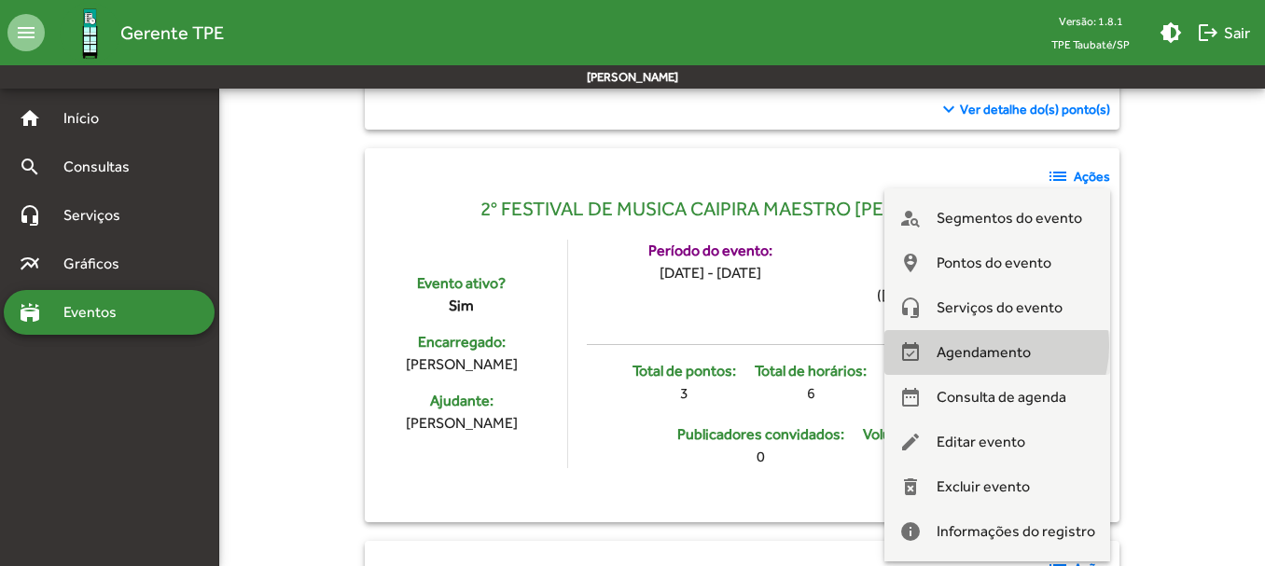
click at [995, 346] on span "Agendamento" at bounding box center [984, 352] width 94 height 45
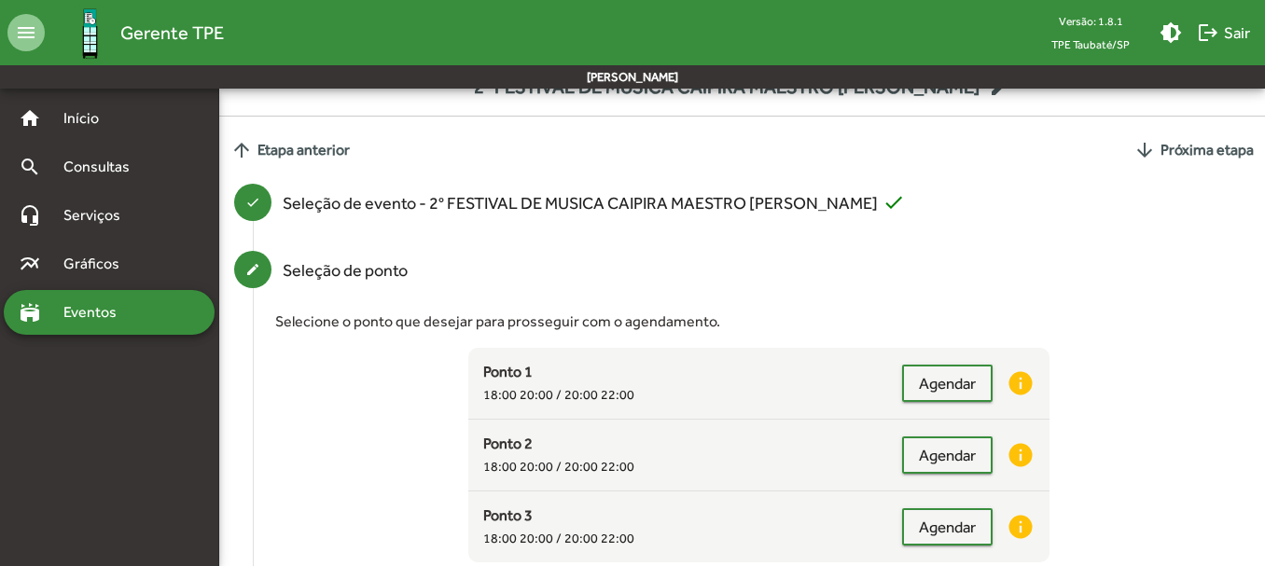
scroll to position [187, 0]
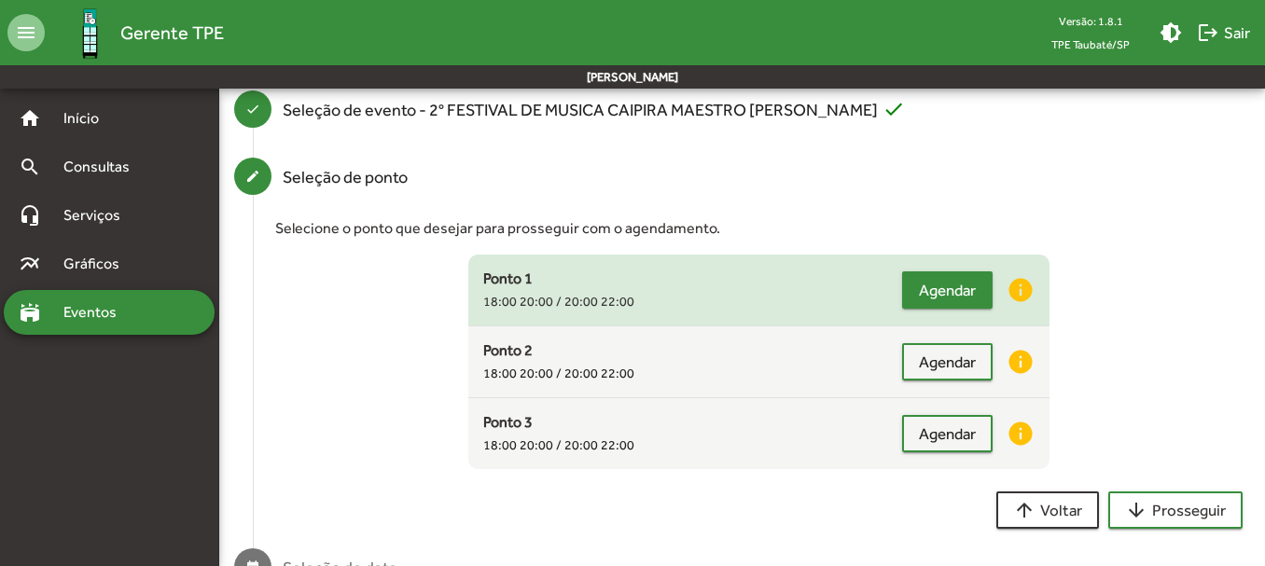
click at [943, 286] on span "Agendar" at bounding box center [947, 290] width 57 height 34
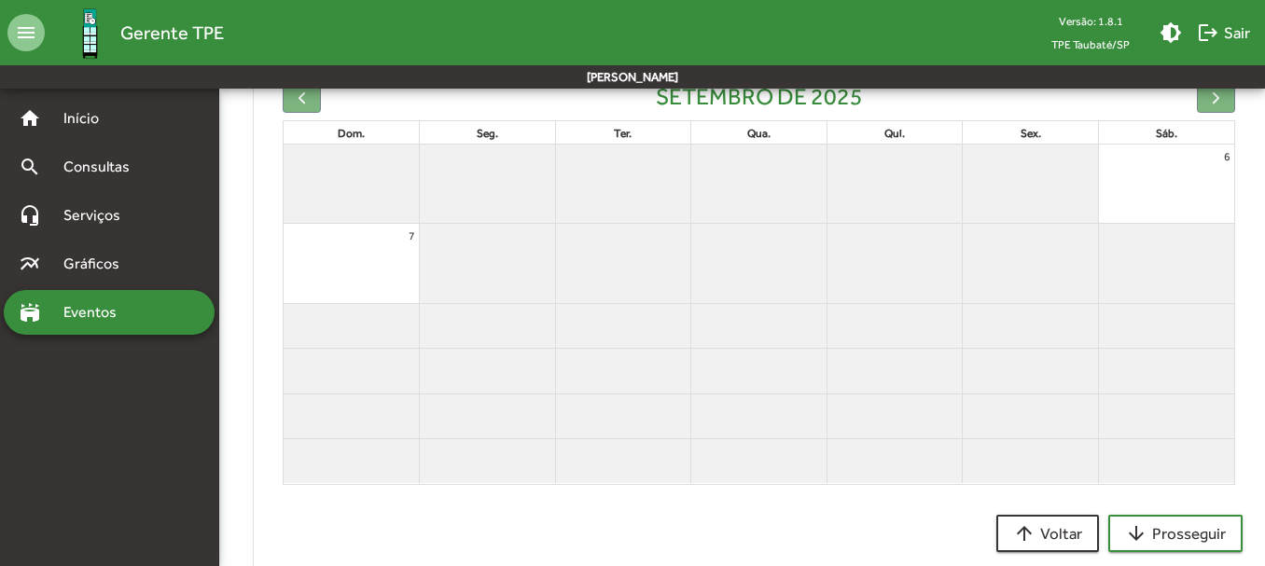
scroll to position [594, 0]
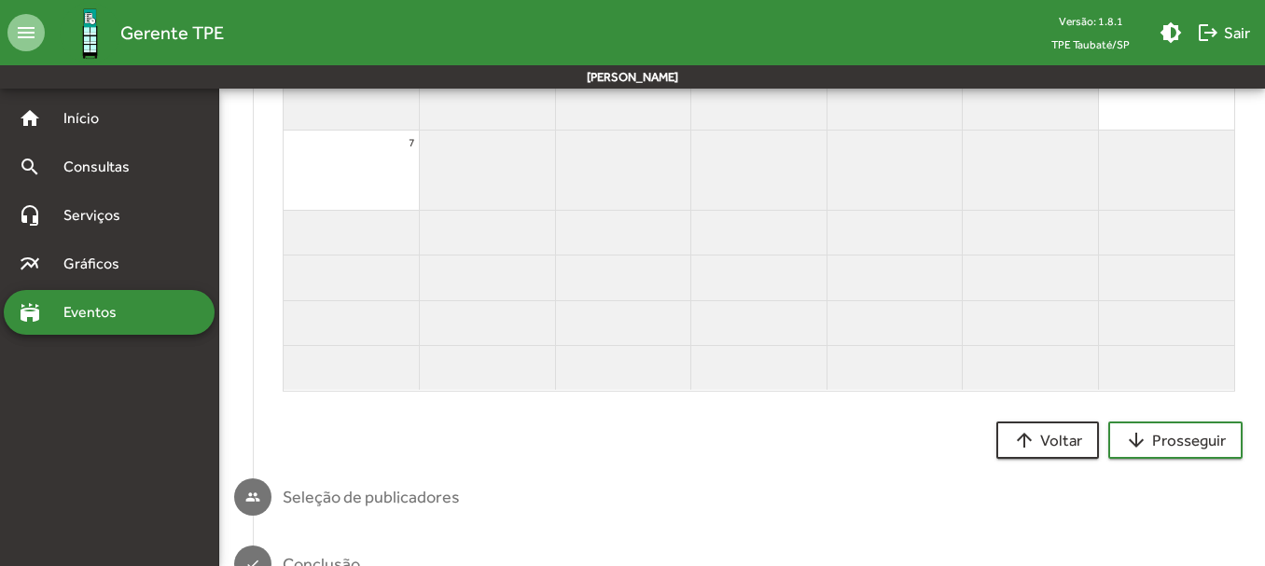
click at [353, 169] on div at bounding box center [351, 171] width 135 height 30
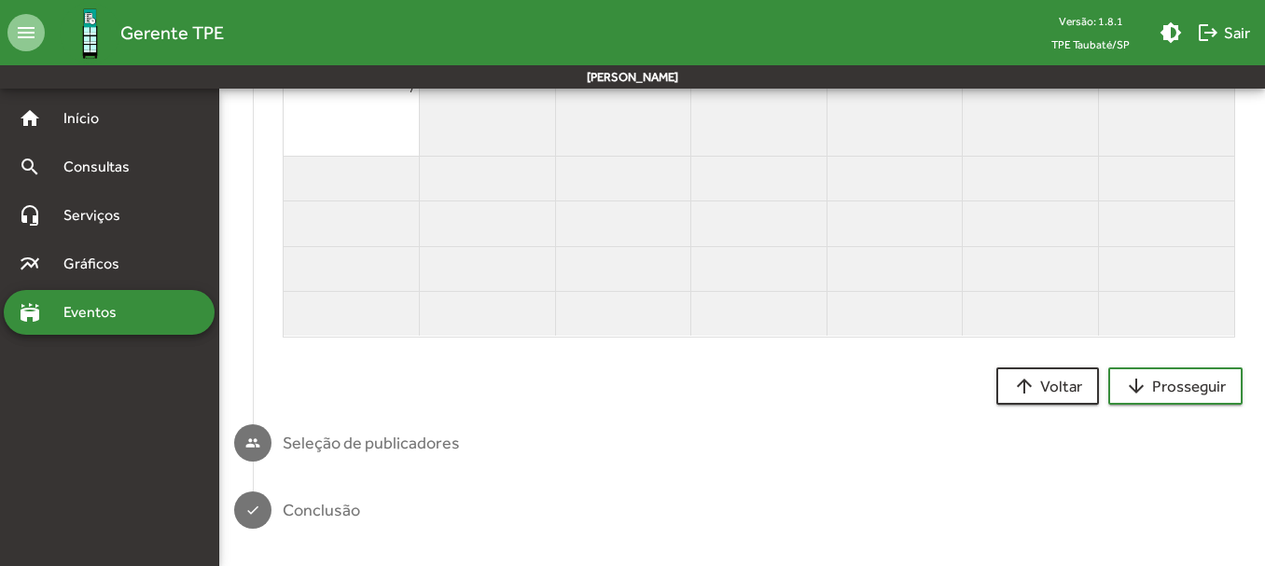
scroll to position [182, 0]
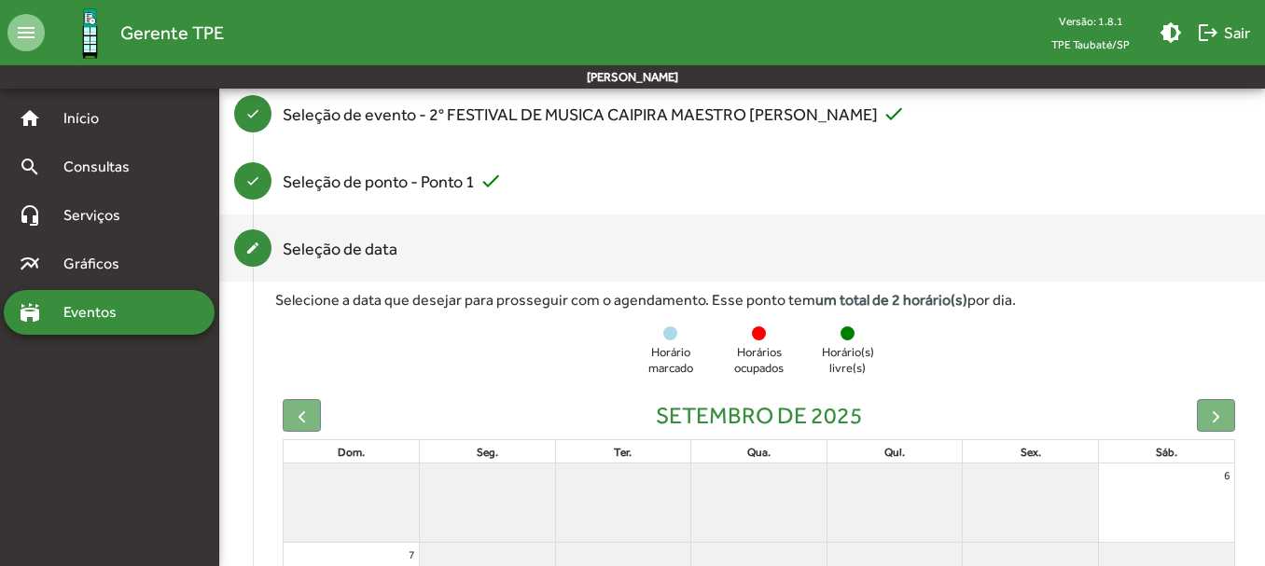
click at [72, 310] on span "Eventos" at bounding box center [97, 312] width 90 height 22
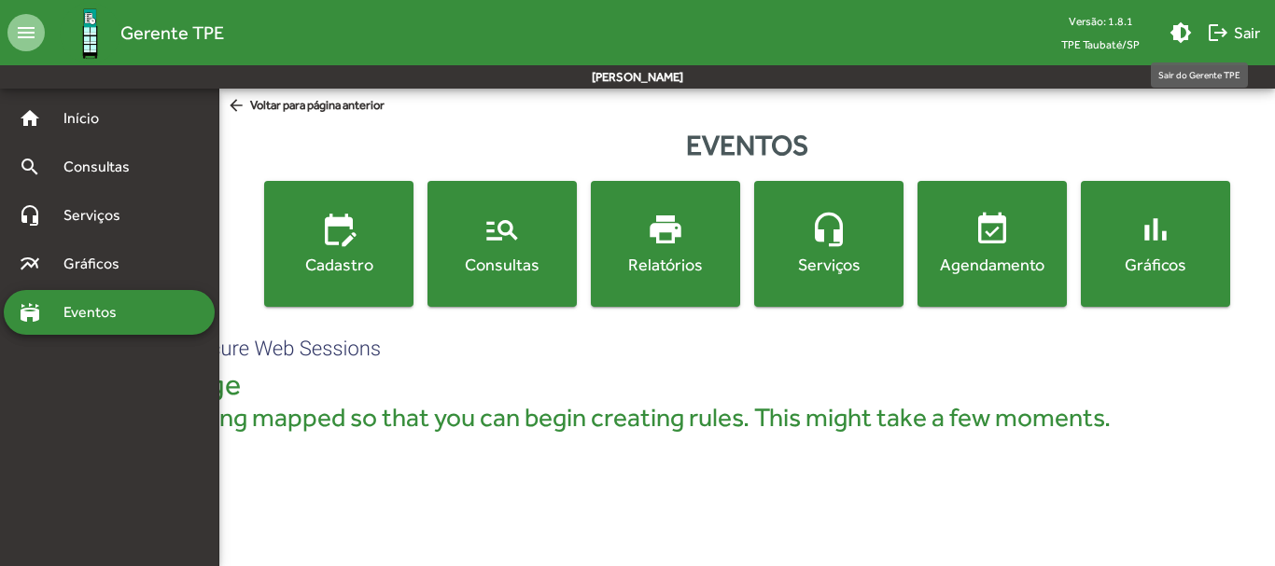
click at [1222, 26] on mat-icon "logout" at bounding box center [1217, 32] width 22 height 22
